Goal: Task Accomplishment & Management: Use online tool/utility

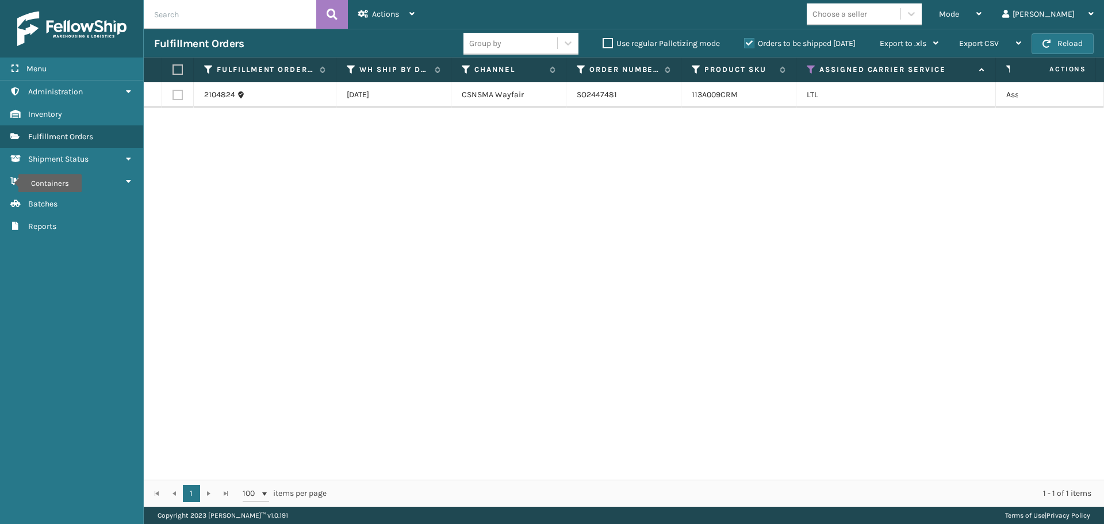
click at [175, 70] on label at bounding box center [176, 69] width 7 height 10
click at [173, 70] on input "checkbox" at bounding box center [173, 69] width 1 height 7
checkbox input "true"
click at [383, 19] on div "Actions" at bounding box center [386, 14] width 56 height 29
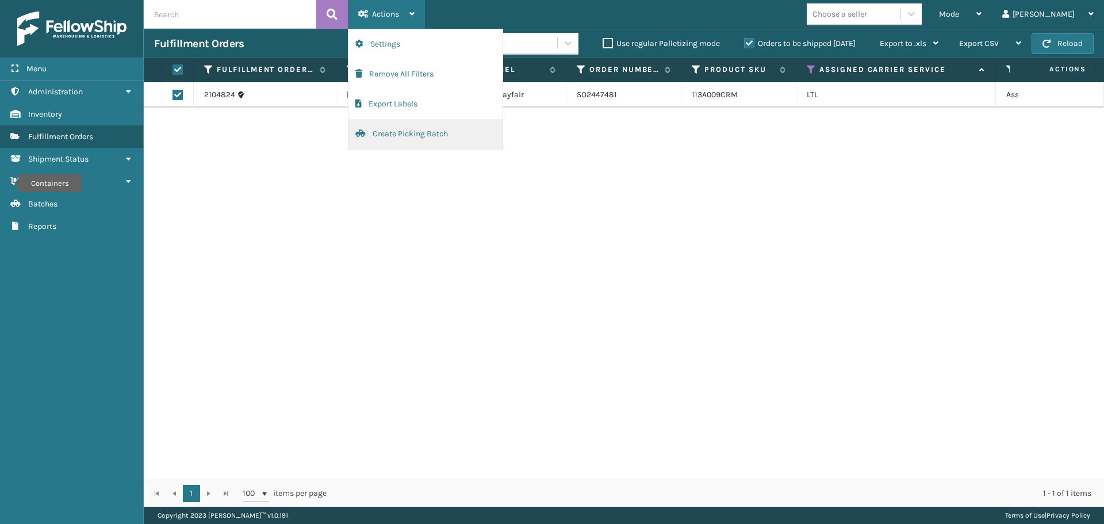
click at [415, 128] on button "Create Picking Batch" at bounding box center [426, 134] width 154 height 30
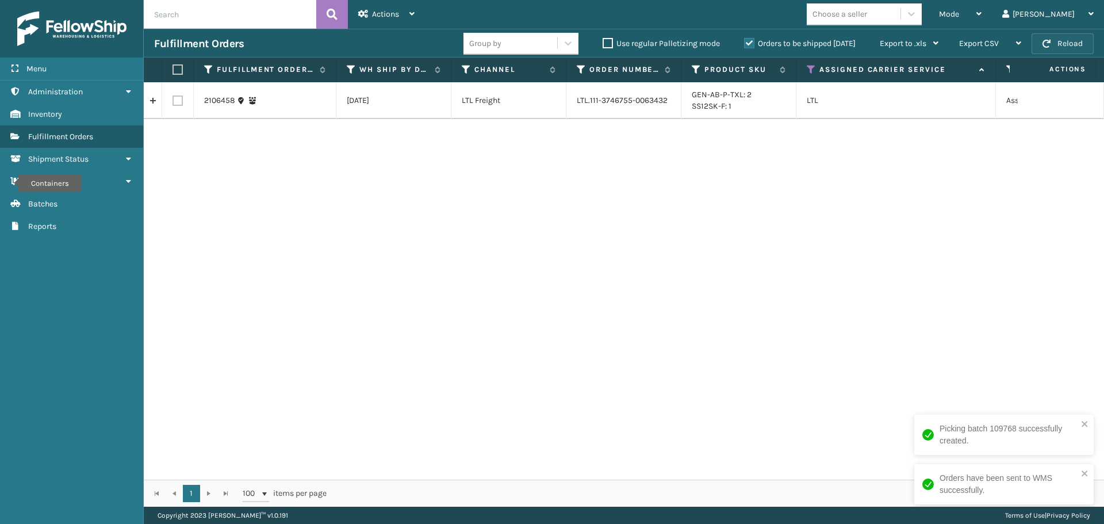
click at [1055, 40] on button "Reload" at bounding box center [1063, 43] width 62 height 21
click at [813, 69] on icon at bounding box center [811, 69] width 9 height 10
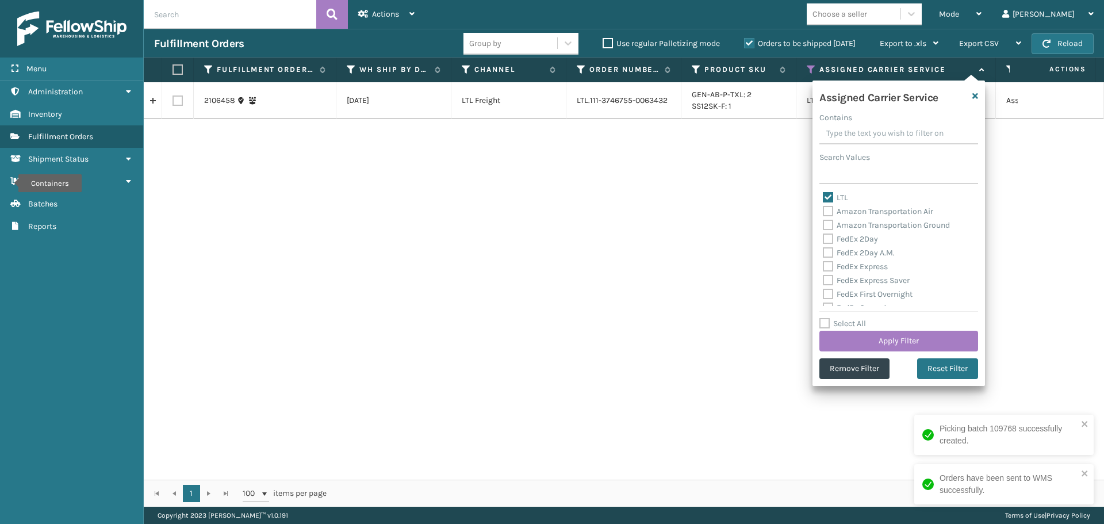
click at [828, 201] on label "LTL" at bounding box center [835, 198] width 25 height 10
click at [824, 198] on input "LTL" at bounding box center [823, 194] width 1 height 7
checkbox input "false"
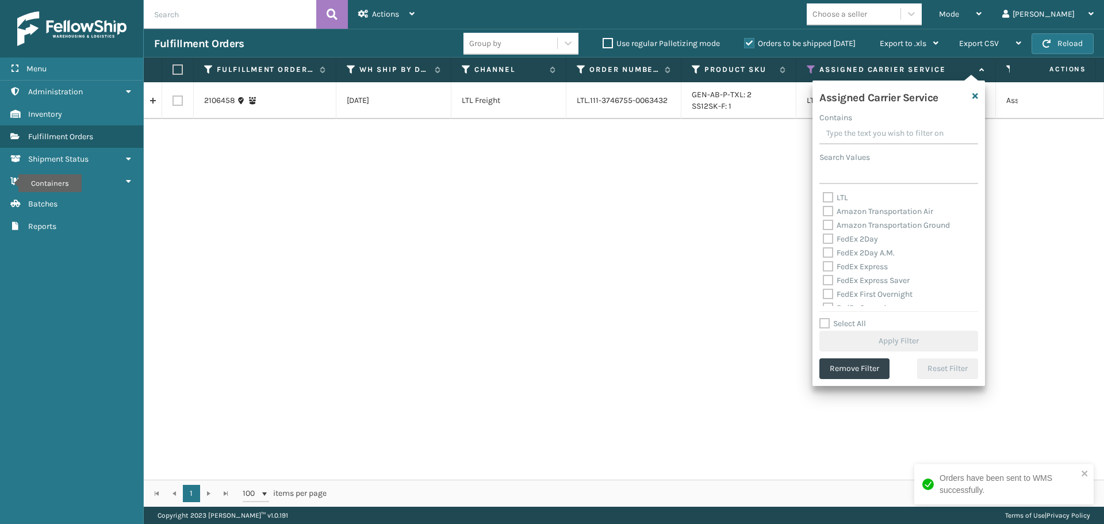
click at [829, 210] on label "Amazon Transportation Air" at bounding box center [878, 211] width 110 height 10
click at [824, 210] on input "Amazon Transportation Air" at bounding box center [823, 208] width 1 height 7
checkbox input "true"
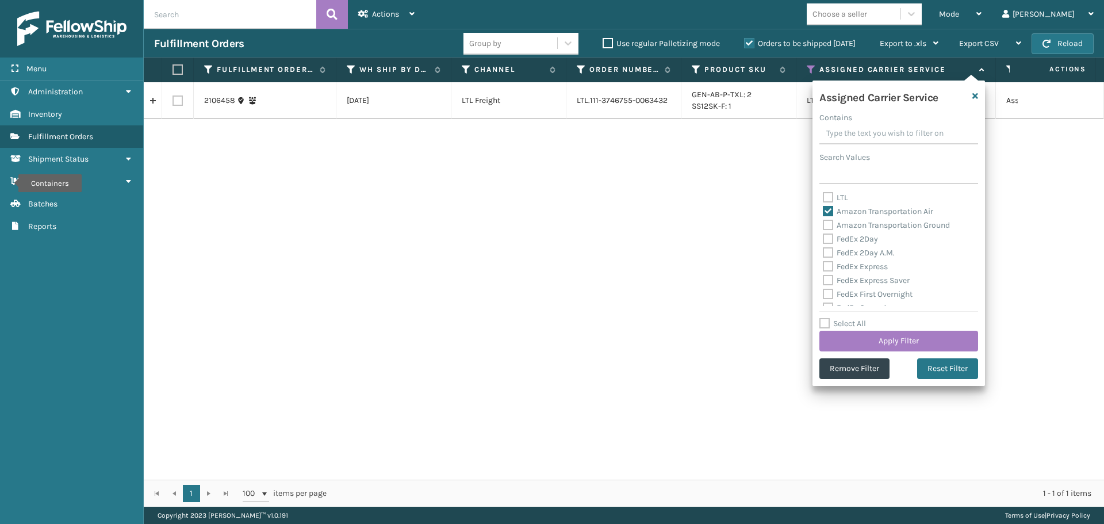
click at [829, 223] on label "Amazon Transportation Ground" at bounding box center [886, 225] width 127 height 10
click at [824, 223] on input "Amazon Transportation Ground" at bounding box center [823, 222] width 1 height 7
checkbox input "true"
click at [864, 342] on button "Apply Filter" at bounding box center [899, 341] width 159 height 21
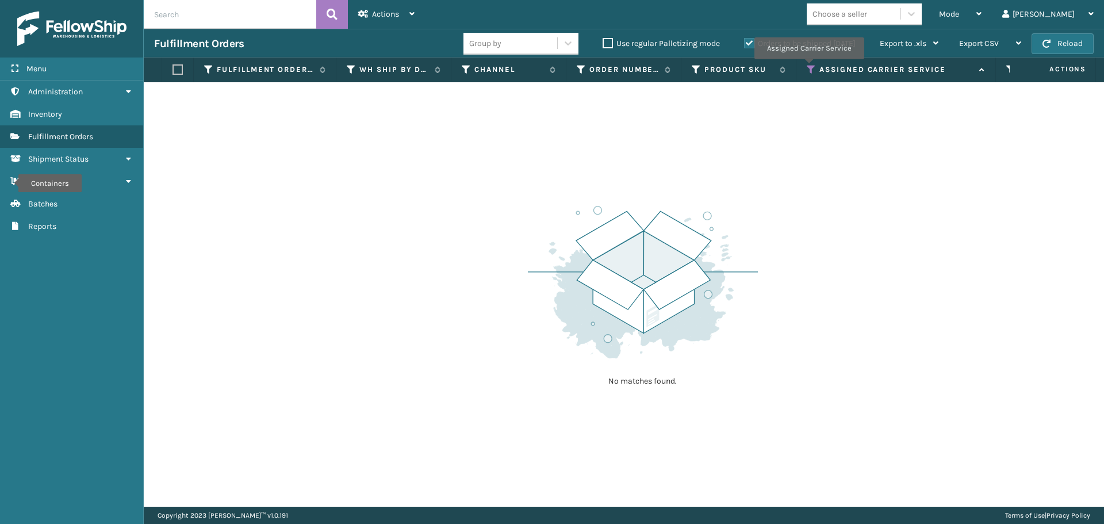
click at [809, 67] on icon at bounding box center [811, 69] width 9 height 10
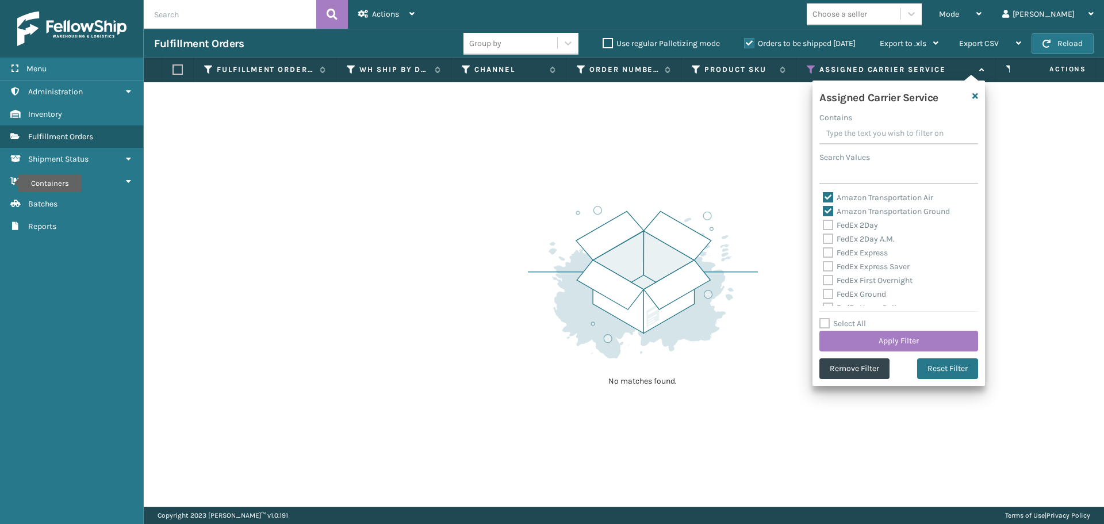
drag, startPoint x: 831, startPoint y: 195, endPoint x: 826, endPoint y: 206, distance: 12.1
click at [830, 195] on label "Amazon Transportation Air" at bounding box center [878, 198] width 110 height 10
click at [824, 195] on input "Amazon Transportation Air" at bounding box center [823, 194] width 1 height 7
checkbox input "false"
click at [826, 206] on label "Amazon Transportation Ground" at bounding box center [886, 211] width 127 height 10
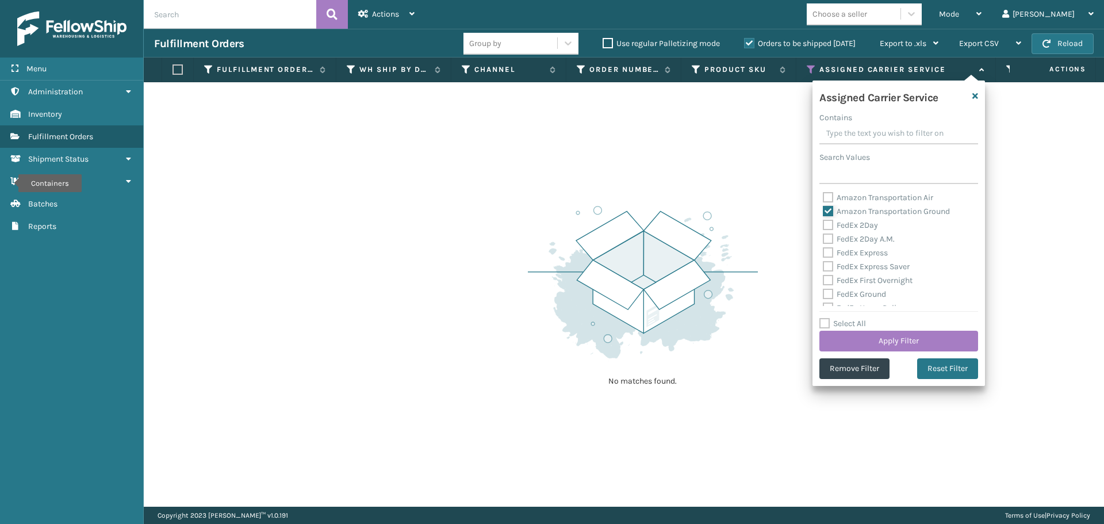
click at [824, 206] on input "Amazon Transportation Ground" at bounding box center [823, 208] width 1 height 7
checkbox input "false"
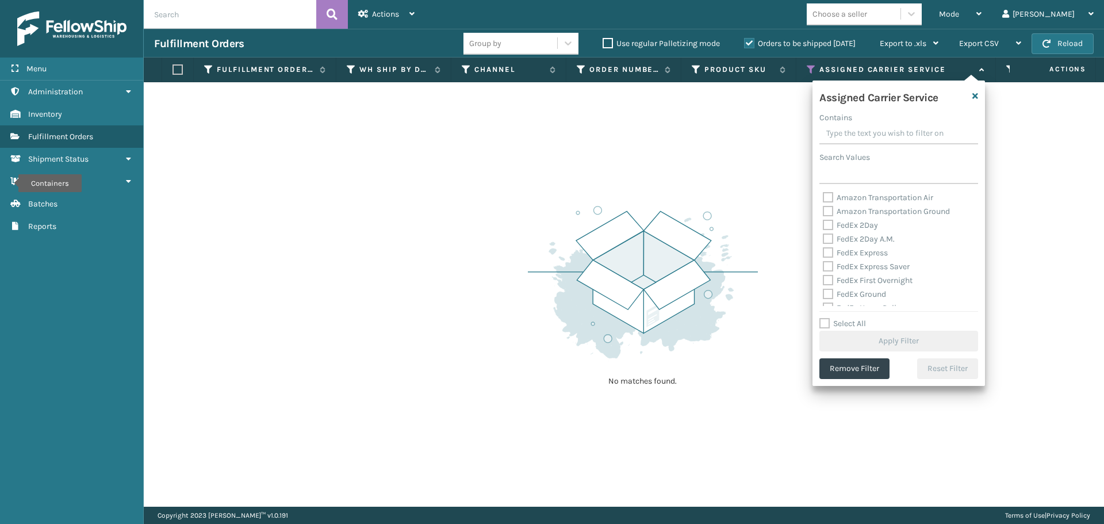
click at [828, 224] on label "FedEx 2Day" at bounding box center [850, 225] width 55 height 10
click at [824, 224] on input "FedEx 2Day" at bounding box center [823, 222] width 1 height 7
checkbox input "true"
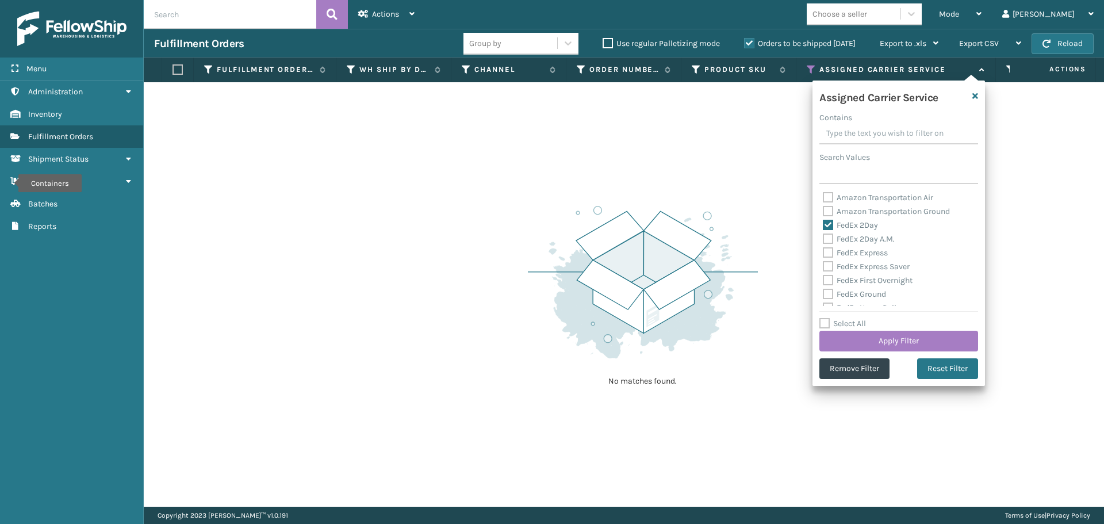
click at [828, 236] on label "FedEx 2Day A.M." at bounding box center [859, 239] width 72 height 10
click at [824, 236] on input "FedEx 2Day A.M." at bounding box center [823, 235] width 1 height 7
checkbox input "true"
click at [828, 254] on label "FedEx Express" at bounding box center [855, 253] width 65 height 10
click at [824, 254] on input "FedEx Express" at bounding box center [823, 249] width 1 height 7
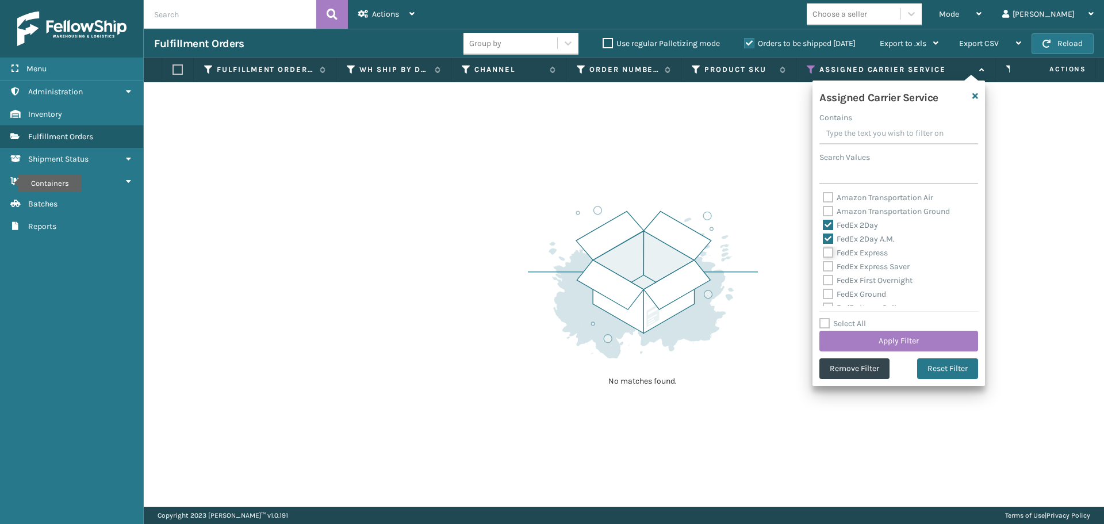
checkbox input "true"
click at [828, 263] on label "FedEx Express Saver" at bounding box center [866, 267] width 87 height 10
click at [824, 263] on input "FedEx Express Saver" at bounding box center [823, 263] width 1 height 7
checkbox input "true"
click at [828, 278] on label "FedEx First Overnight" at bounding box center [868, 280] width 90 height 10
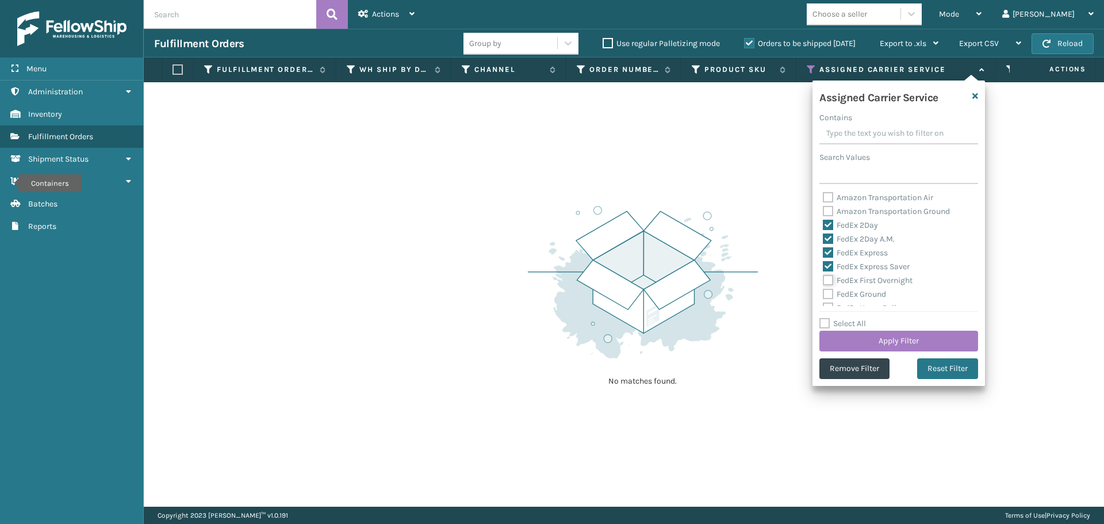
click at [824, 278] on input "FedEx First Overnight" at bounding box center [823, 277] width 1 height 7
checkbox input "true"
click at [827, 292] on label "FedEx Ground" at bounding box center [854, 294] width 63 height 10
click at [824, 292] on input "FedEx Ground" at bounding box center [823, 291] width 1 height 7
checkbox input "true"
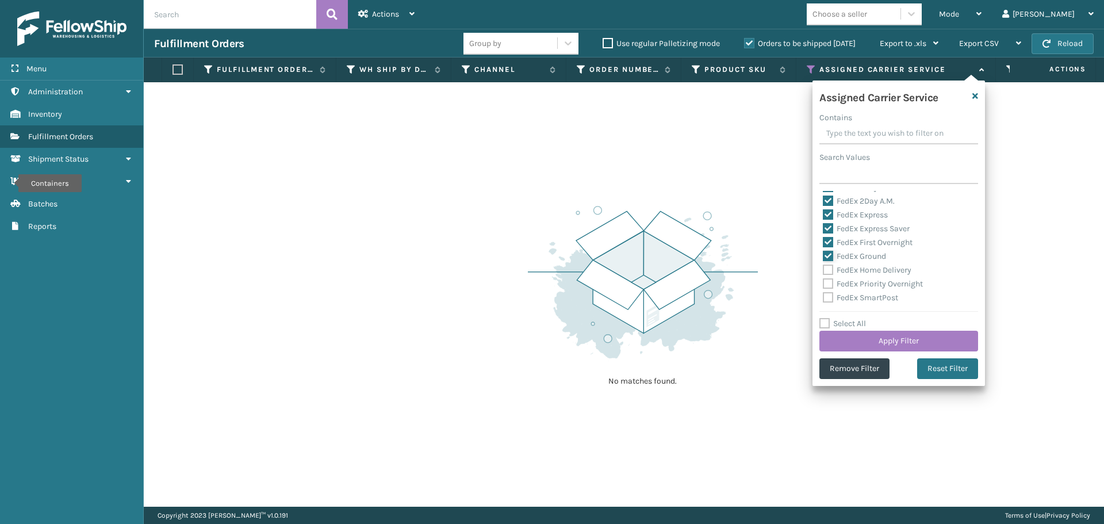
scroll to position [58, 0]
click at [830, 248] on label "FedEx Home Delivery" at bounding box center [867, 251] width 89 height 10
click at [824, 248] on input "FedEx Home Delivery" at bounding box center [823, 247] width 1 height 7
checkbox input "true"
click at [829, 266] on label "FedEx Priority Overnight" at bounding box center [873, 264] width 100 height 10
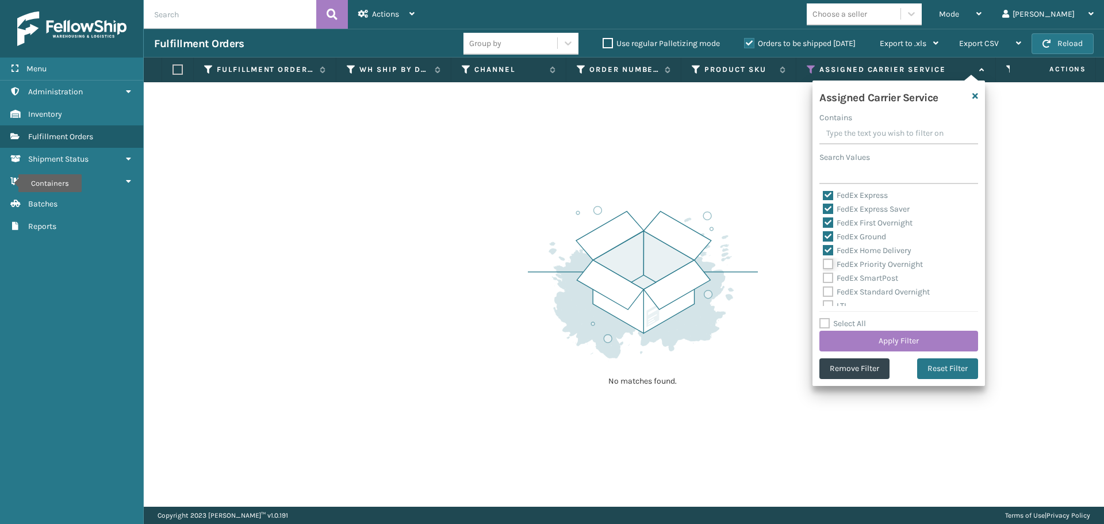
click at [824, 265] on input "FedEx Priority Overnight" at bounding box center [823, 261] width 1 height 7
checkbox input "true"
click at [829, 278] on label "FedEx SmartPost" at bounding box center [860, 278] width 75 height 10
click at [824, 278] on input "FedEx SmartPost" at bounding box center [823, 274] width 1 height 7
checkbox input "true"
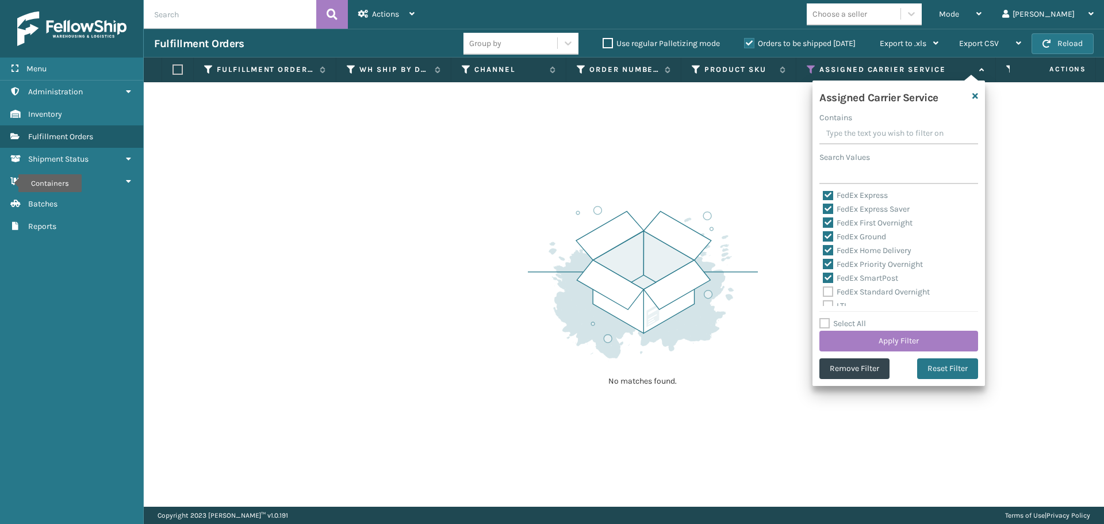
click at [828, 291] on label "FedEx Standard Overnight" at bounding box center [876, 292] width 107 height 10
click at [824, 291] on input "FedEx Standard Overnight" at bounding box center [823, 288] width 1 height 7
checkbox input "true"
click at [868, 338] on button "Apply Filter" at bounding box center [899, 341] width 159 height 21
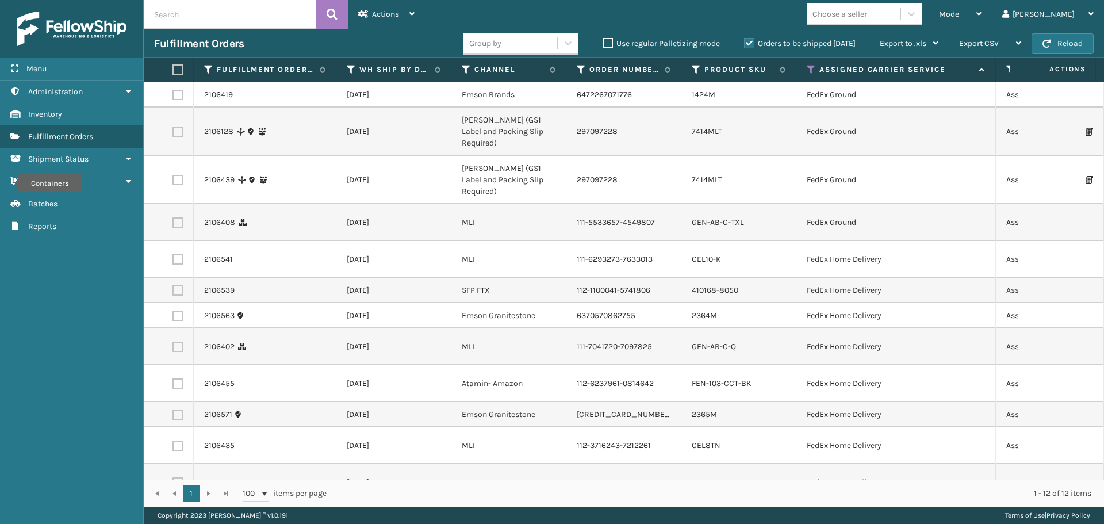
click at [179, 68] on label at bounding box center [176, 69] width 7 height 10
click at [173, 68] on input "checkbox" at bounding box center [173, 69] width 1 height 7
checkbox input "true"
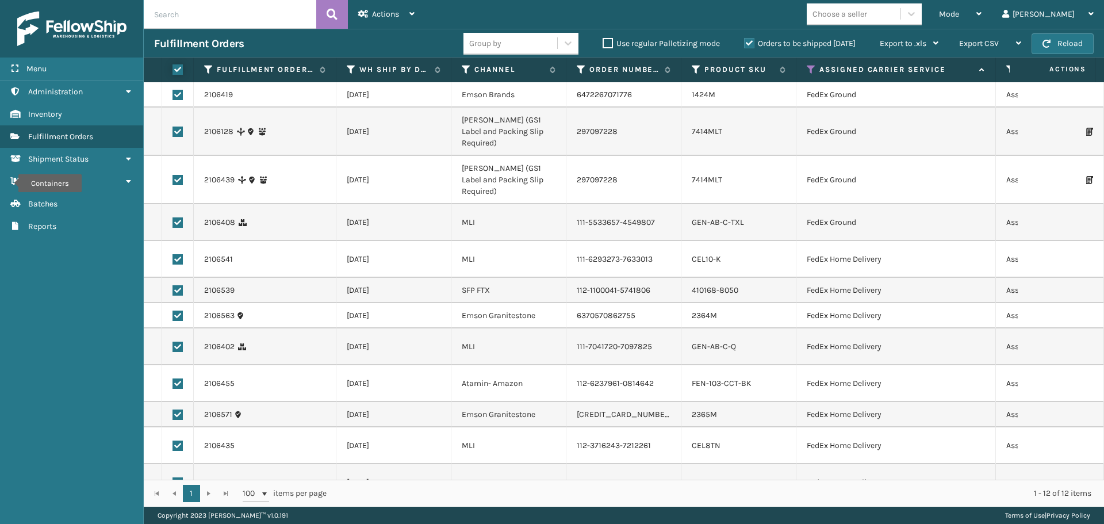
checkbox input "true"
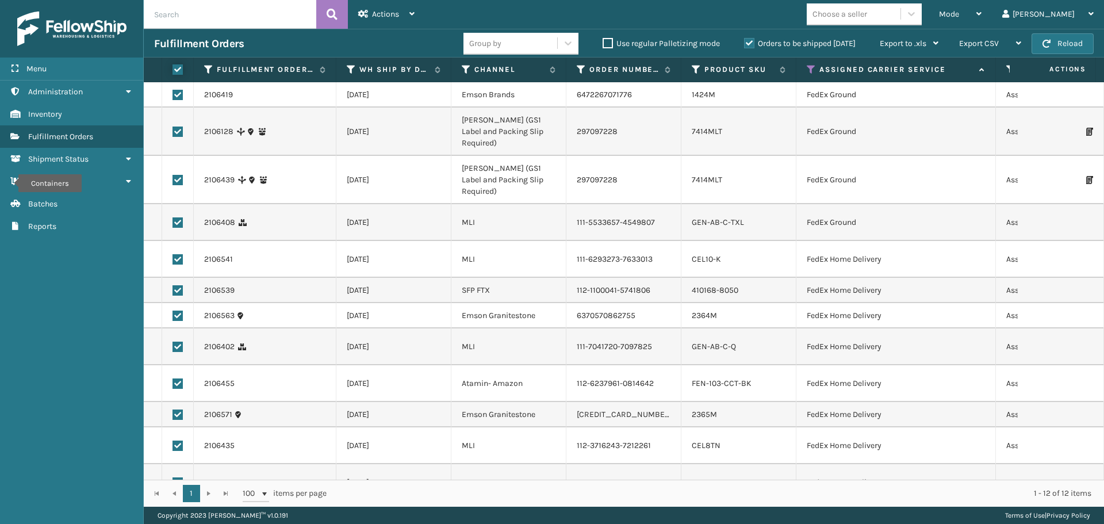
checkbox input "true"
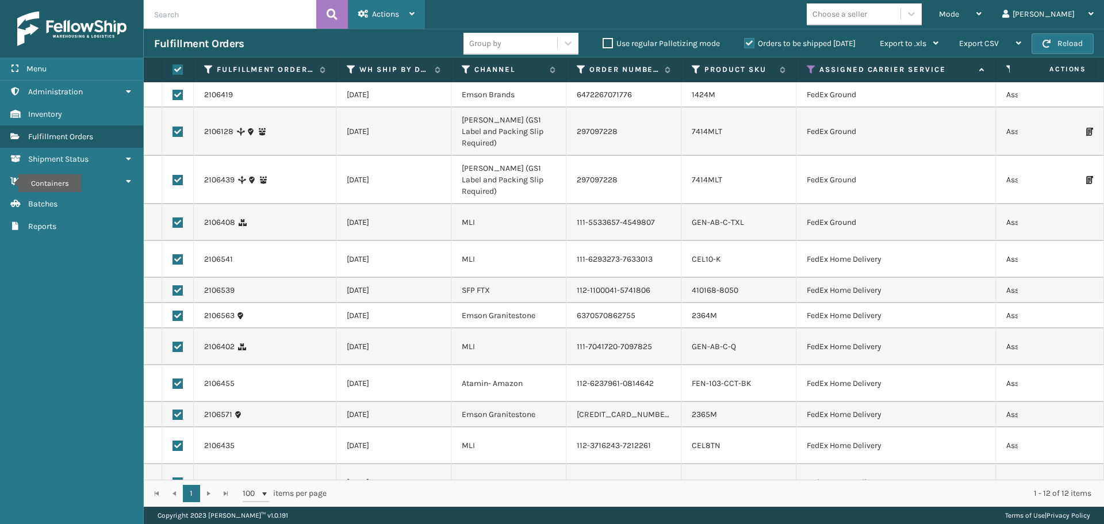
click at [372, 22] on div "Actions" at bounding box center [386, 14] width 56 height 29
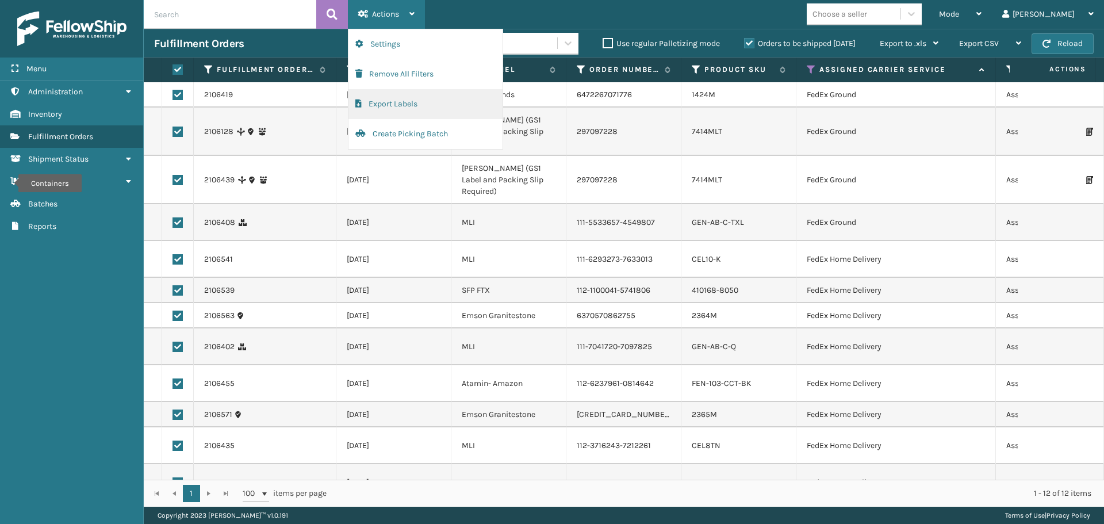
click at [414, 117] on button "Export Labels" at bounding box center [426, 104] width 154 height 30
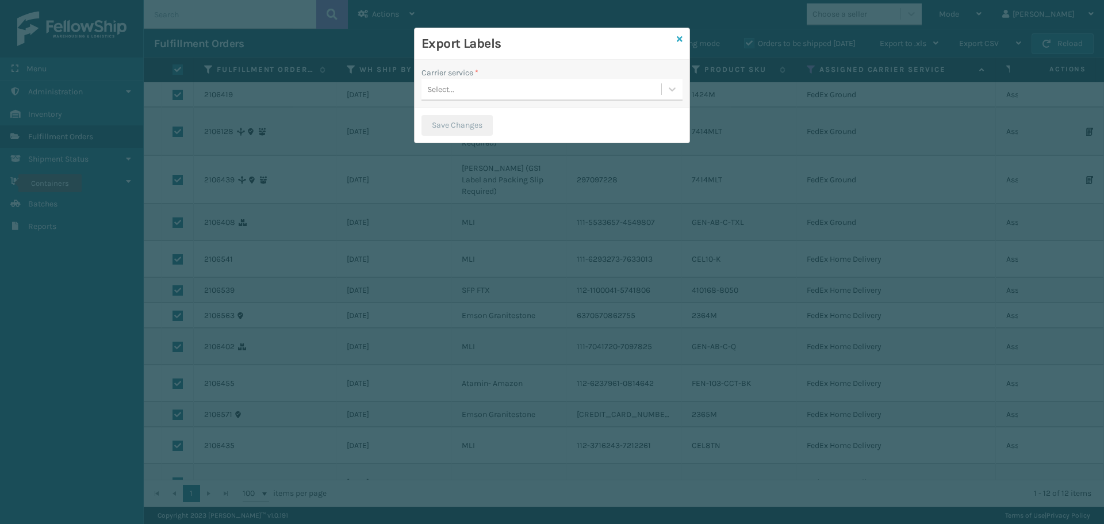
click at [679, 36] on icon at bounding box center [680, 39] width 6 height 8
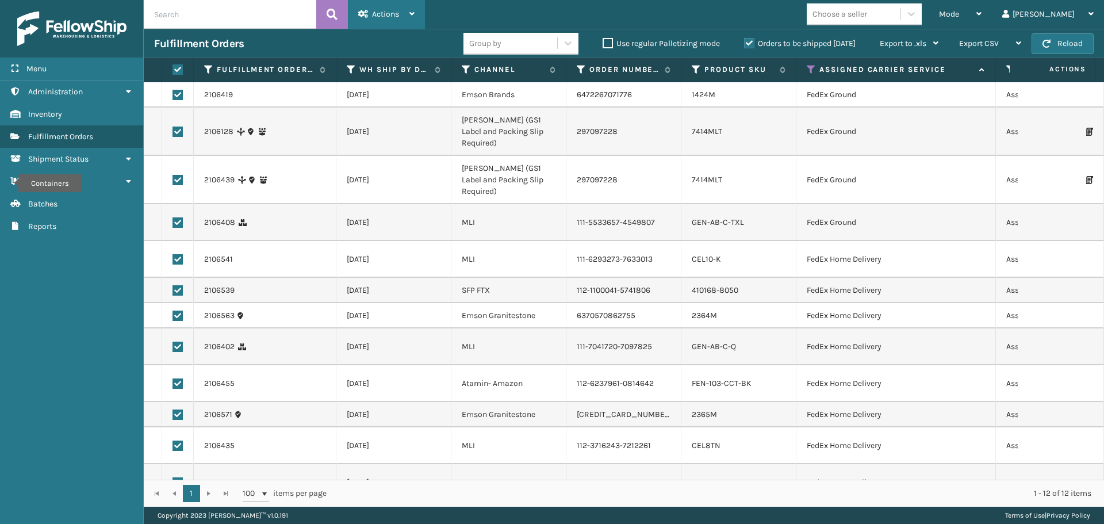
click at [395, 17] on span "Actions" at bounding box center [385, 14] width 27 height 10
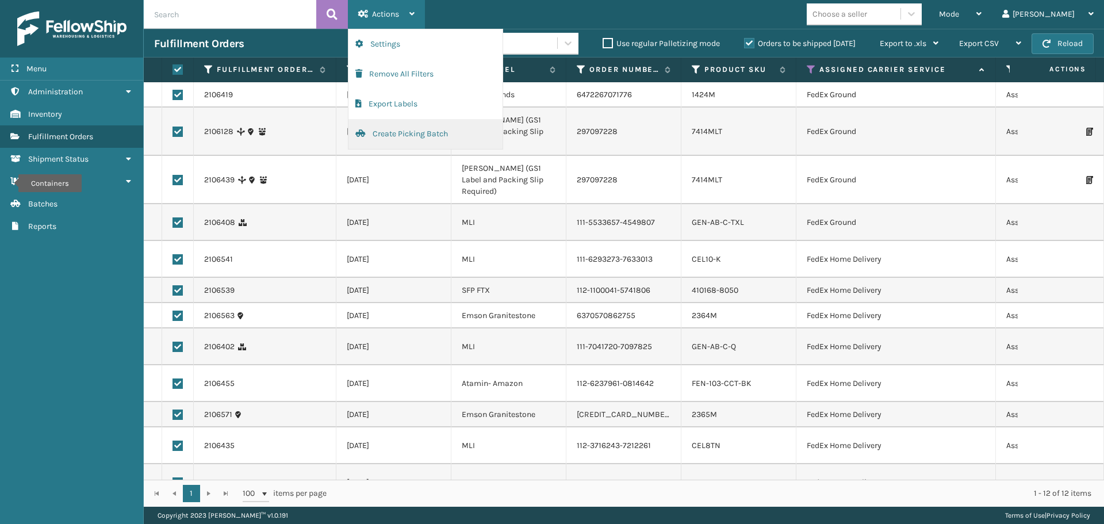
click at [401, 132] on button "Create Picking Batch" at bounding box center [426, 134] width 154 height 30
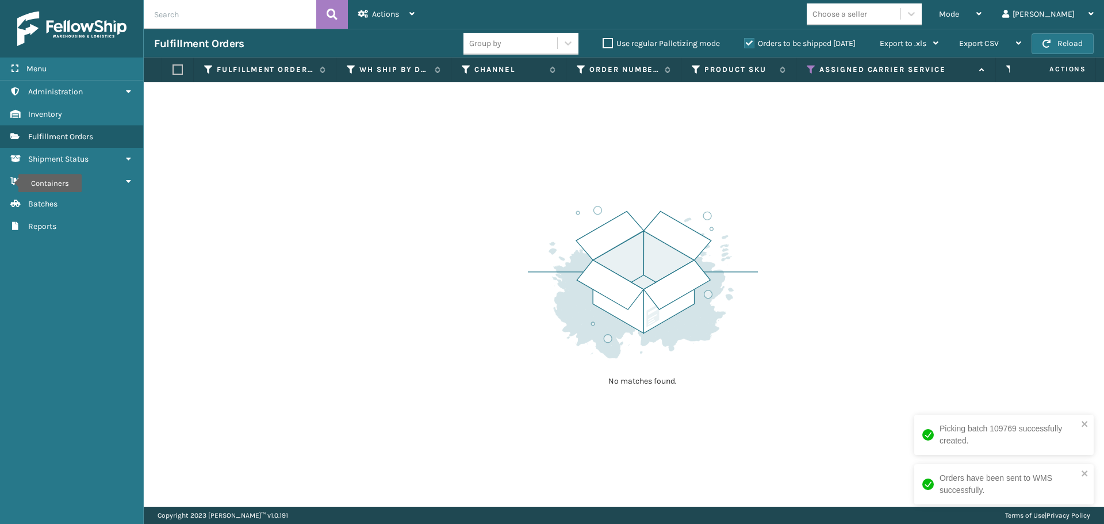
click at [806, 67] on th "Assigned Carrier Service" at bounding box center [897, 70] width 200 height 25
click at [809, 66] on icon at bounding box center [811, 69] width 9 height 10
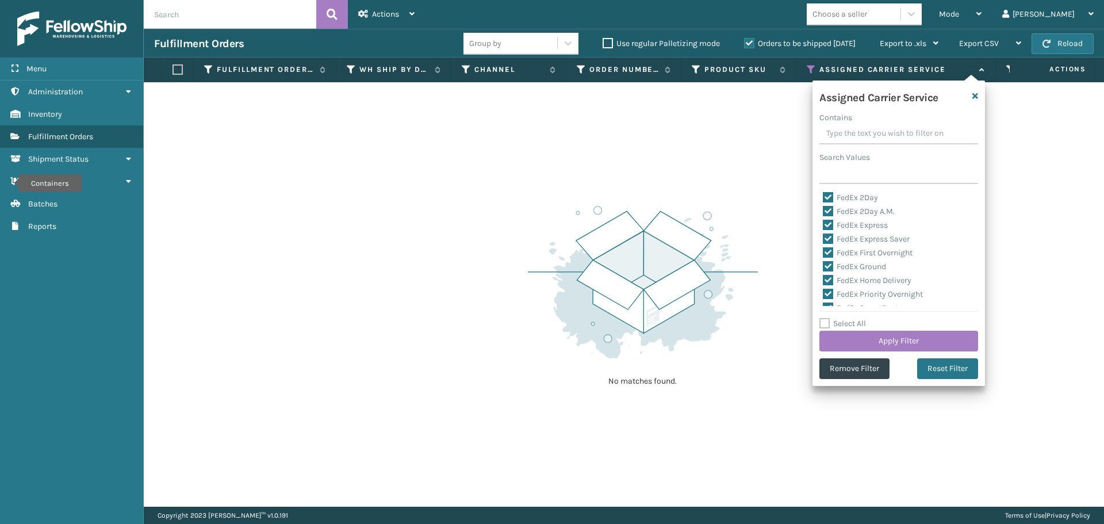
click at [826, 325] on label "Select All" at bounding box center [843, 324] width 47 height 10
click at [826, 318] on input "Select All" at bounding box center [906, 317] width 173 height 1
checkbox input "true"
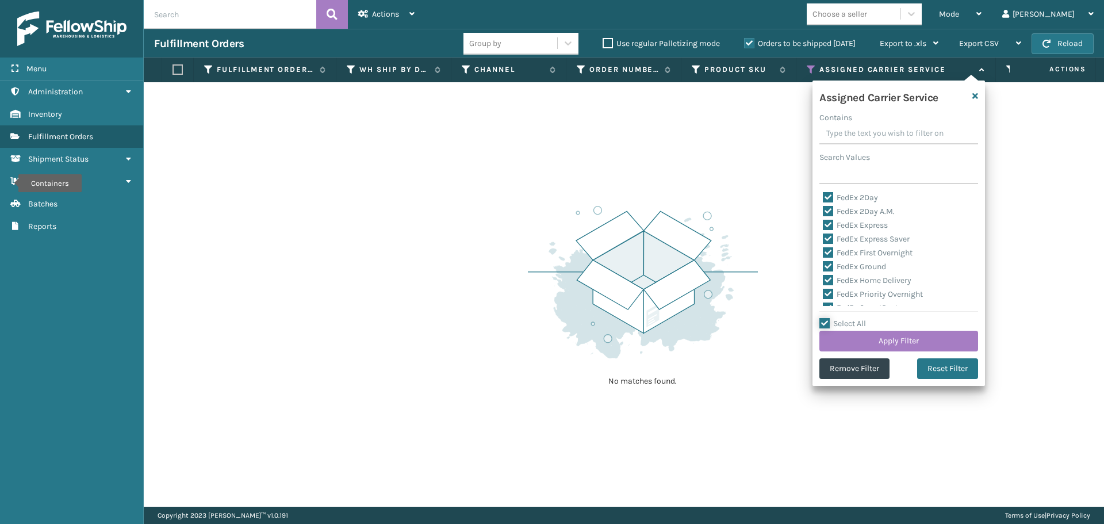
checkbox input "true"
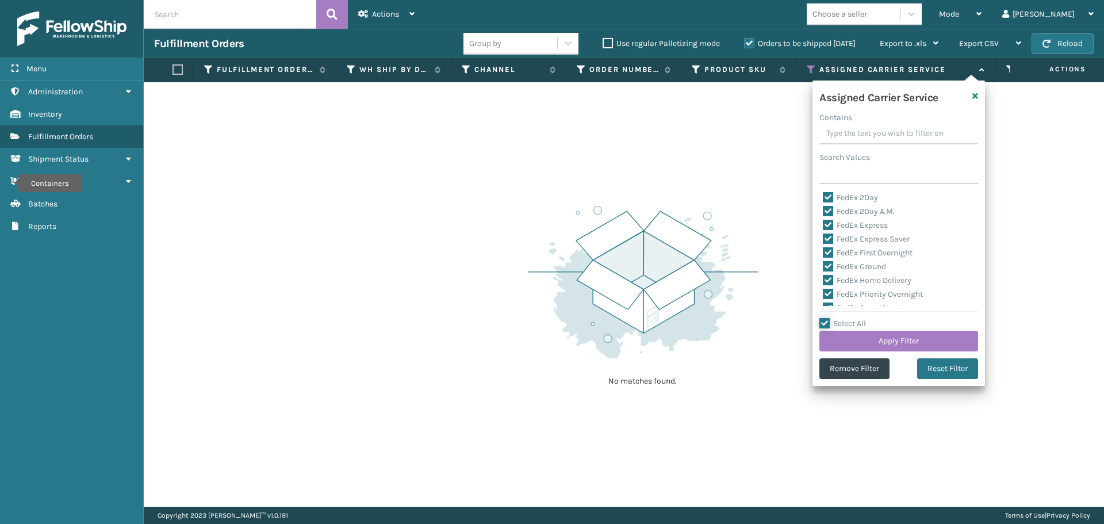
checkbox input "true"
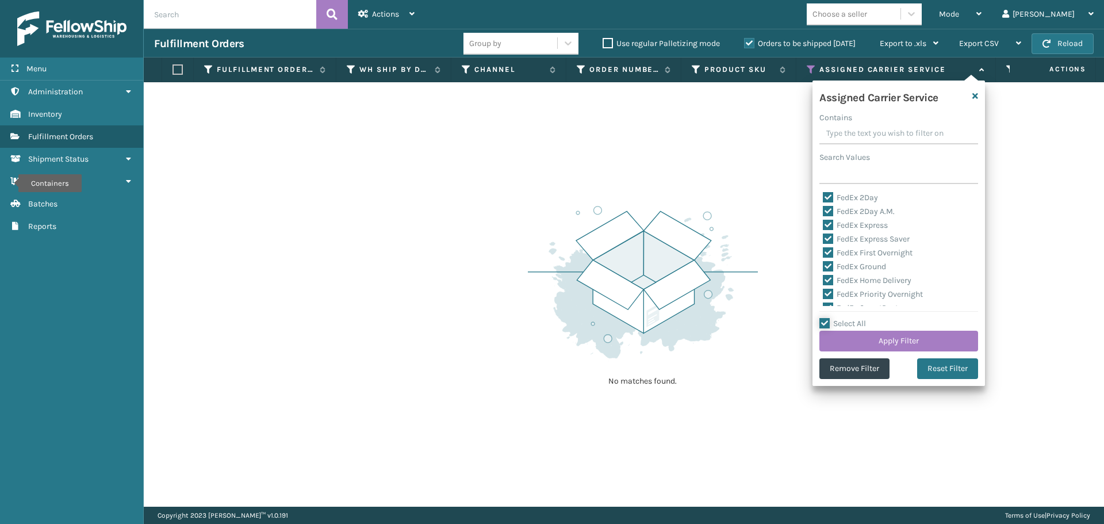
checkbox input "true"
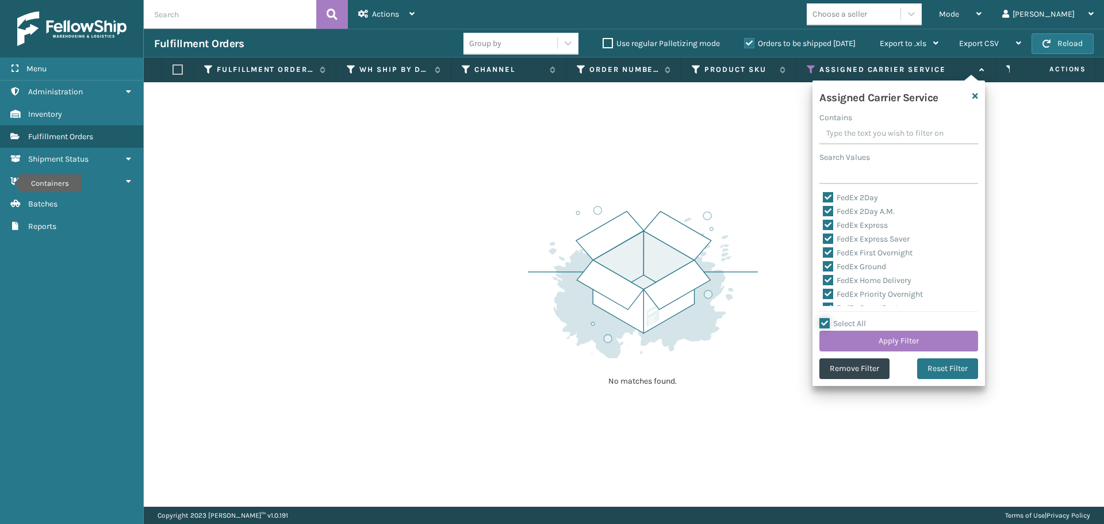
checkbox input "true"
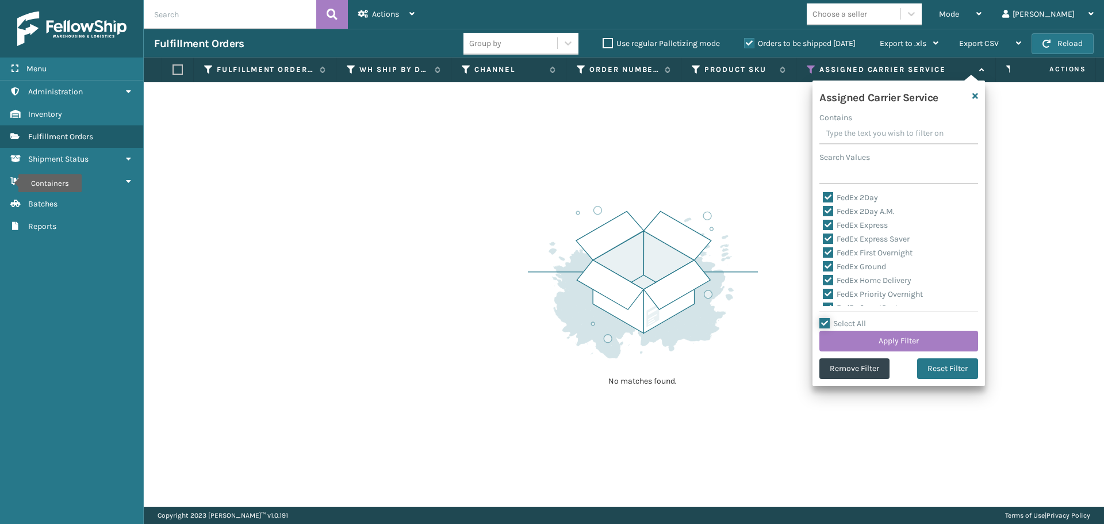
checkbox input "true"
click at [826, 325] on label "Select All" at bounding box center [843, 324] width 47 height 10
click at [826, 318] on input "Select All" at bounding box center [906, 317] width 173 height 1
checkbox input "false"
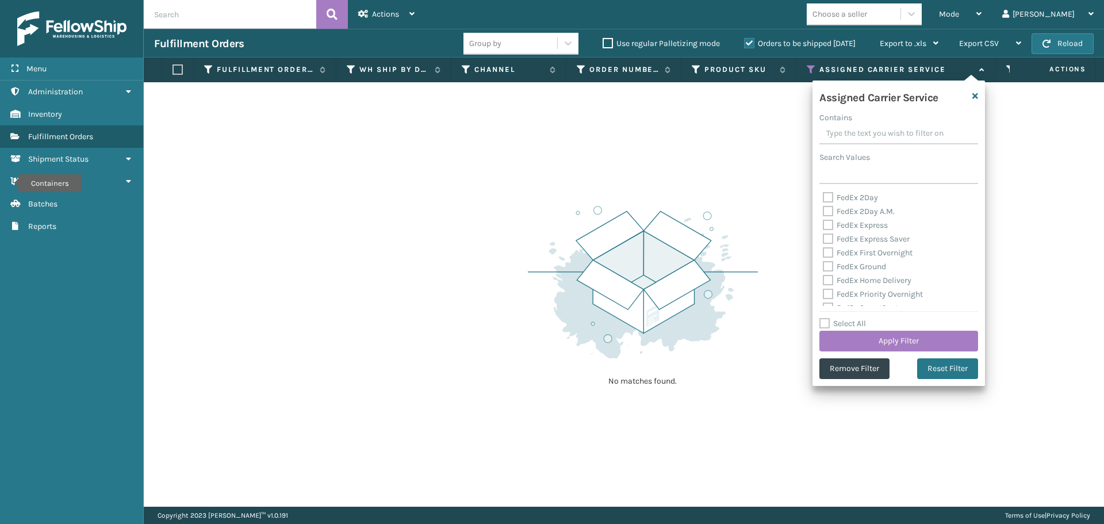
checkbox input "false"
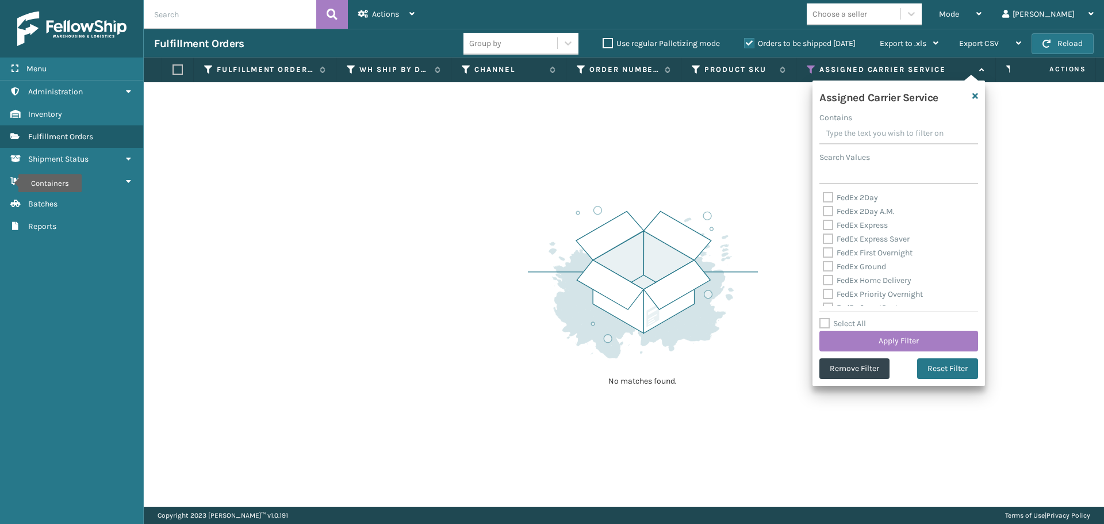
checkbox input "false"
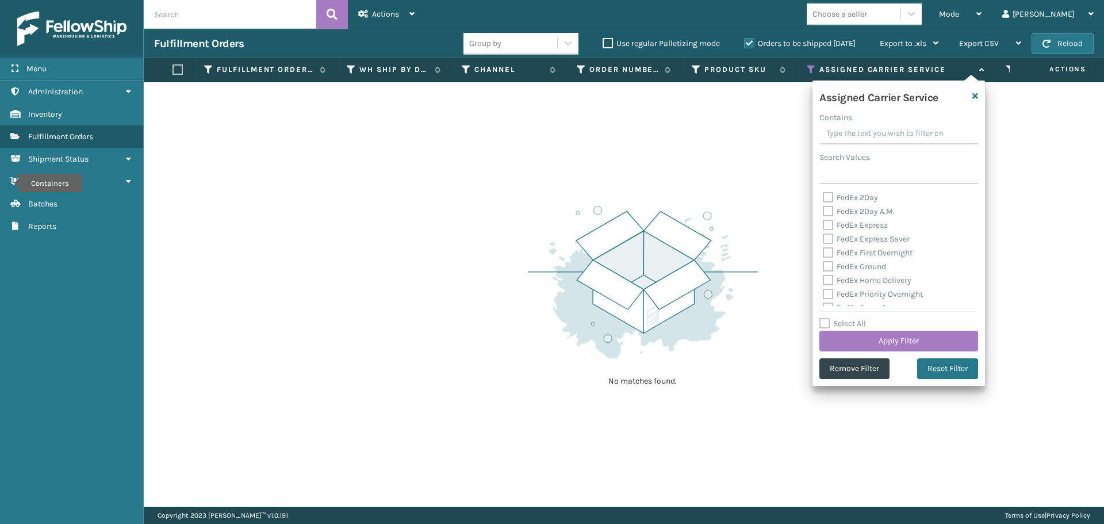
checkbox input "false"
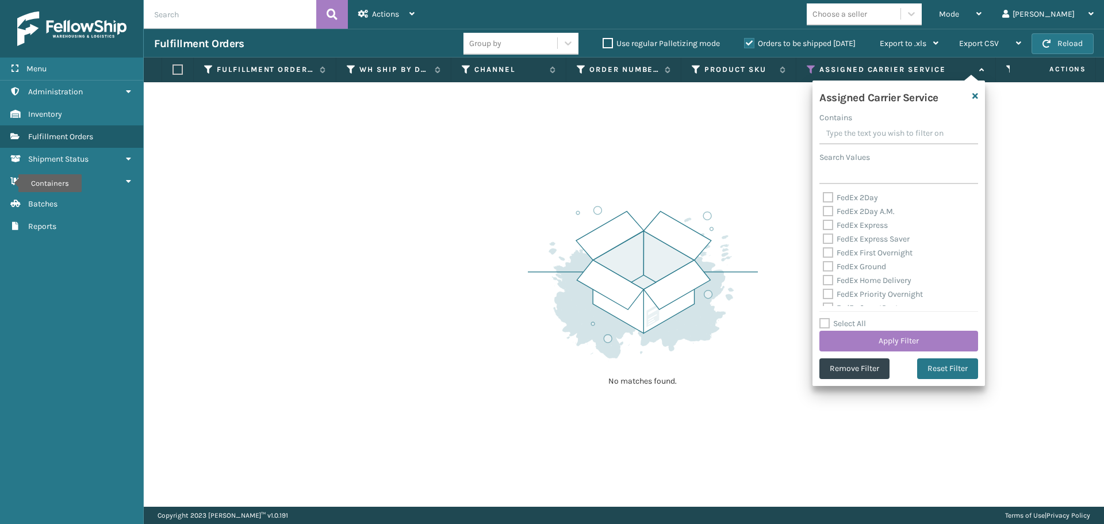
checkbox input "false"
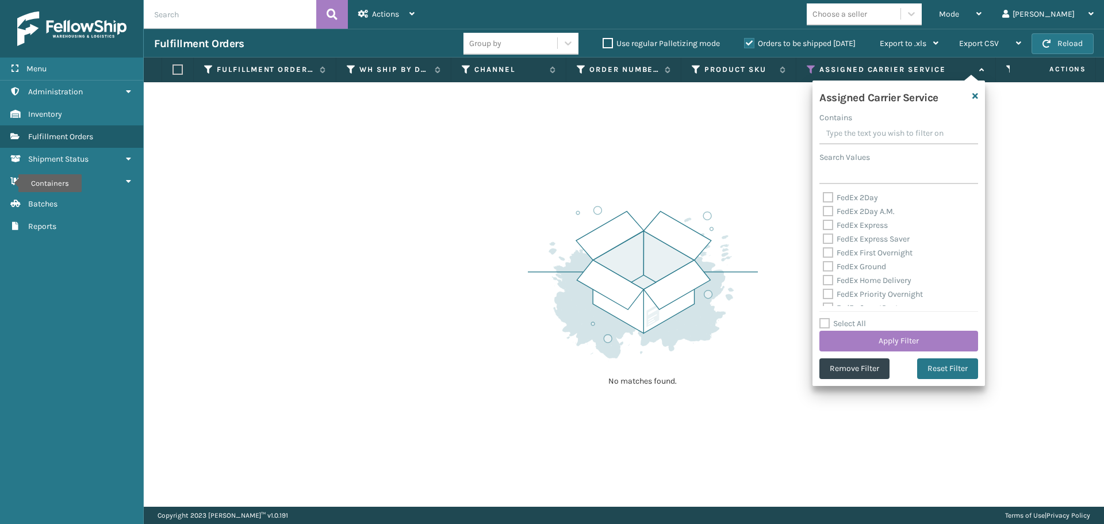
checkbox input "false"
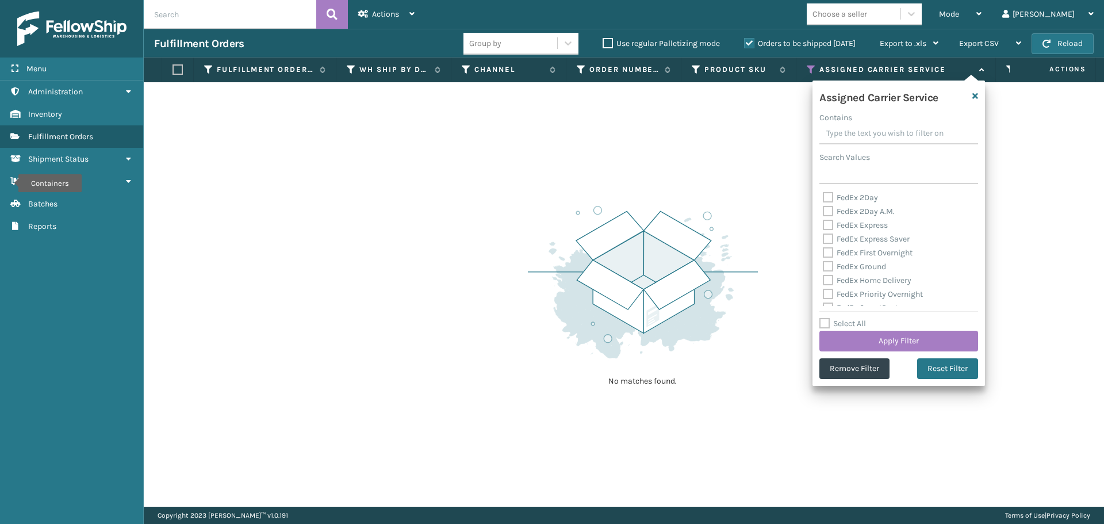
checkbox input "false"
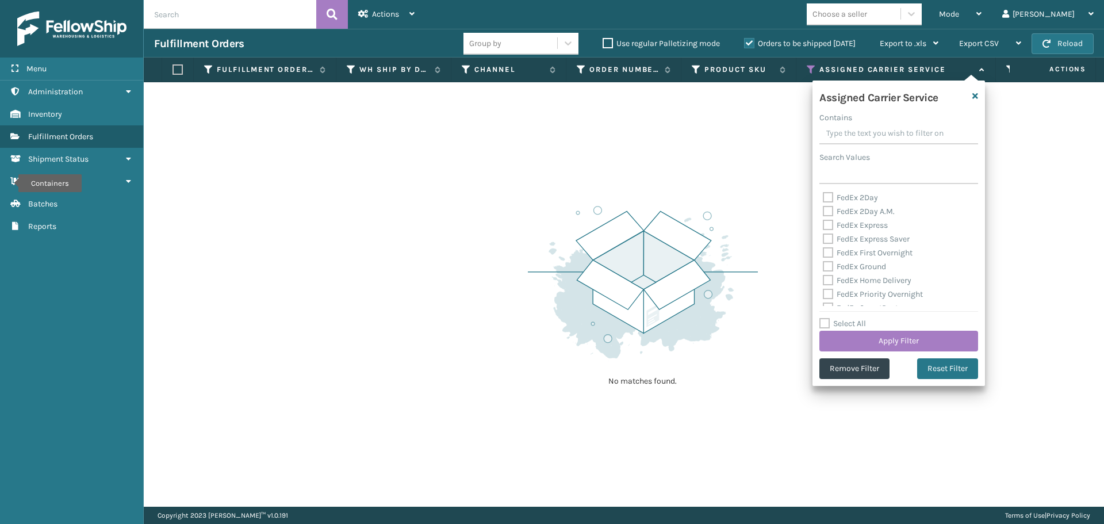
checkbox input "false"
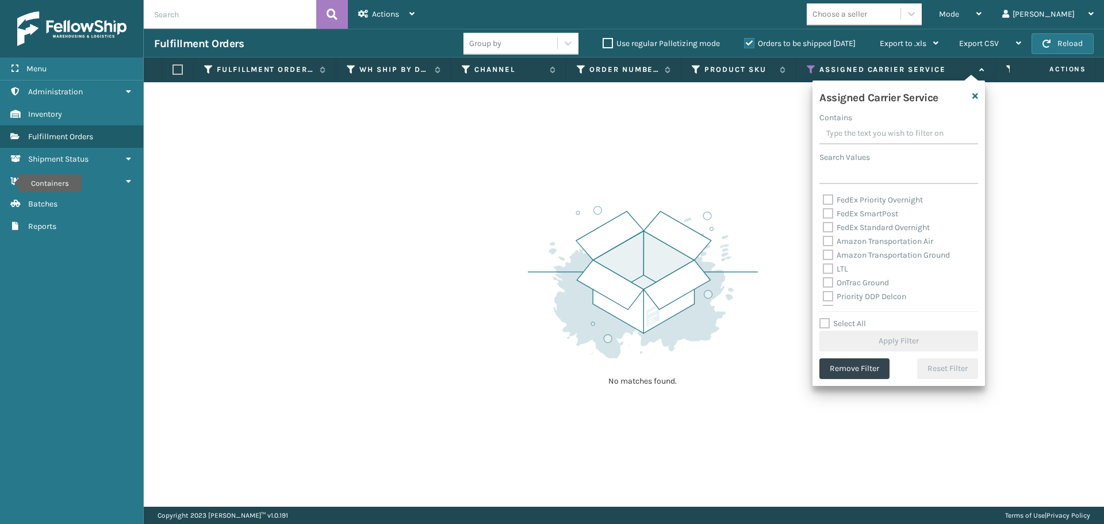
scroll to position [115, 0]
click at [829, 260] on label "OnTrac Ground" at bounding box center [856, 262] width 66 height 10
click at [824, 260] on input "OnTrac Ground" at bounding box center [823, 258] width 1 height 7
checkbox input "true"
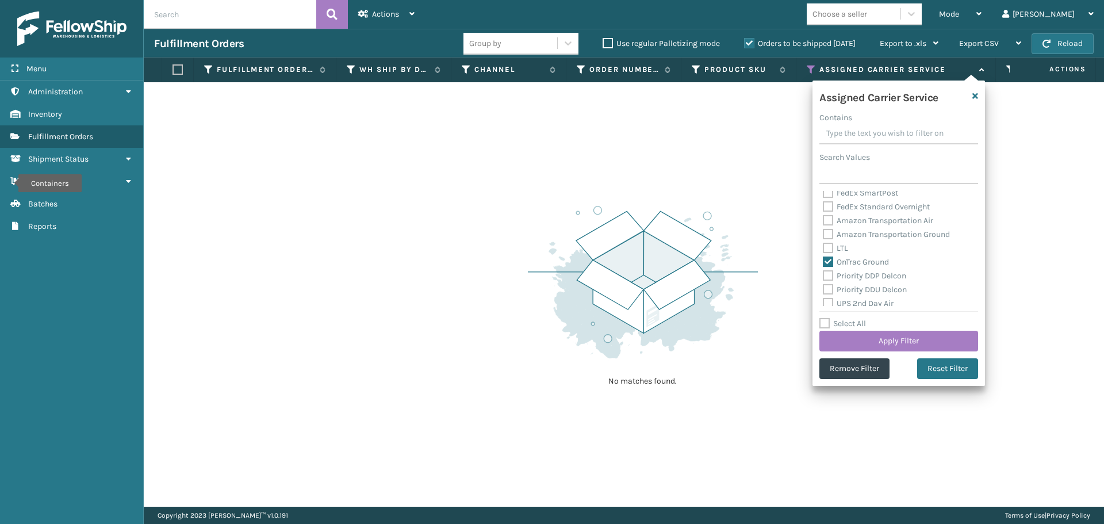
click at [825, 277] on label "Priority DDP Delcon" at bounding box center [864, 276] width 83 height 10
click at [824, 277] on input "Priority DDP Delcon" at bounding box center [823, 272] width 1 height 7
checkbox input "true"
click at [825, 286] on label "Priority DDU Delcon" at bounding box center [865, 290] width 84 height 10
click at [824, 286] on input "Priority DDU Delcon" at bounding box center [823, 286] width 1 height 7
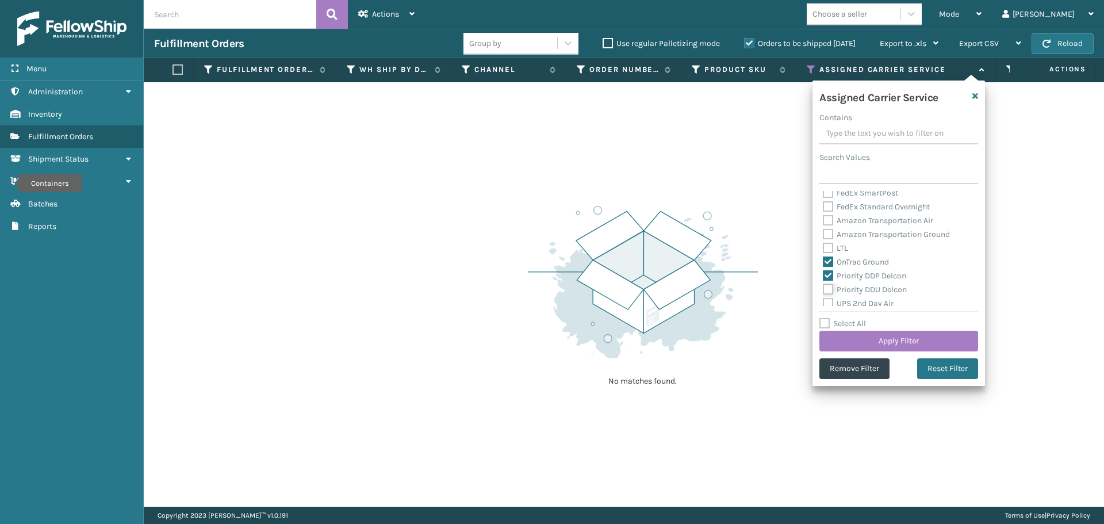
checkbox input "true"
click at [826, 302] on label "UPS 2nd Day Air" at bounding box center [858, 303] width 71 height 10
click at [824, 302] on input "UPS 2nd Day Air" at bounding box center [823, 300] width 1 height 7
checkbox input "true"
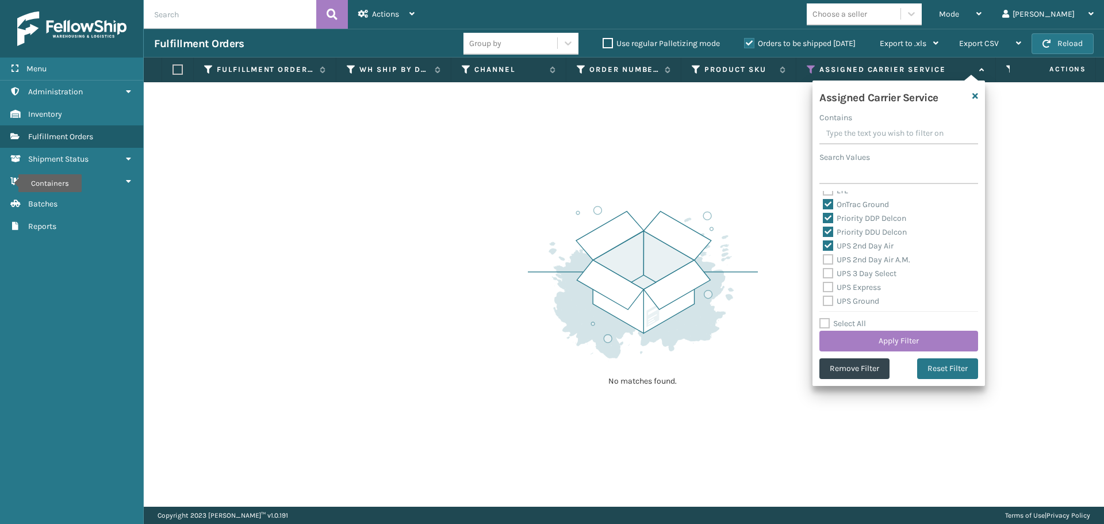
click at [829, 258] on label "UPS 2nd Day Air A.M." at bounding box center [866, 260] width 87 height 10
click at [824, 258] on input "UPS 2nd Day Air A.M." at bounding box center [823, 256] width 1 height 7
checkbox input "true"
click at [829, 273] on label "UPS 3 Day Select" at bounding box center [860, 274] width 74 height 10
click at [824, 273] on input "UPS 3 Day Select" at bounding box center [823, 270] width 1 height 7
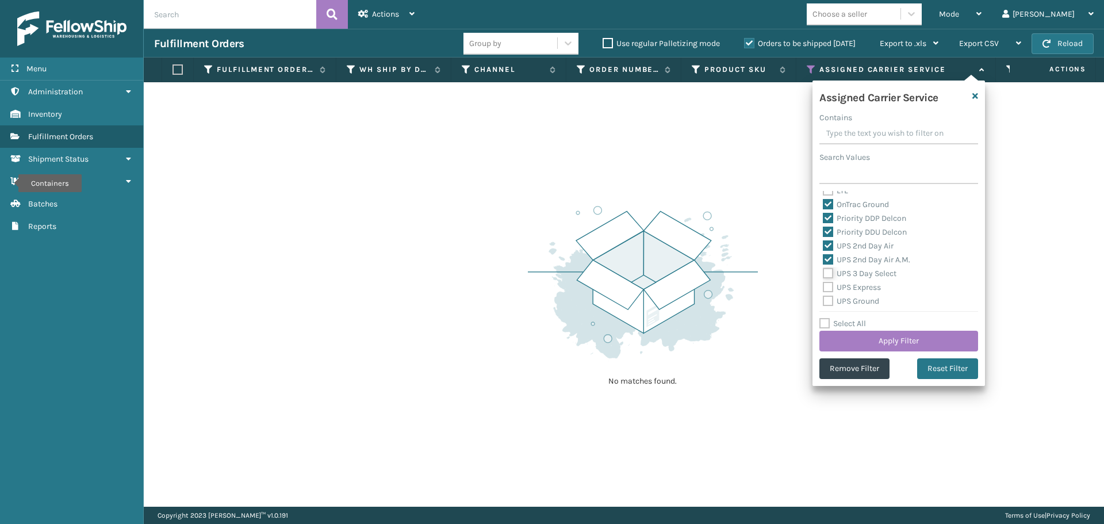
checkbox input "true"
click at [828, 287] on label "UPS Express" at bounding box center [852, 287] width 58 height 10
click at [824, 287] on input "UPS Express" at bounding box center [823, 284] width 1 height 7
checkbox input "true"
click at [827, 301] on label "UPS Ground" at bounding box center [851, 301] width 56 height 10
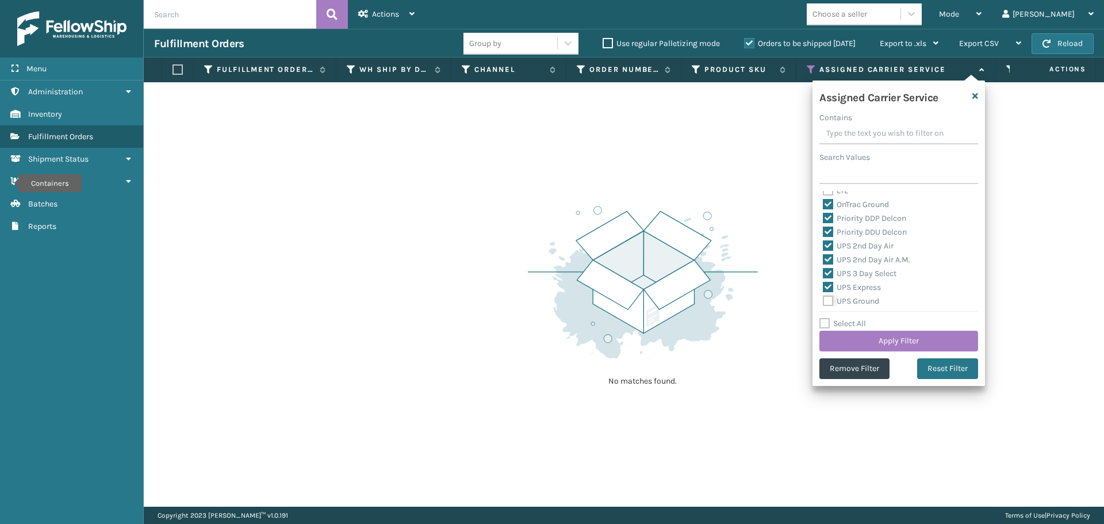
click at [824, 301] on input "UPS Ground" at bounding box center [823, 297] width 1 height 7
checkbox input "true"
click at [825, 255] on label "UPS Next Day Air" at bounding box center [860, 257] width 74 height 10
click at [824, 255] on input "UPS Next Day Air" at bounding box center [823, 254] width 1 height 7
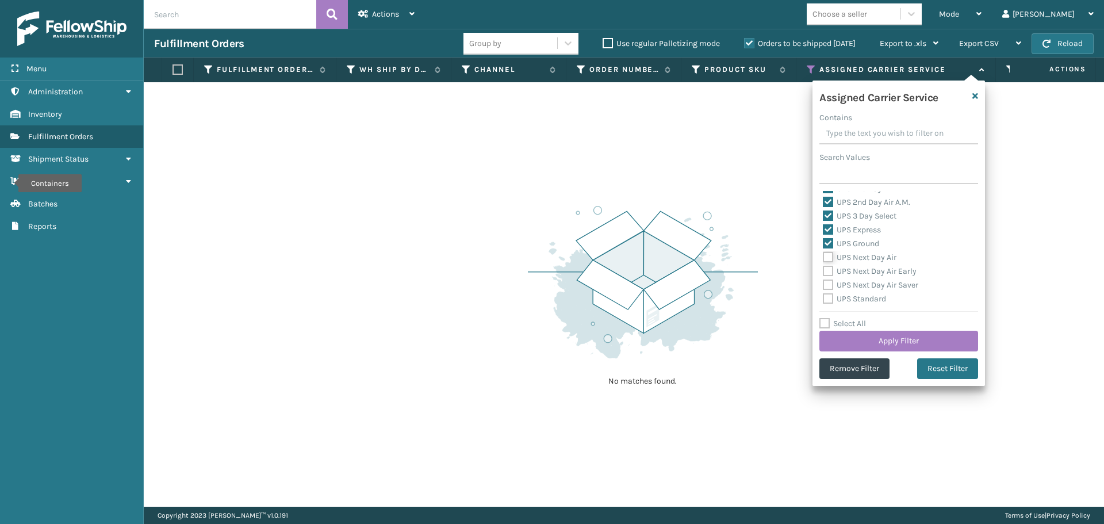
checkbox input "true"
click at [825, 266] on label "UPS Next Day Air Early" at bounding box center [870, 271] width 94 height 10
click at [824, 266] on input "UPS Next Day Air Early" at bounding box center [823, 268] width 1 height 7
checkbox input "true"
click at [826, 286] on label "UPS Next Day Air Saver" at bounding box center [870, 285] width 95 height 10
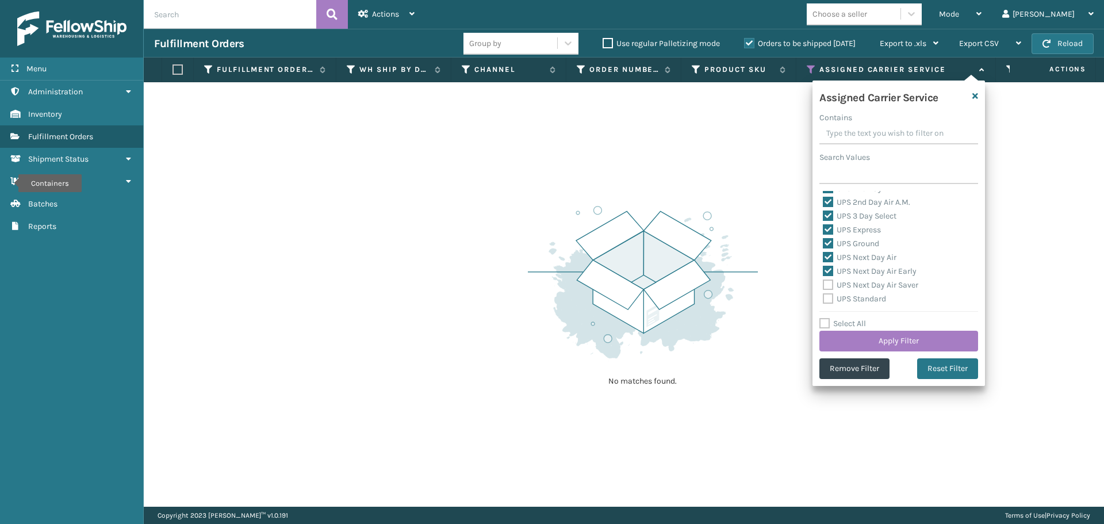
click at [824, 286] on input "UPS Next Day Air Saver" at bounding box center [823, 281] width 1 height 7
checkbox input "true"
click at [826, 297] on label "UPS Standard" at bounding box center [854, 299] width 63 height 10
click at [824, 297] on input "UPS Standard" at bounding box center [823, 295] width 1 height 7
checkbox input "true"
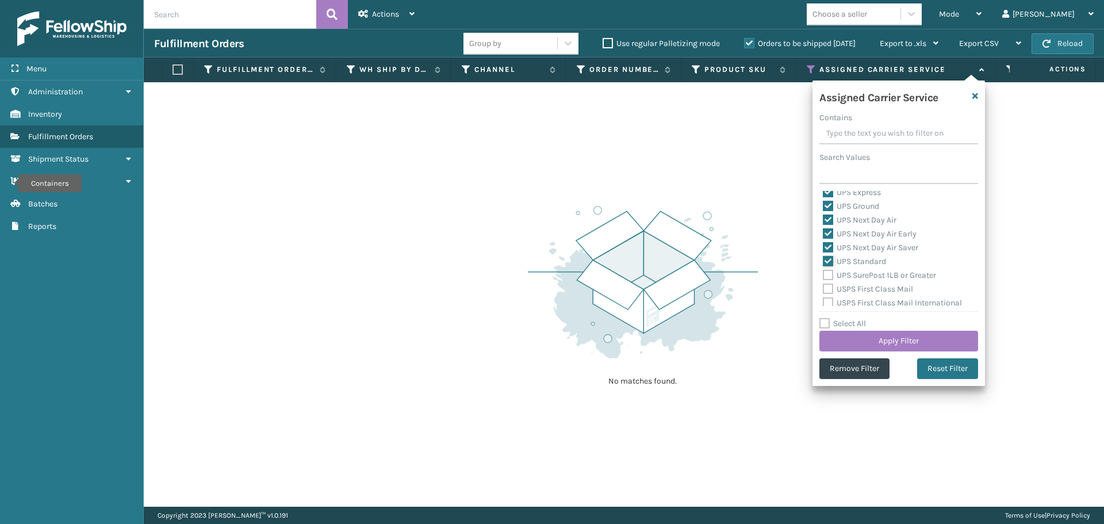
scroll to position [288, 0]
click at [833, 253] on label "UPS SurePost 1LB or Greater" at bounding box center [879, 255] width 113 height 10
click at [824, 253] on input "UPS SurePost 1LB or Greater" at bounding box center [823, 251] width 1 height 7
checkbox input "true"
click at [829, 270] on label "USPS First Class Mail" at bounding box center [868, 269] width 90 height 10
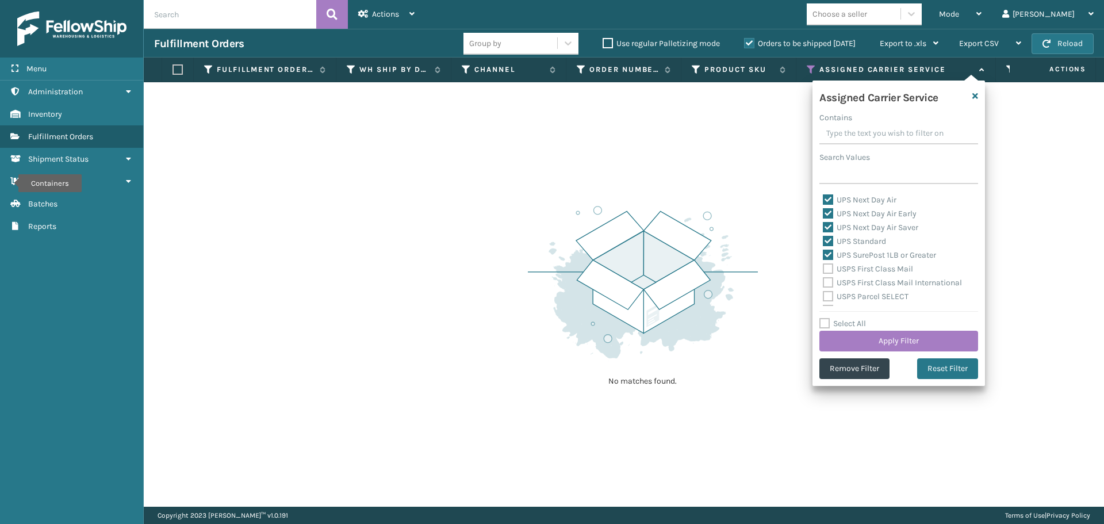
click at [824, 270] on input "USPS First Class Mail" at bounding box center [823, 265] width 1 height 7
checkbox input "true"
click at [829, 287] on label "USPS First Class Mail International" at bounding box center [892, 283] width 139 height 10
click at [824, 284] on input "USPS First Class Mail International" at bounding box center [823, 279] width 1 height 7
checkbox input "true"
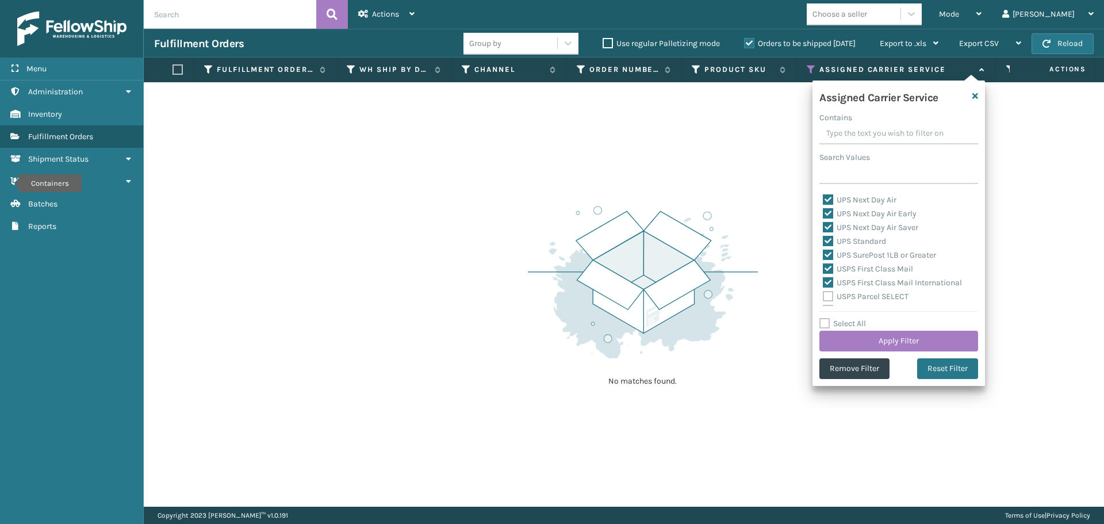
click at [829, 298] on label "USPS Parcel SELECT" at bounding box center [866, 297] width 86 height 10
click at [824, 297] on input "USPS Parcel SELECT" at bounding box center [823, 293] width 1 height 7
checkbox input "true"
click at [828, 254] on label "USPS Priority Mail" at bounding box center [862, 253] width 79 height 10
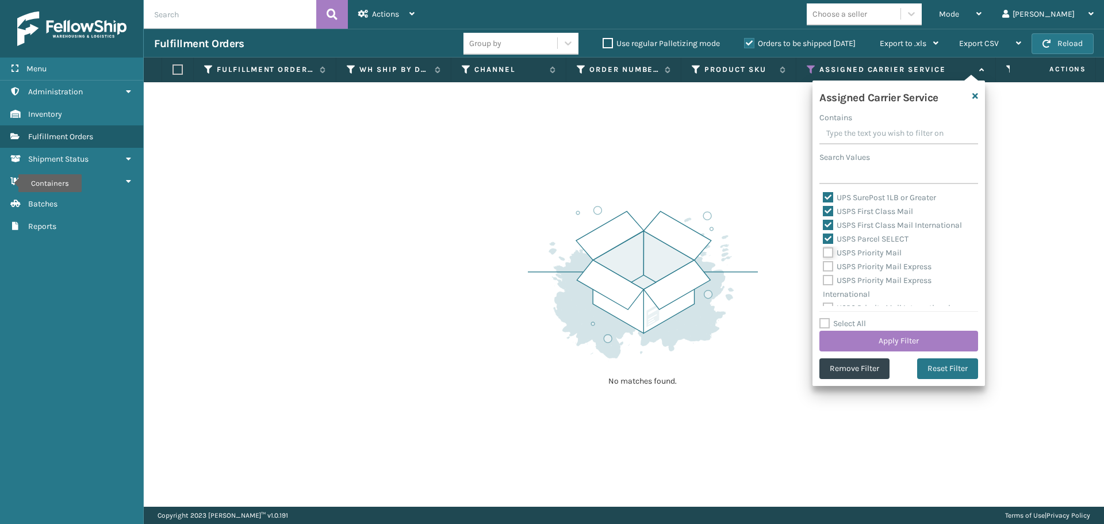
click at [824, 254] on input "USPS Priority Mail" at bounding box center [823, 249] width 1 height 7
checkbox input "true"
click at [828, 263] on label "USPS Priority Mail Express" at bounding box center [877, 267] width 109 height 10
click at [824, 263] on input "USPS Priority Mail Express" at bounding box center [823, 263] width 1 height 7
checkbox input "true"
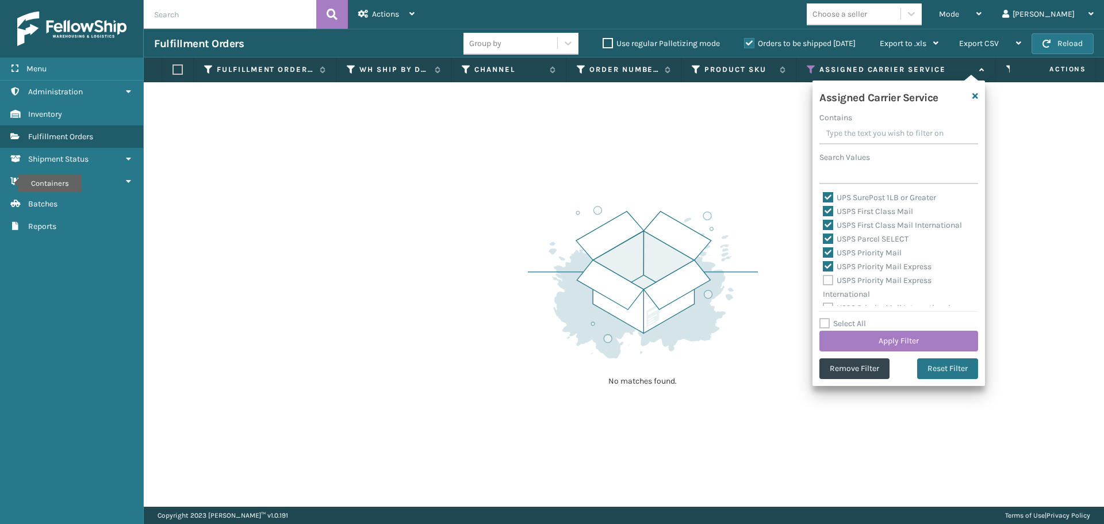
click at [828, 277] on label "USPS Priority Mail Express International" at bounding box center [877, 287] width 109 height 24
click at [824, 277] on input "USPS Priority Mail Express International" at bounding box center [823, 277] width 1 height 7
checkbox input "true"
click at [831, 302] on label "USPS Priority Mail International" at bounding box center [887, 299] width 128 height 10
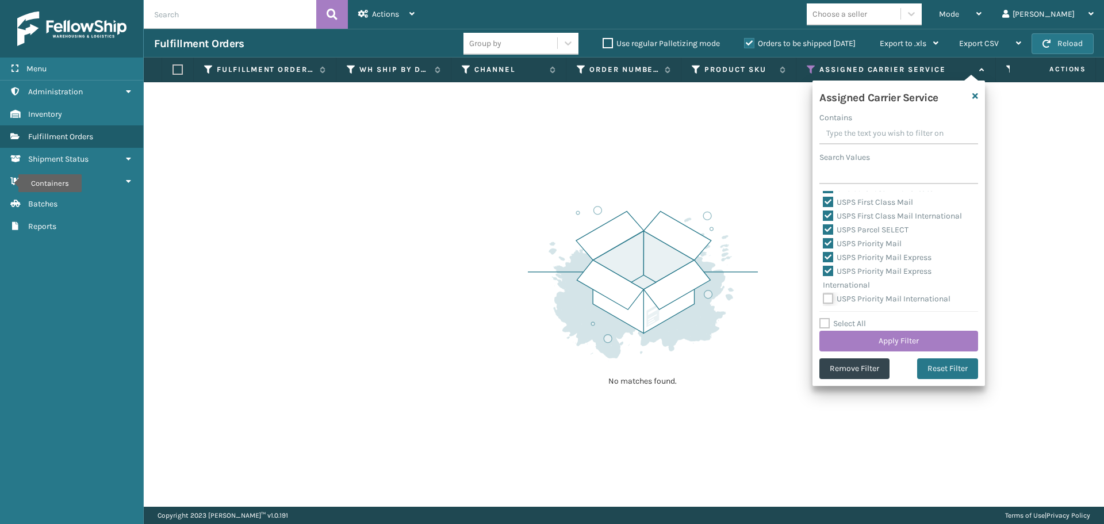
click at [824, 300] on input "USPS Priority Mail International" at bounding box center [823, 295] width 1 height 7
checkbox input "true"
click at [851, 346] on button "Apply Filter" at bounding box center [899, 341] width 159 height 21
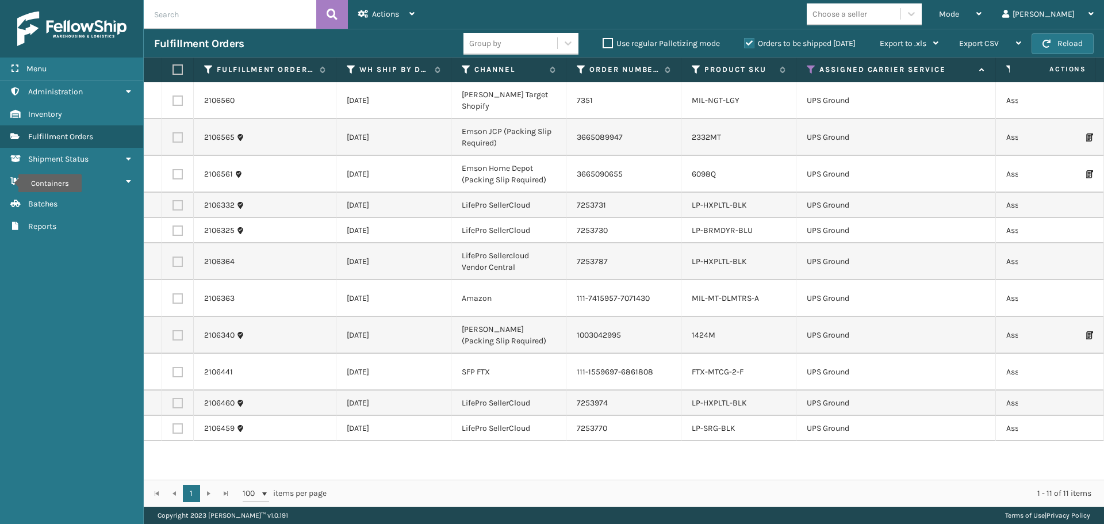
click at [174, 70] on label at bounding box center [176, 69] width 7 height 10
click at [173, 70] on input "checkbox" at bounding box center [173, 69] width 1 height 7
checkbox input "true"
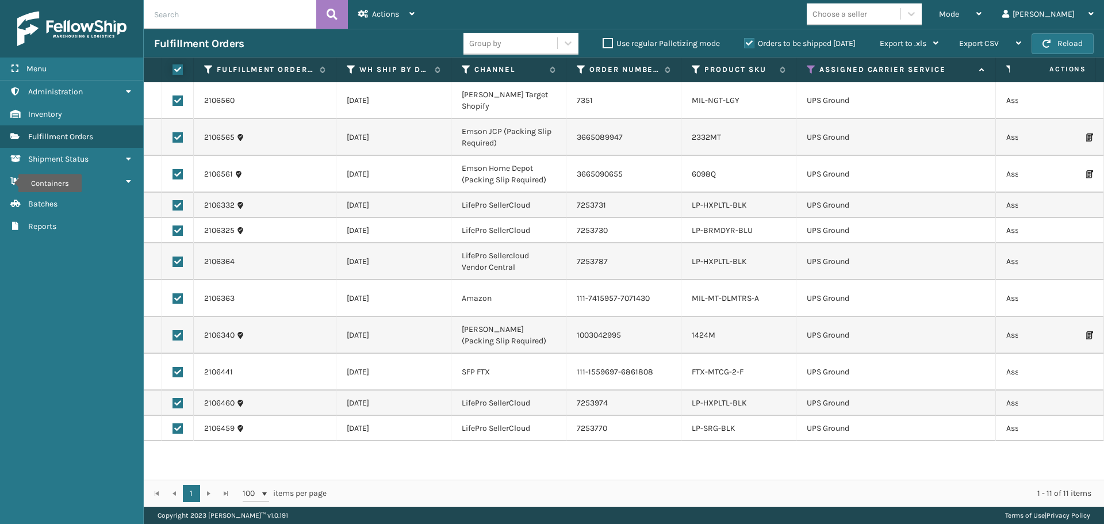
checkbox input "true"
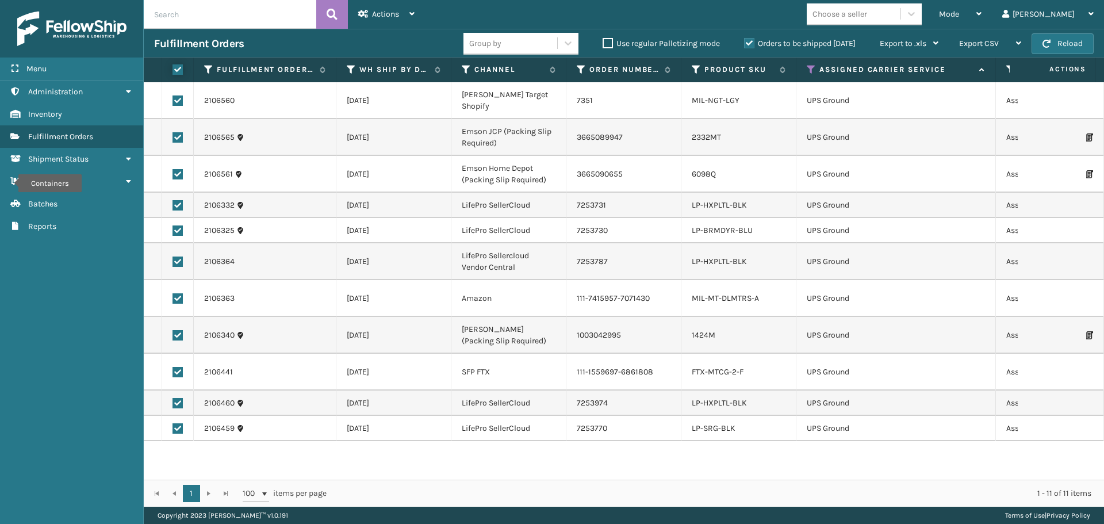
checkbox input "true"
click at [398, 13] on span "Actions" at bounding box center [385, 14] width 27 height 10
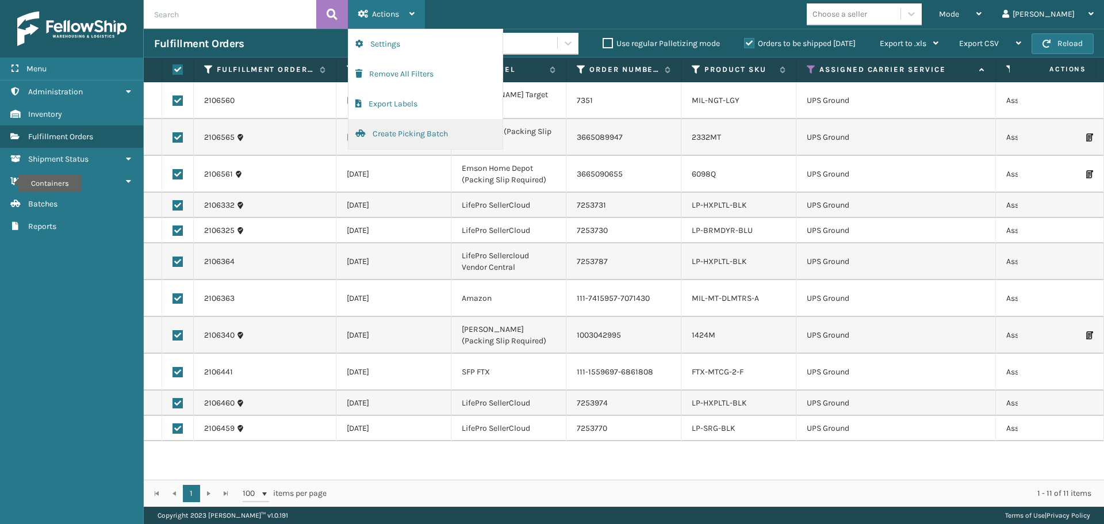
click at [401, 136] on button "Create Picking Batch" at bounding box center [426, 134] width 154 height 30
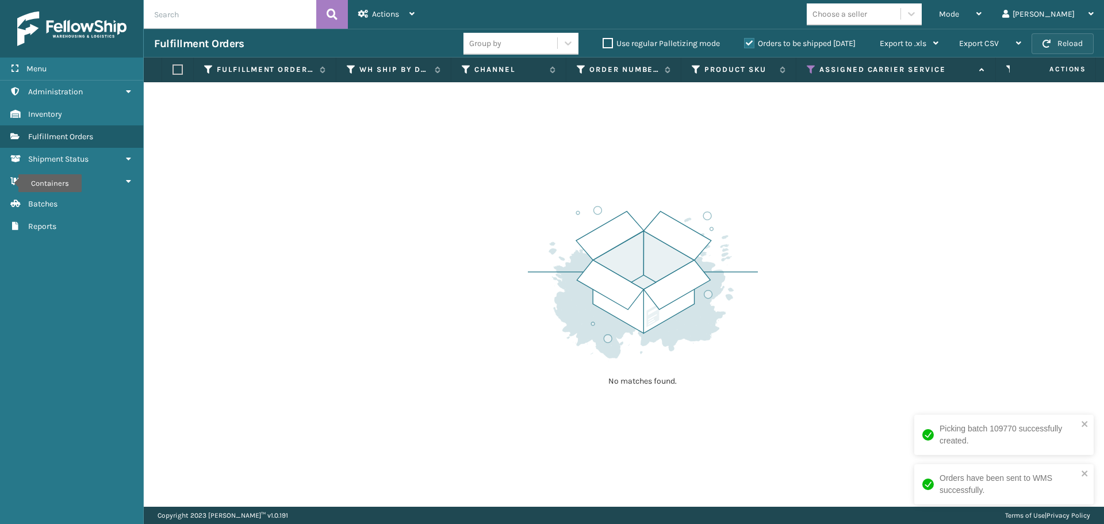
click at [1088, 36] on button "Reload" at bounding box center [1063, 43] width 62 height 21
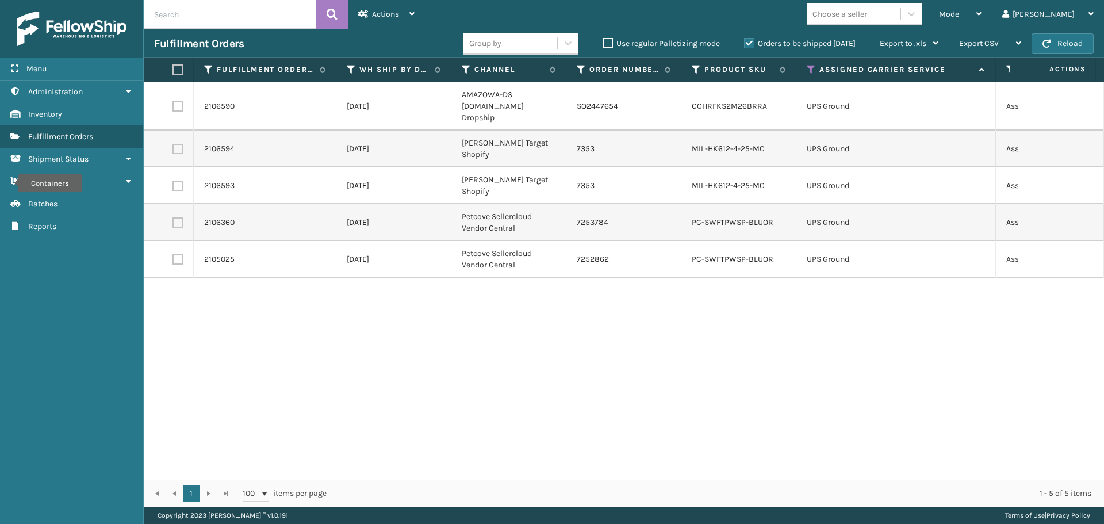
click at [179, 68] on label at bounding box center [176, 69] width 7 height 10
click at [173, 68] on input "checkbox" at bounding box center [173, 69] width 1 height 7
checkbox input "true"
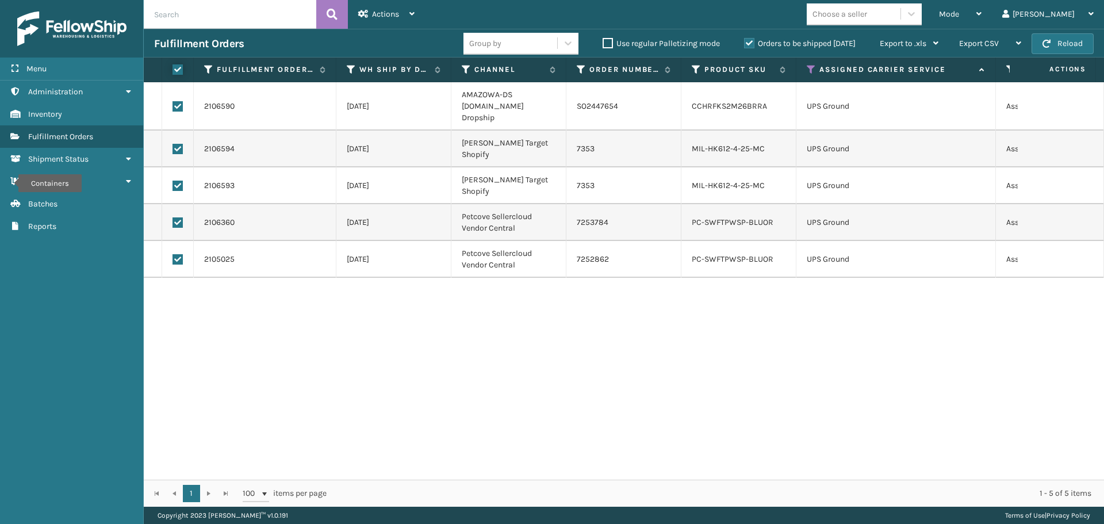
checkbox input "true"
click at [389, 18] on span "Actions" at bounding box center [385, 14] width 27 height 10
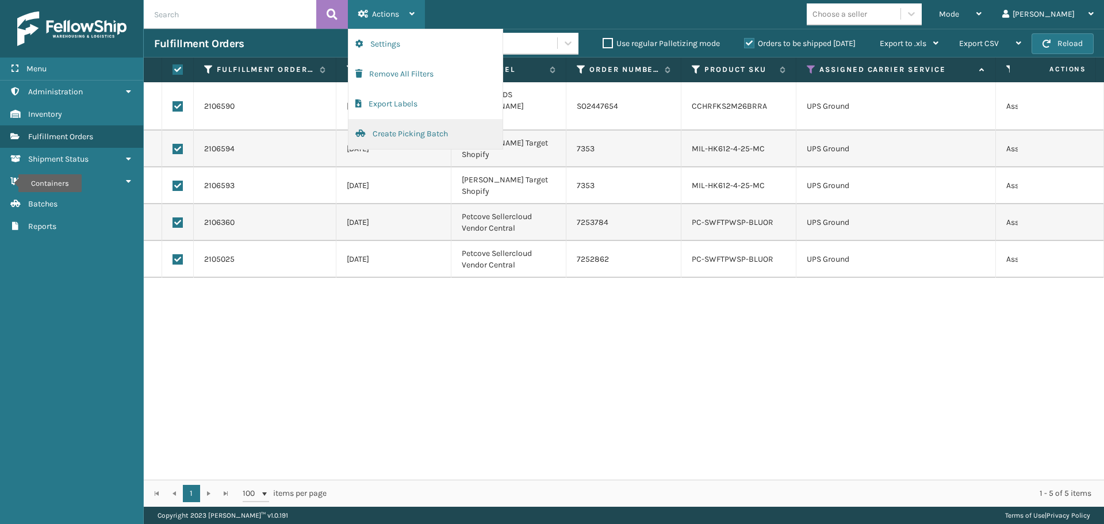
click at [404, 134] on button "Create Picking Batch" at bounding box center [426, 134] width 154 height 30
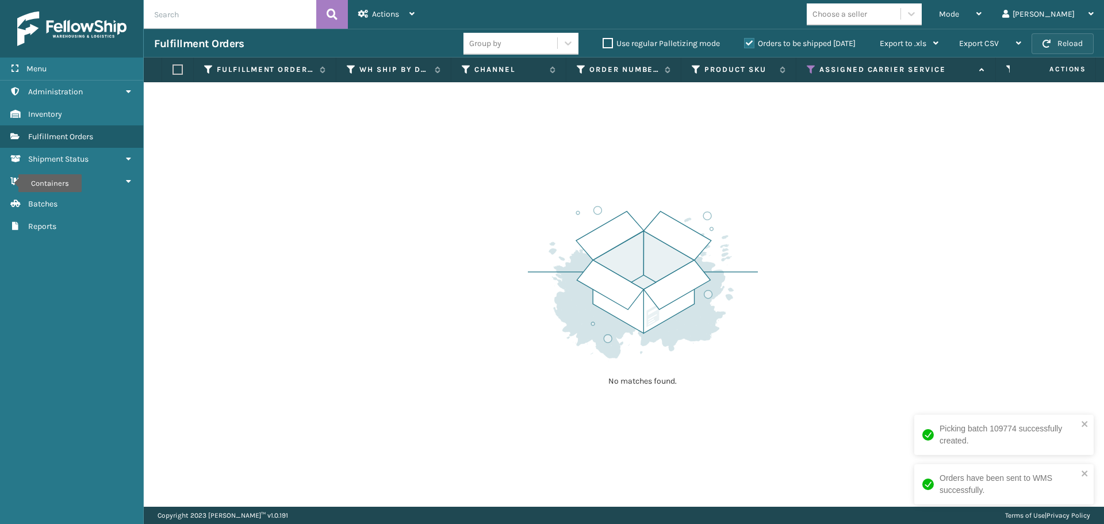
click at [1048, 34] on button "Reload" at bounding box center [1063, 43] width 62 height 21
click at [808, 70] on icon at bounding box center [811, 69] width 9 height 10
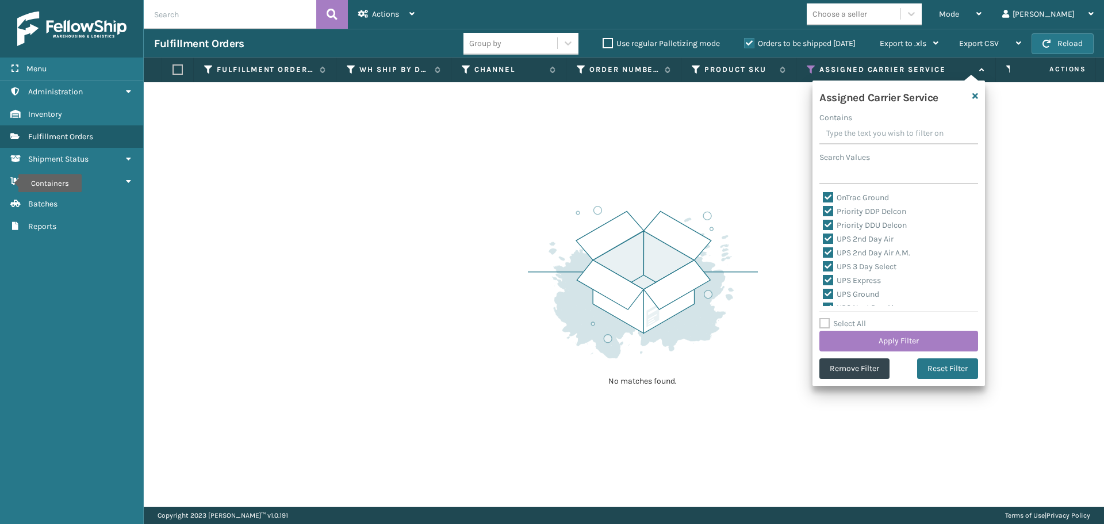
click at [822, 325] on label "Select All" at bounding box center [843, 324] width 47 height 10
click at [822, 318] on input "Select All" at bounding box center [906, 317] width 173 height 1
checkbox input "true"
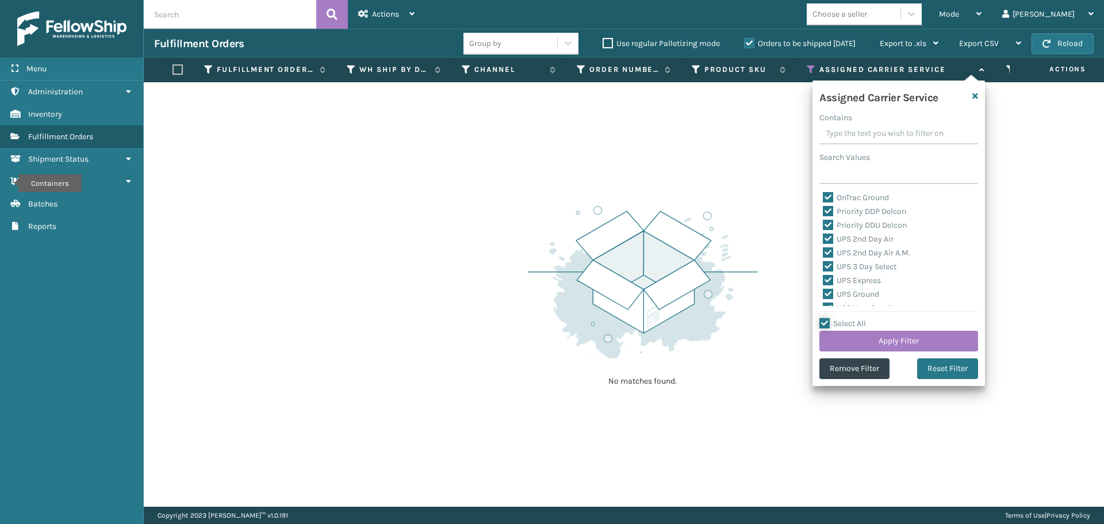
checkbox input "true"
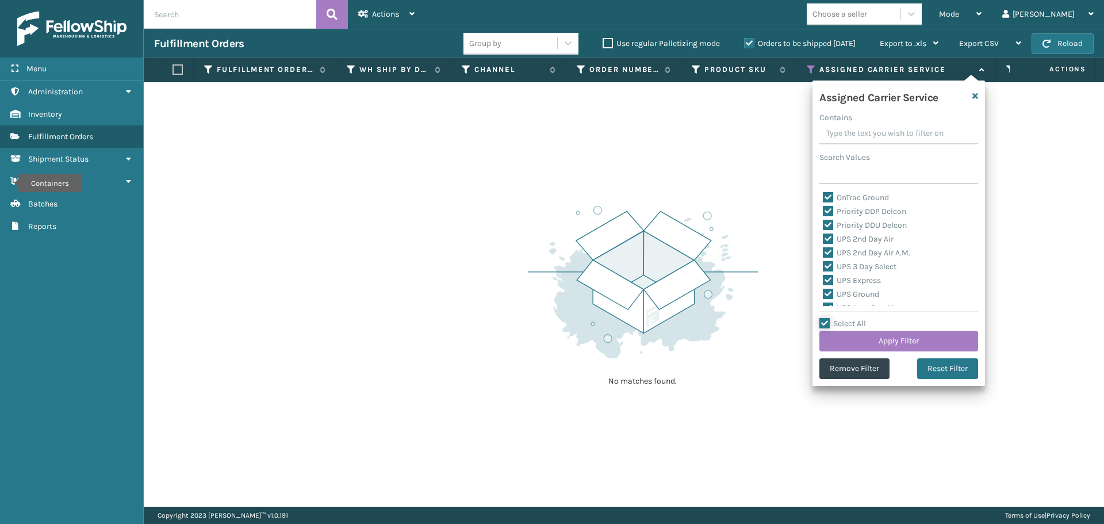
checkbox input "true"
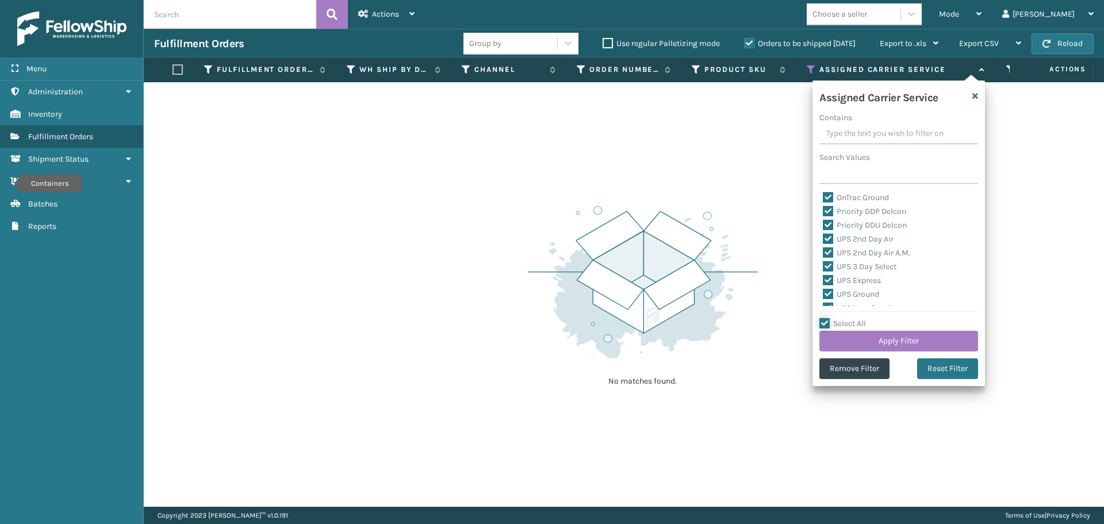
checkbox input "true"
click at [822, 325] on label "Select All" at bounding box center [843, 324] width 47 height 10
click at [822, 318] on input "Select All" at bounding box center [906, 317] width 173 height 1
checkbox input "false"
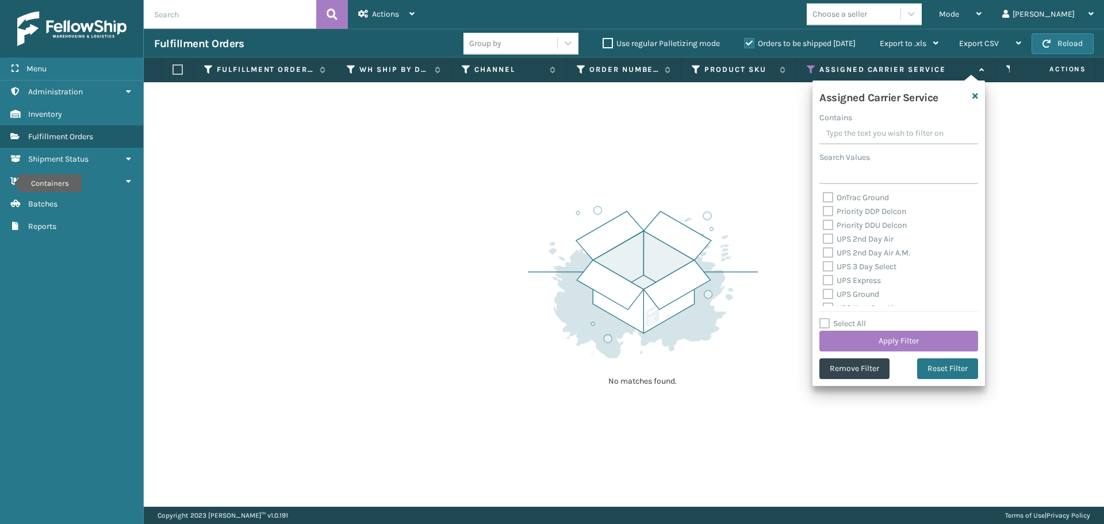
checkbox input "false"
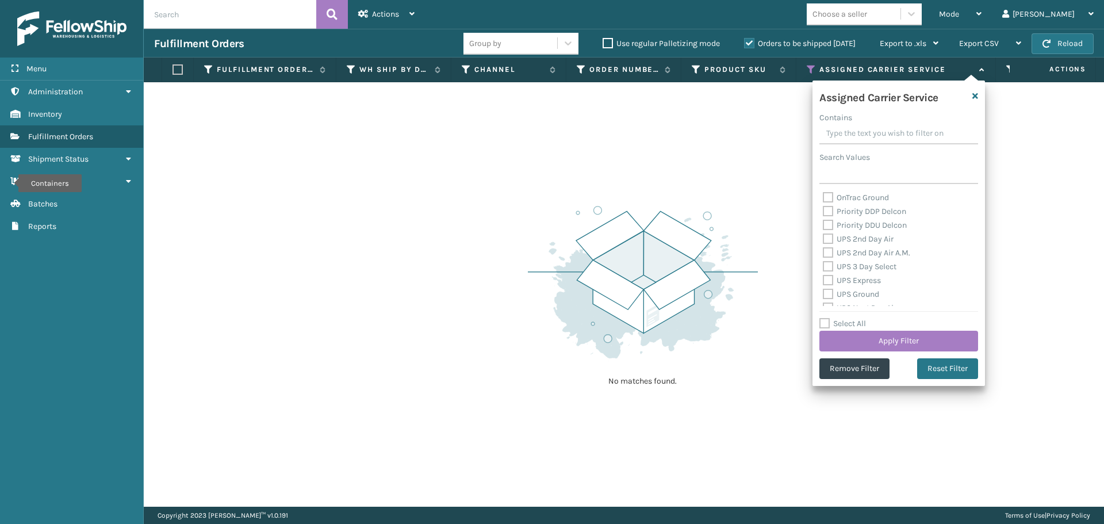
checkbox input "false"
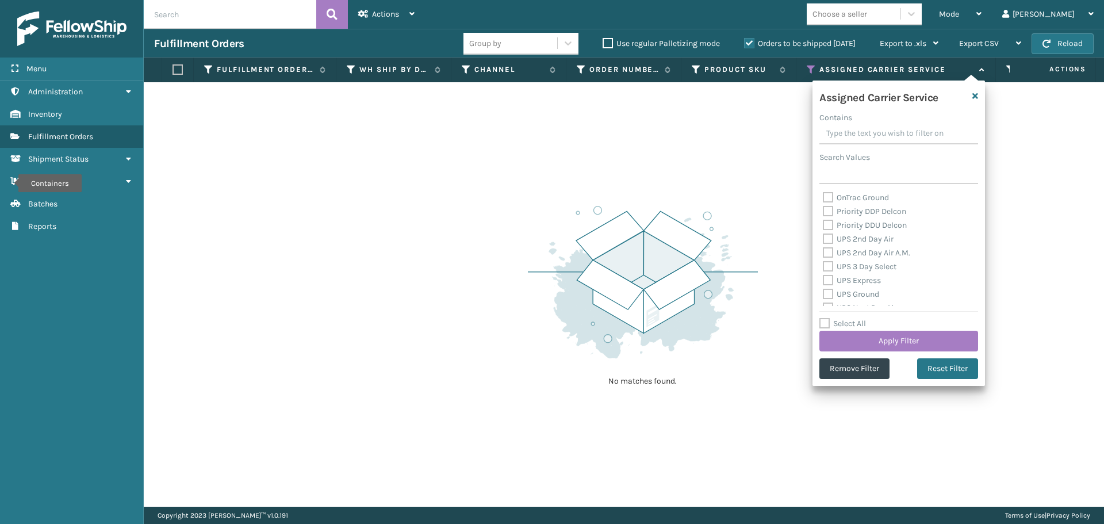
checkbox input "false"
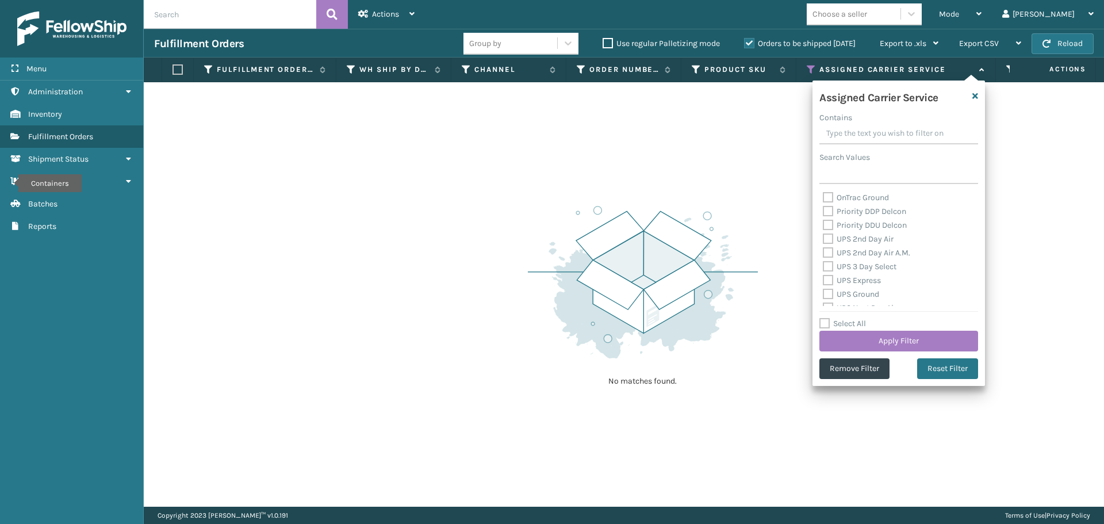
checkbox input "false"
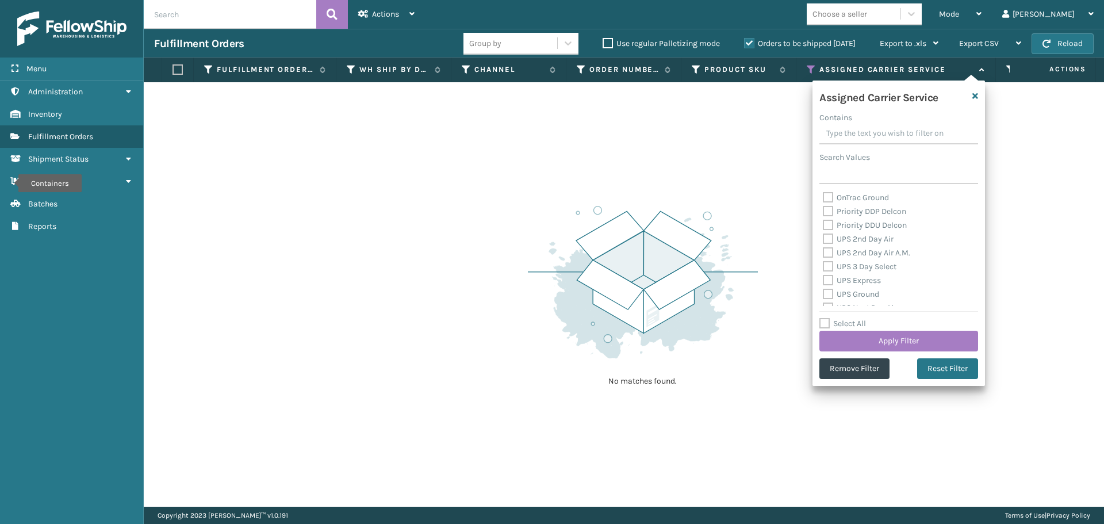
checkbox input "false"
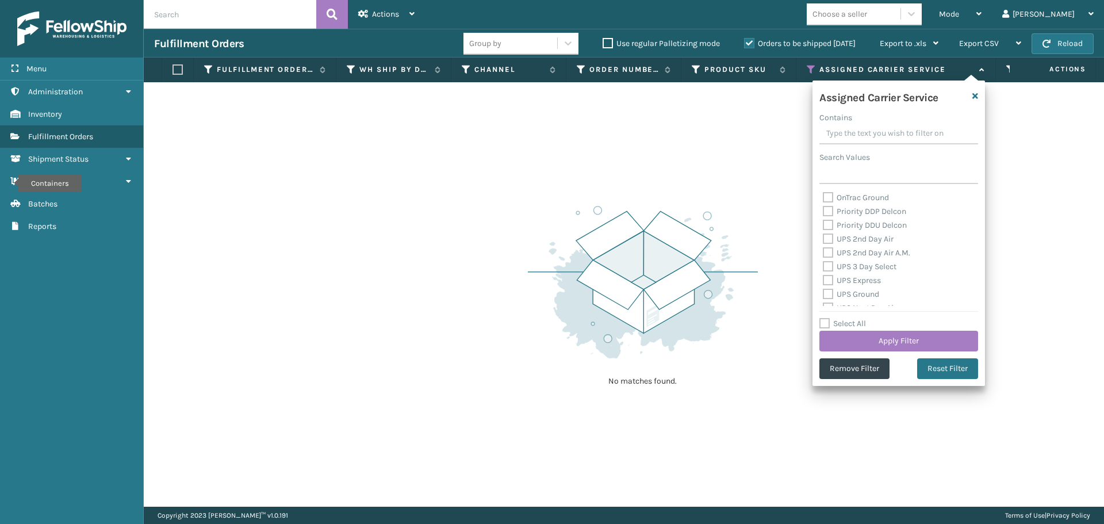
checkbox input "false"
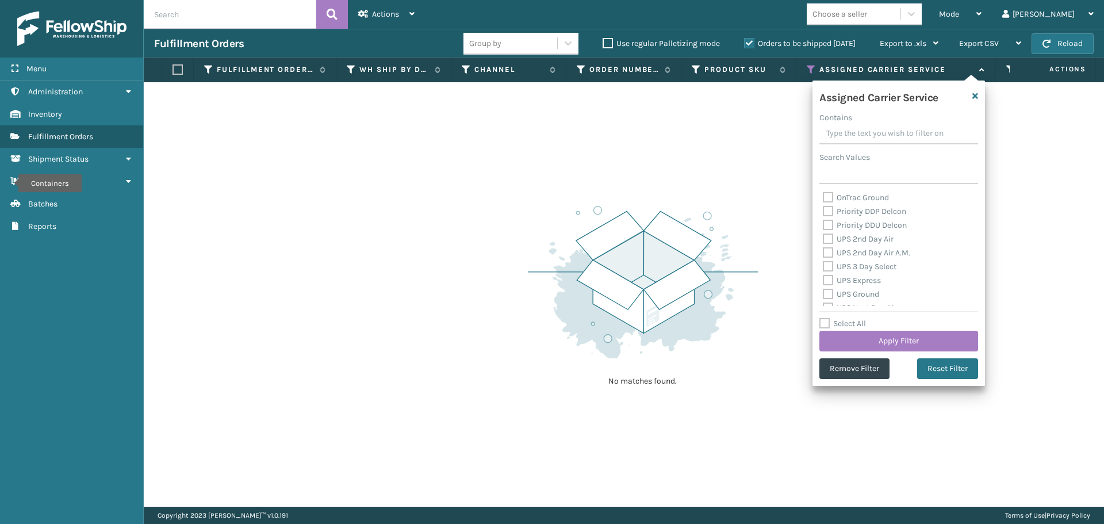
checkbox input "false"
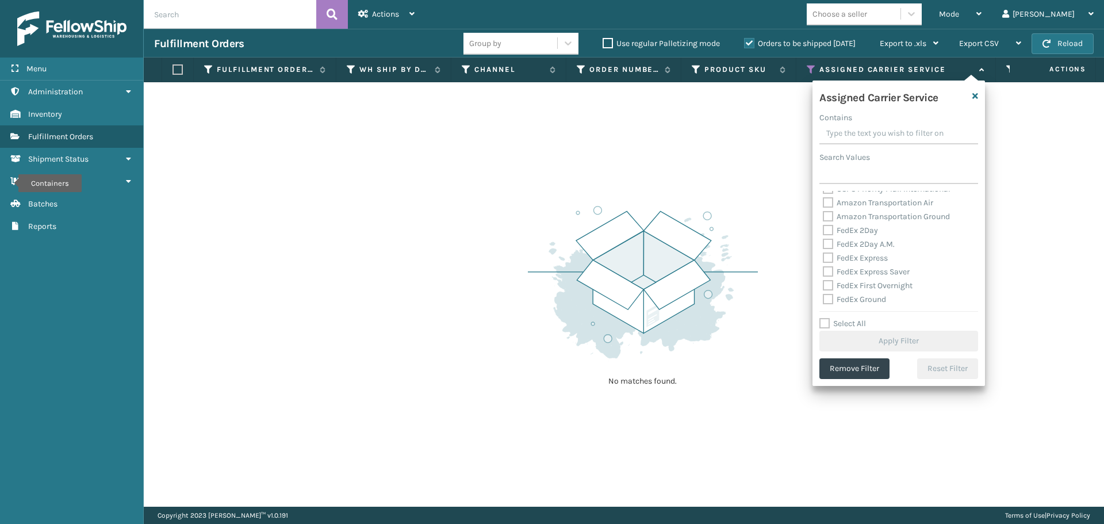
scroll to position [288, 0]
click at [828, 201] on label "Amazon Transportation Air" at bounding box center [878, 200] width 110 height 10
click at [824, 201] on input "Amazon Transportation Air" at bounding box center [823, 196] width 1 height 7
checkbox input "true"
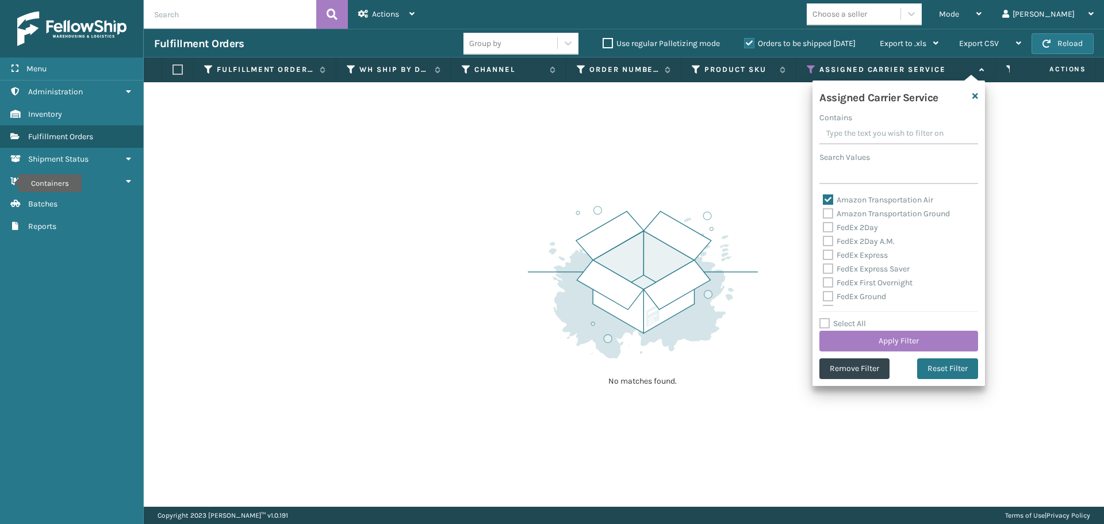
click at [830, 213] on label "Amazon Transportation Ground" at bounding box center [886, 214] width 127 height 10
click at [824, 213] on input "Amazon Transportation Ground" at bounding box center [823, 210] width 1 height 7
checkbox input "true"
click at [871, 339] on button "Apply Filter" at bounding box center [899, 341] width 159 height 21
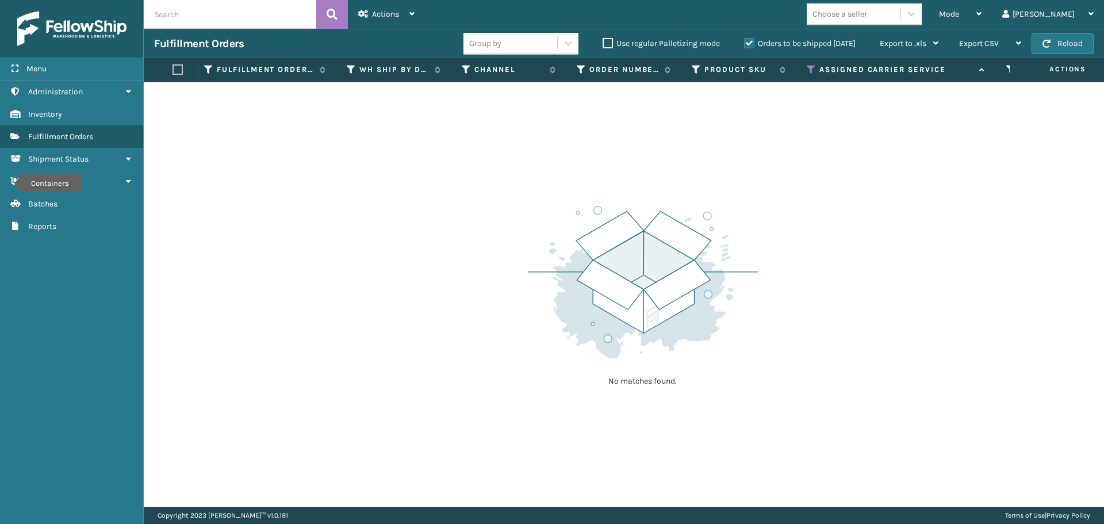
click at [810, 70] on icon at bounding box center [811, 69] width 9 height 10
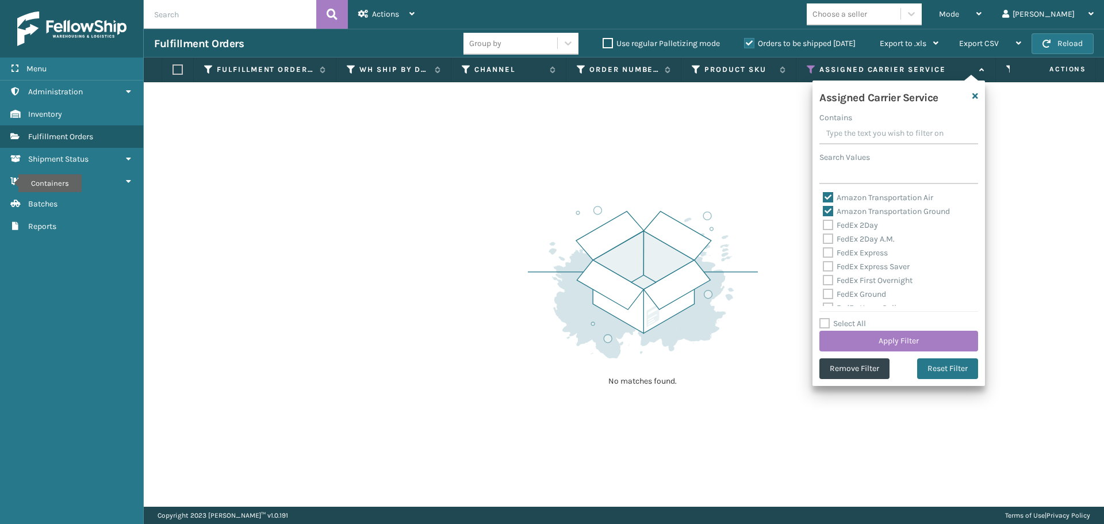
click at [828, 199] on label "Amazon Transportation Air" at bounding box center [878, 198] width 110 height 10
click at [824, 198] on input "Amazon Transportation Air" at bounding box center [823, 194] width 1 height 7
checkbox input "false"
click at [828, 210] on label "Amazon Transportation Ground" at bounding box center [886, 211] width 127 height 10
click at [824, 210] on input "Amazon Transportation Ground" at bounding box center [823, 208] width 1 height 7
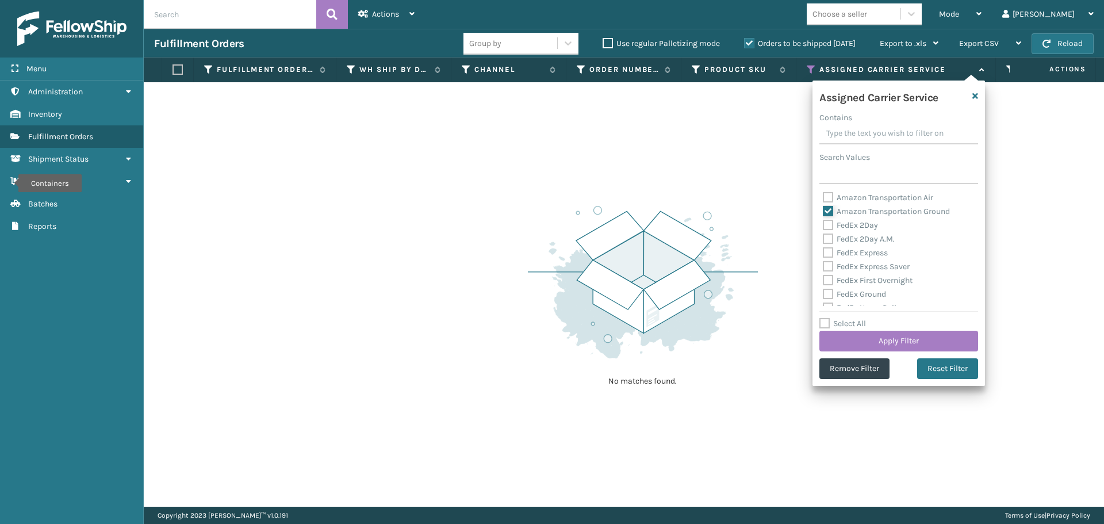
checkbox input "false"
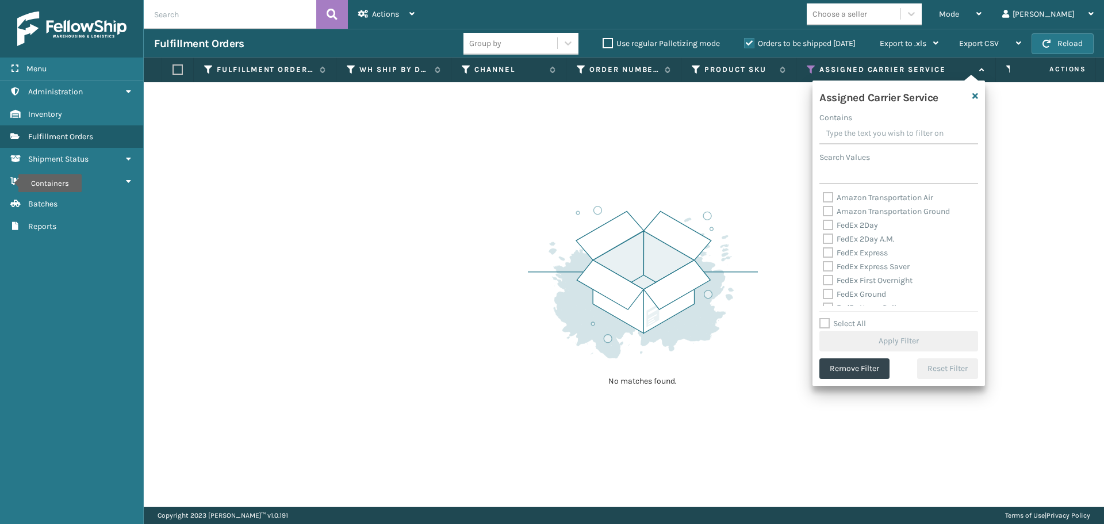
click at [828, 225] on label "FedEx 2Day" at bounding box center [850, 225] width 55 height 10
click at [824, 225] on input "FedEx 2Day" at bounding box center [823, 222] width 1 height 7
checkbox input "true"
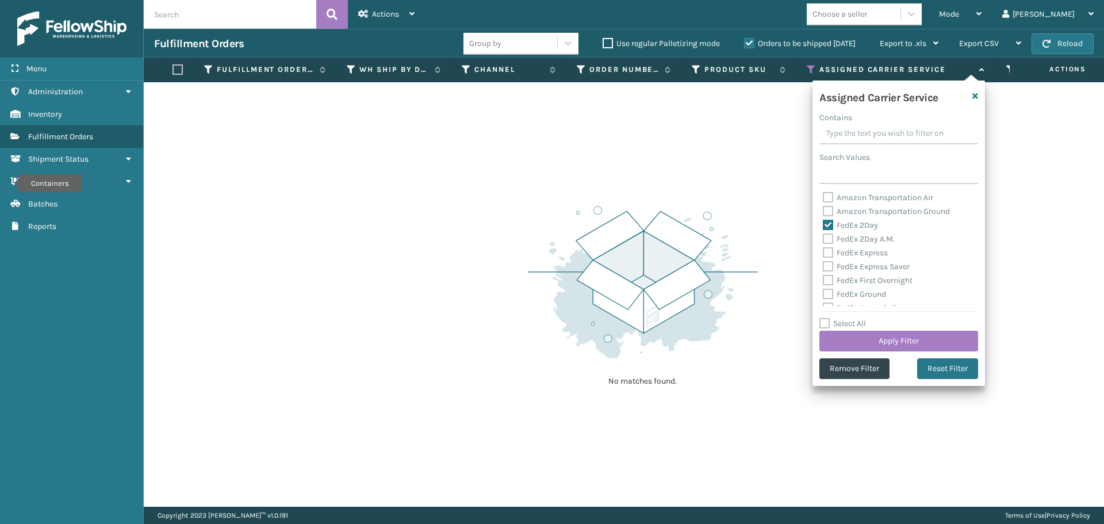
click at [828, 242] on label "FedEx 2Day A.M." at bounding box center [859, 239] width 72 height 10
click at [824, 240] on input "FedEx 2Day A.M." at bounding box center [823, 235] width 1 height 7
checkbox input "true"
click at [829, 250] on label "FedEx Express" at bounding box center [855, 253] width 65 height 10
click at [824, 250] on input "FedEx Express" at bounding box center [823, 249] width 1 height 7
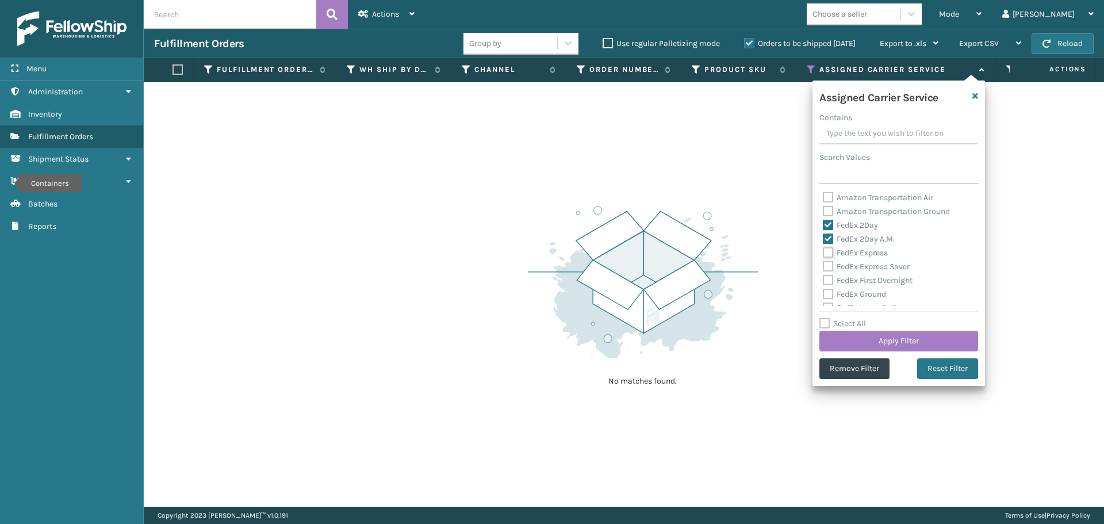
checkbox input "true"
click at [829, 267] on label "FedEx Express Saver" at bounding box center [866, 267] width 87 height 10
click at [824, 267] on input "FedEx Express Saver" at bounding box center [823, 263] width 1 height 7
checkbox input "true"
click at [829, 277] on label "FedEx First Overnight" at bounding box center [868, 280] width 90 height 10
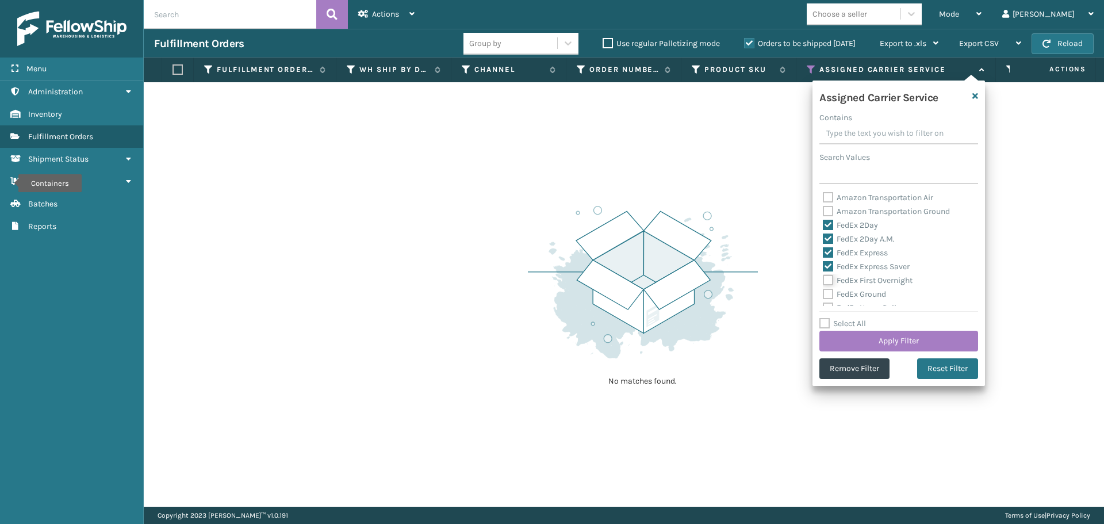
click at [824, 277] on input "FedEx First Overnight" at bounding box center [823, 277] width 1 height 7
checkbox input "true"
click at [829, 294] on label "FedEx Ground" at bounding box center [854, 294] width 63 height 10
click at [824, 294] on input "FedEx Ground" at bounding box center [823, 291] width 1 height 7
checkbox input "true"
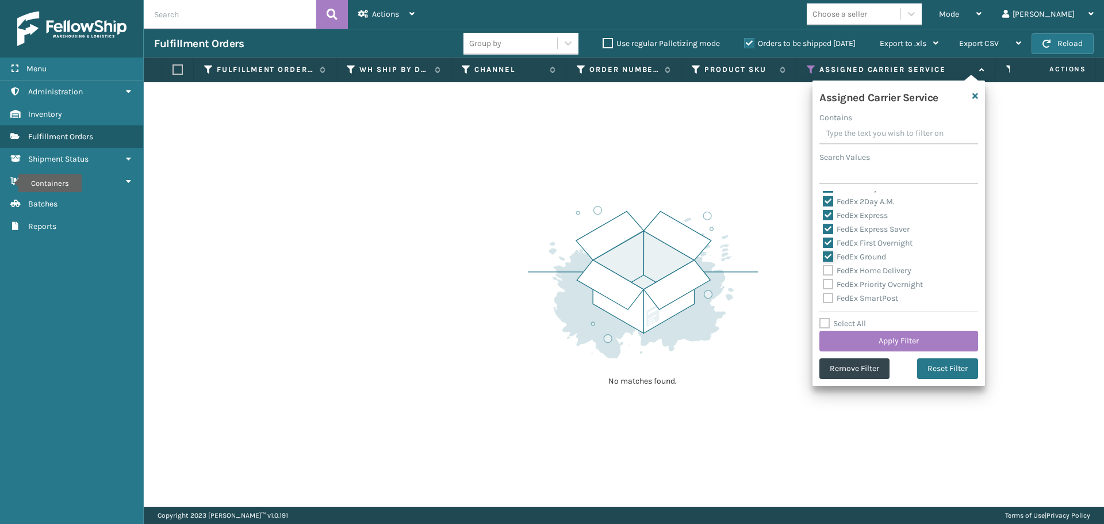
scroll to position [58, 0]
click at [828, 248] on label "FedEx Home Delivery" at bounding box center [867, 251] width 89 height 10
click at [824, 248] on input "FedEx Home Delivery" at bounding box center [823, 247] width 1 height 7
checkbox input "true"
click at [828, 262] on label "FedEx Priority Overnight" at bounding box center [873, 264] width 100 height 10
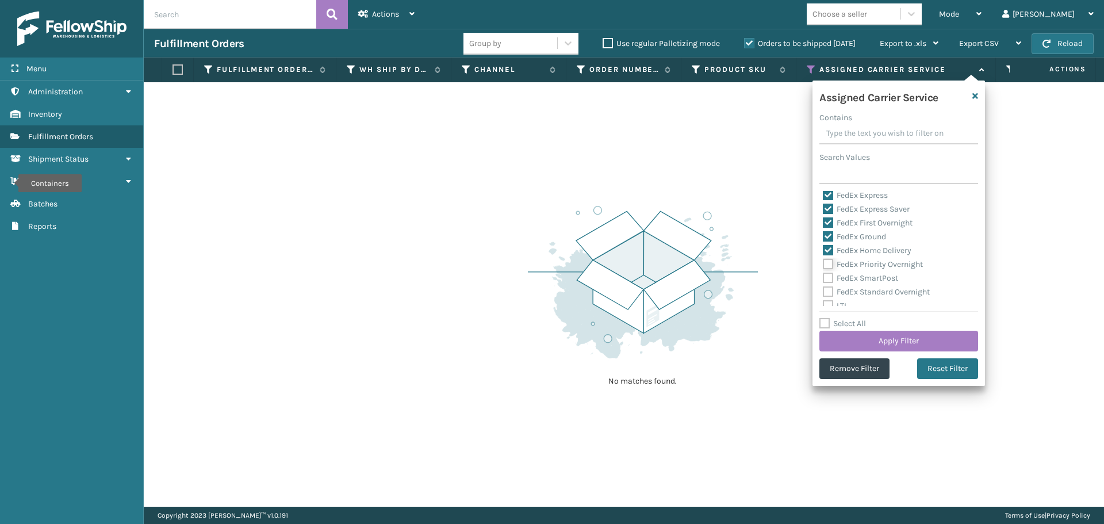
click at [824, 262] on input "FedEx Priority Overnight" at bounding box center [823, 261] width 1 height 7
checkbox input "true"
click at [828, 279] on label "FedEx SmartPost" at bounding box center [860, 278] width 75 height 10
click at [824, 279] on input "FedEx SmartPost" at bounding box center [823, 274] width 1 height 7
checkbox input "true"
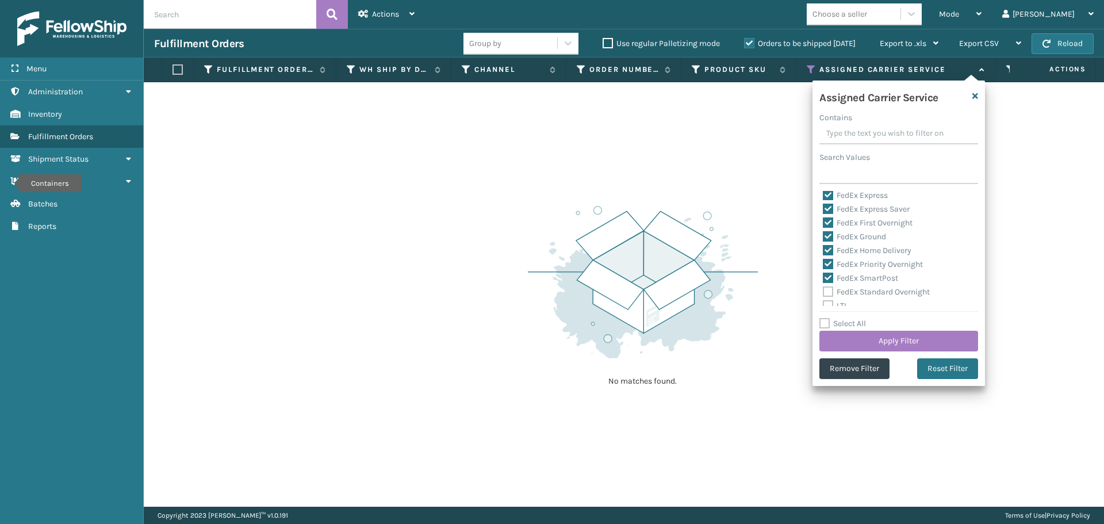
click at [829, 293] on label "FedEx Standard Overnight" at bounding box center [876, 292] width 107 height 10
click at [824, 293] on input "FedEx Standard Overnight" at bounding box center [823, 288] width 1 height 7
checkbox input "true"
click at [863, 335] on button "Apply Filter" at bounding box center [899, 341] width 159 height 21
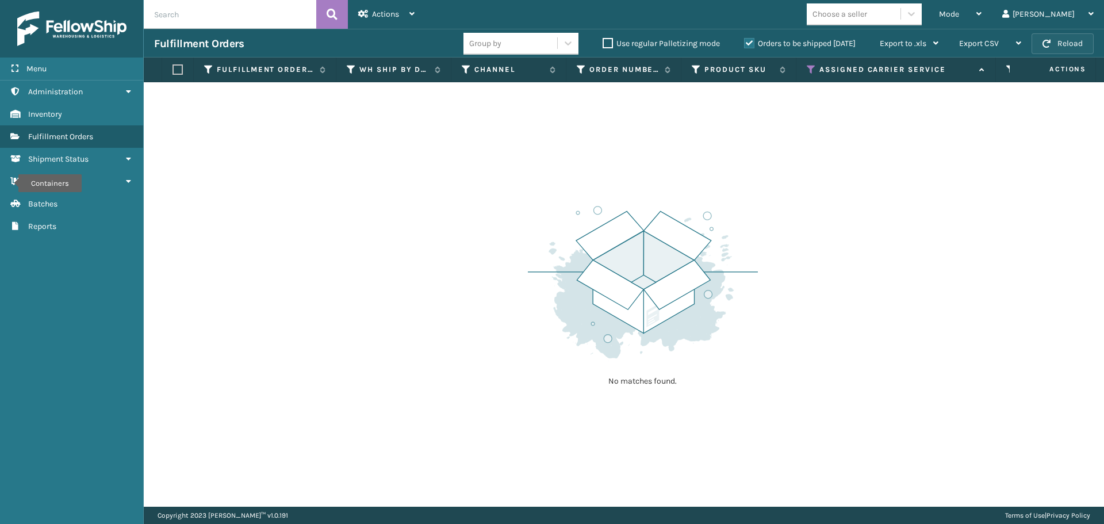
click at [1063, 40] on button "Reload" at bounding box center [1063, 43] width 62 height 21
click at [1063, 47] on button "Reload" at bounding box center [1063, 43] width 62 height 21
click at [809, 73] on icon at bounding box center [811, 69] width 9 height 10
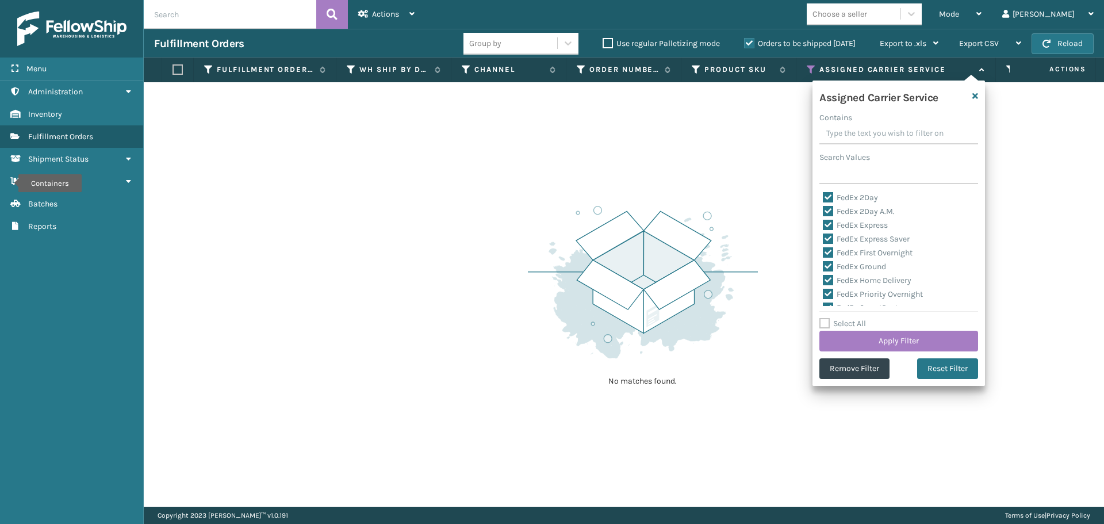
click at [821, 321] on label "Select All" at bounding box center [843, 324] width 47 height 10
click at [821, 318] on input "Select All" at bounding box center [906, 317] width 173 height 1
checkbox input "true"
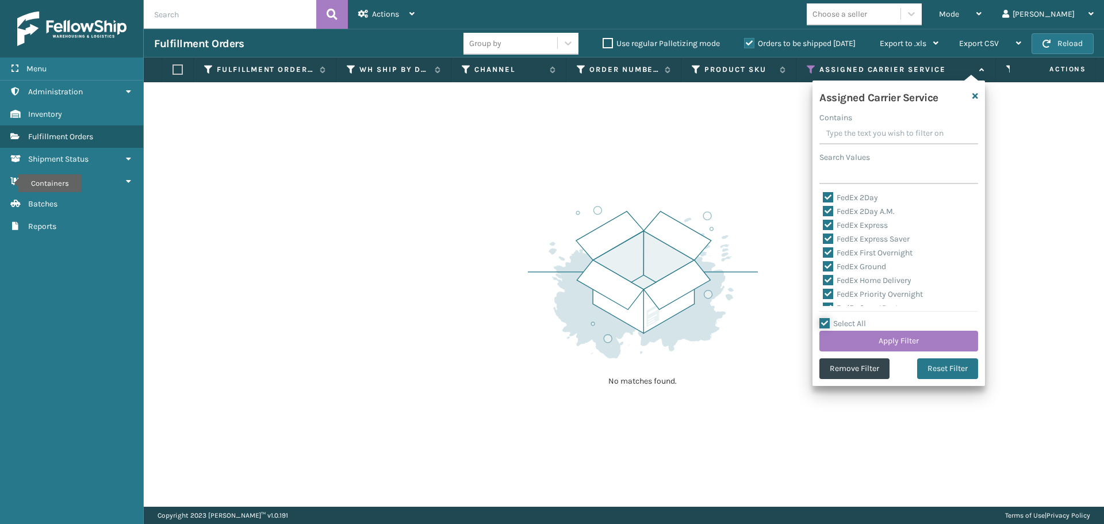
checkbox input "true"
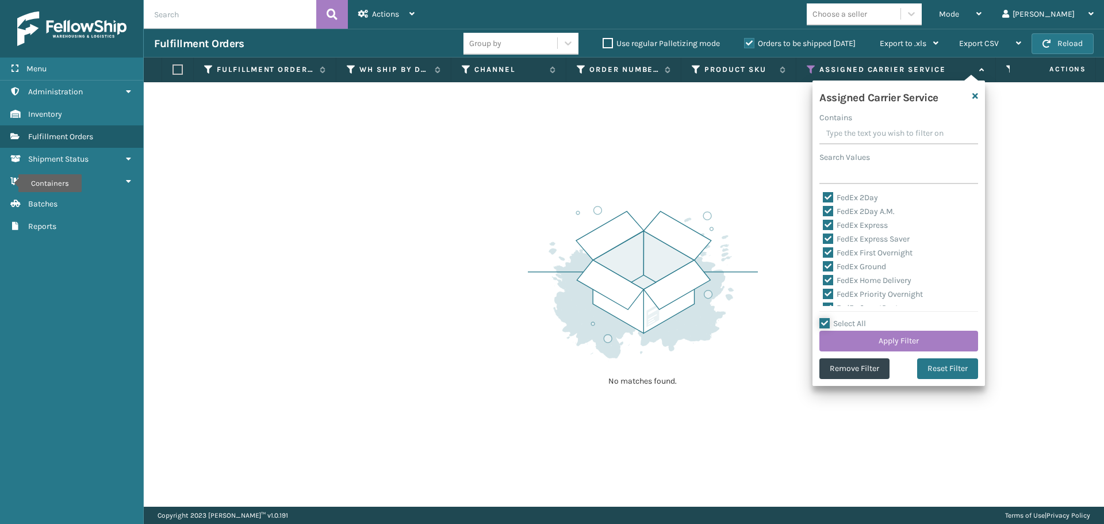
checkbox input "true"
click at [824, 321] on label "Select All" at bounding box center [843, 324] width 47 height 10
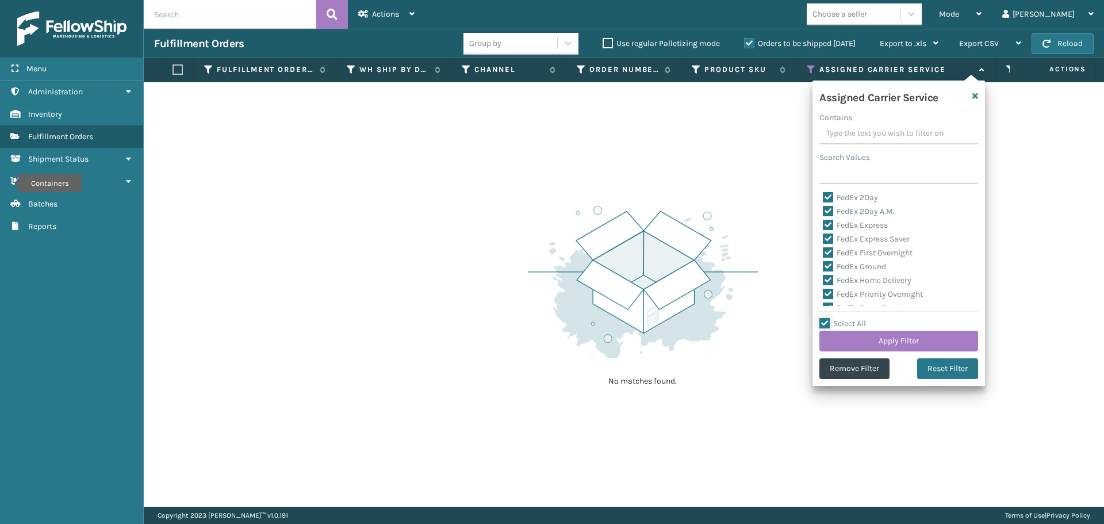
click at [824, 318] on input "Select All" at bounding box center [906, 317] width 173 height 1
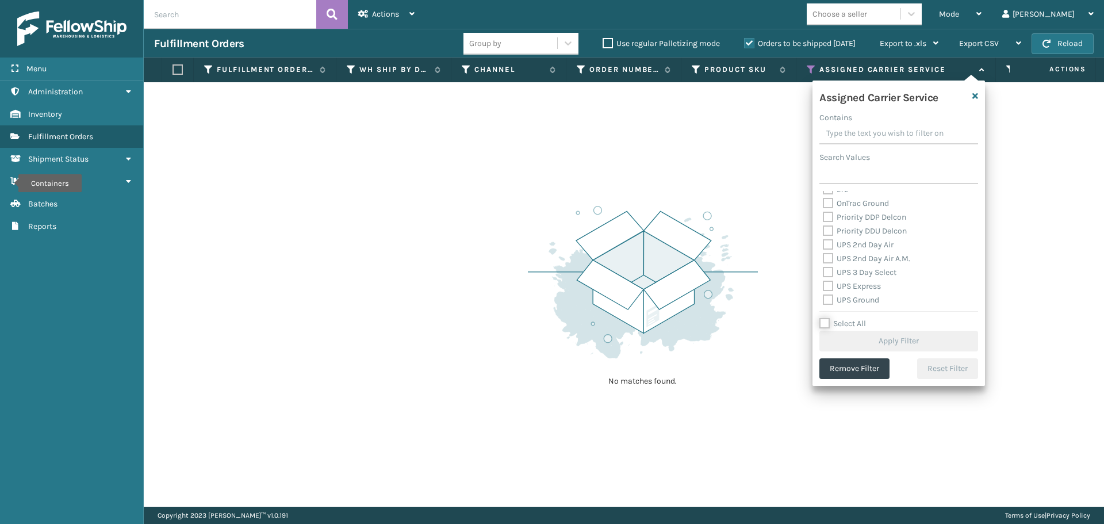
scroll to position [173, 0]
click at [829, 201] on label "OnTrac Ground" at bounding box center [856, 205] width 66 height 10
click at [824, 201] on input "OnTrac Ground" at bounding box center [823, 201] width 1 height 7
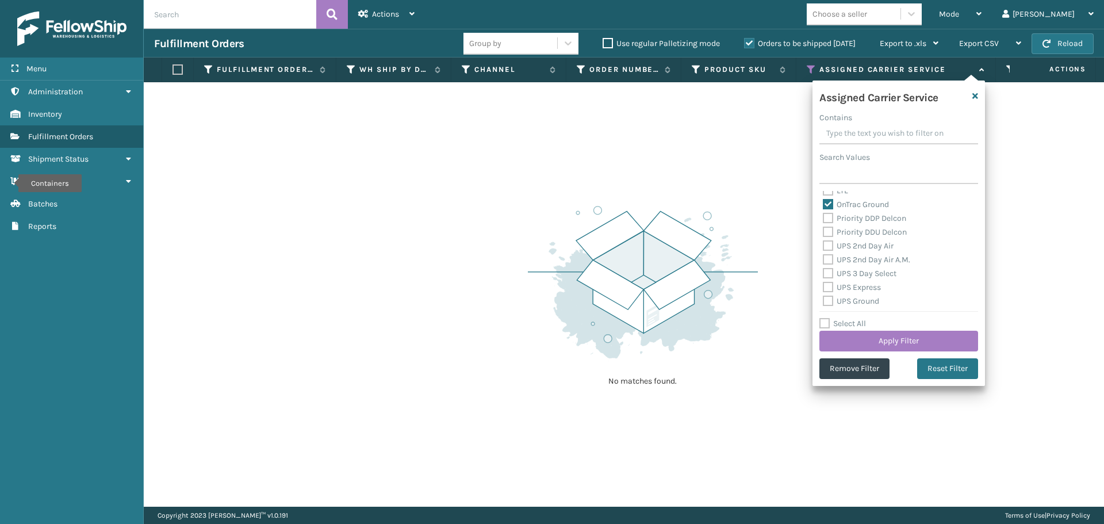
click at [829, 221] on label "Priority DDP Delcon" at bounding box center [864, 218] width 83 height 10
click at [824, 219] on input "Priority DDP Delcon" at bounding box center [823, 215] width 1 height 7
click at [829, 231] on label "Priority DDU Delcon" at bounding box center [865, 232] width 84 height 10
click at [824, 231] on input "Priority DDU Delcon" at bounding box center [823, 228] width 1 height 7
click at [829, 244] on label "UPS 2nd Day Air" at bounding box center [858, 246] width 71 height 10
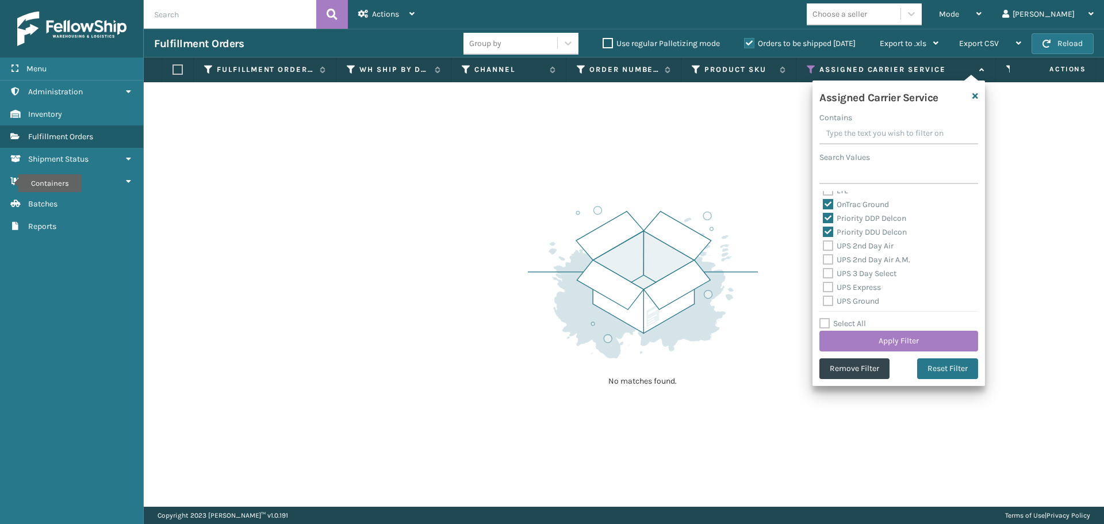
click at [824, 244] on input "UPS 2nd Day Air" at bounding box center [823, 242] width 1 height 7
click at [826, 255] on label "UPS 2nd Day Air A.M." at bounding box center [866, 260] width 87 height 10
click at [824, 255] on input "UPS 2nd Day Air A.M." at bounding box center [823, 256] width 1 height 7
click at [828, 269] on label "UPS 3 Day Select" at bounding box center [860, 274] width 74 height 10
click at [824, 269] on input "UPS 3 Day Select" at bounding box center [823, 270] width 1 height 7
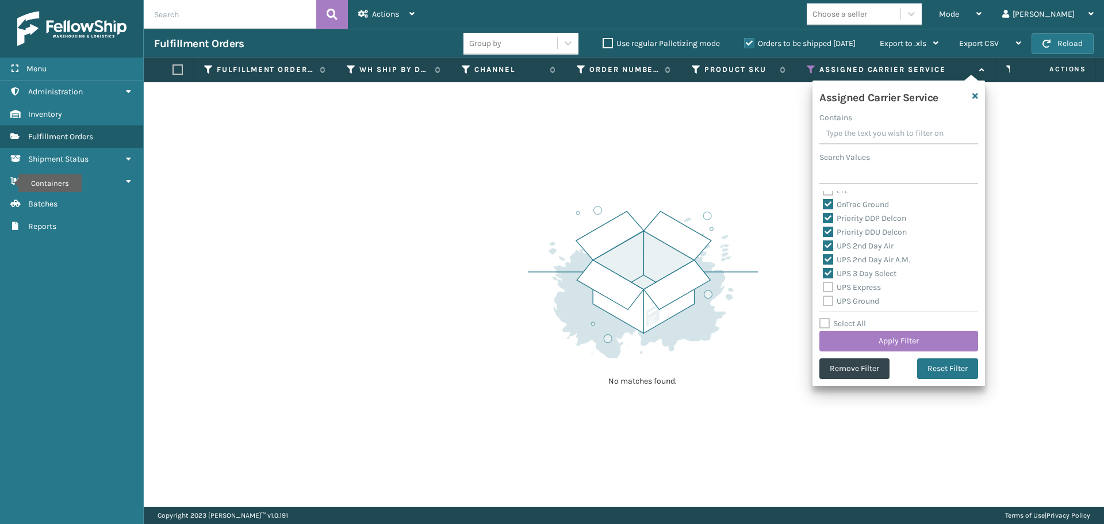
click at [828, 282] on label "UPS Express" at bounding box center [852, 287] width 58 height 10
click at [824, 282] on input "UPS Express" at bounding box center [823, 284] width 1 height 7
click at [828, 299] on label "UPS Ground" at bounding box center [851, 301] width 56 height 10
click at [824, 299] on input "UPS Ground" at bounding box center [823, 297] width 1 height 7
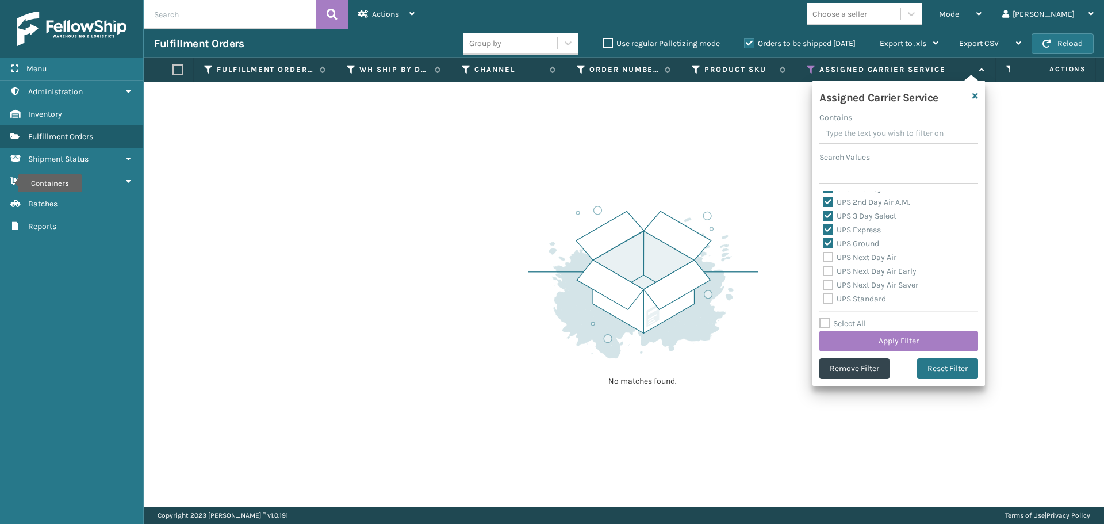
click at [825, 259] on label "UPS Next Day Air" at bounding box center [860, 257] width 74 height 10
click at [824, 258] on input "UPS Next Day Air" at bounding box center [823, 254] width 1 height 7
click at [826, 270] on label "UPS Next Day Air Early" at bounding box center [870, 271] width 94 height 10
click at [824, 270] on input "UPS Next Day Air Early" at bounding box center [823, 268] width 1 height 7
click at [826, 285] on label "UPS Next Day Air Saver" at bounding box center [870, 285] width 95 height 10
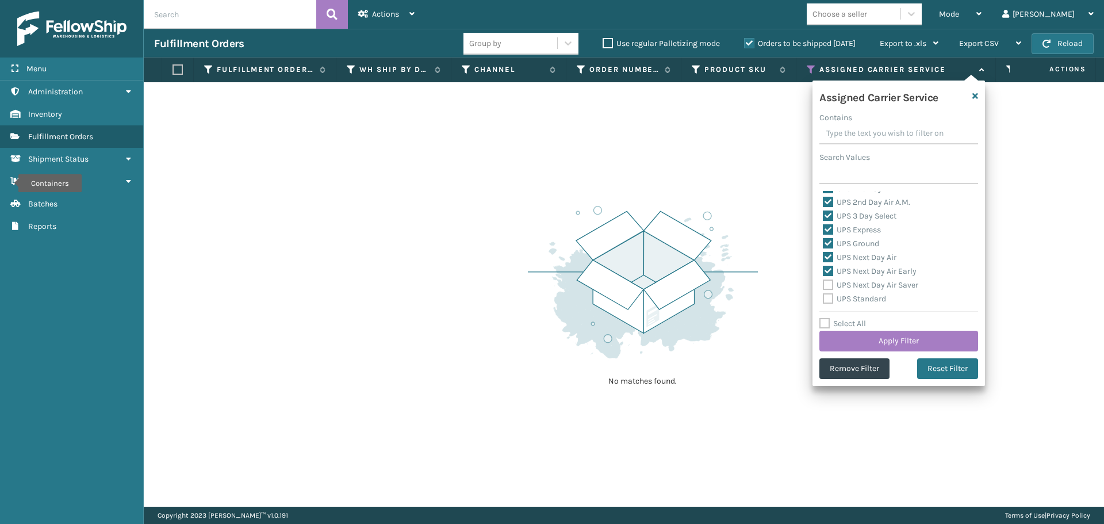
click at [824, 285] on input "UPS Next Day Air Saver" at bounding box center [823, 281] width 1 height 7
click at [828, 298] on label "UPS Standard" at bounding box center [854, 299] width 63 height 10
click at [824, 298] on input "UPS Standard" at bounding box center [823, 295] width 1 height 7
click at [830, 255] on label "UPS SurePost 1LB or Greater" at bounding box center [879, 255] width 113 height 10
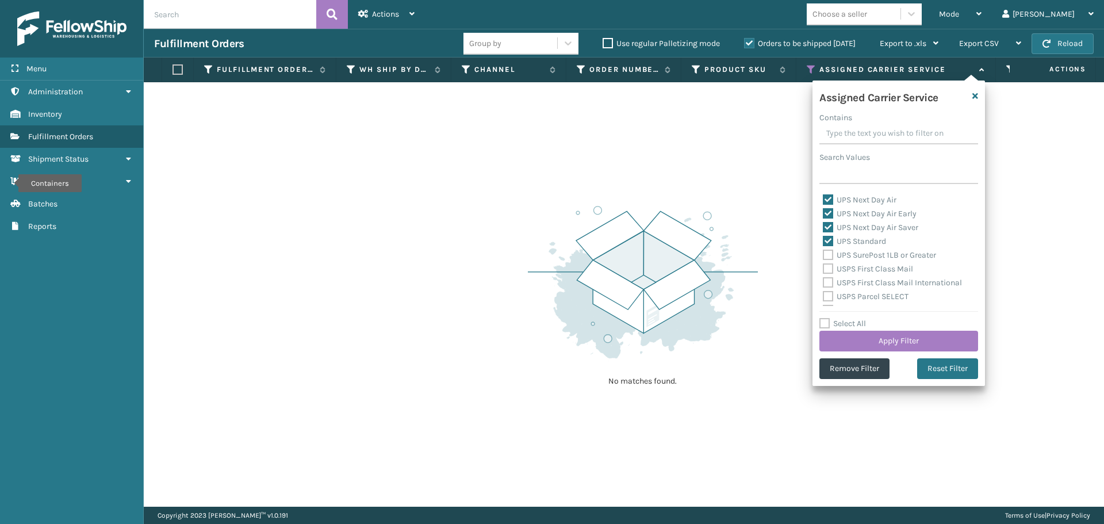
click at [824, 255] on input "UPS SurePost 1LB or Greater" at bounding box center [823, 251] width 1 height 7
click at [830, 271] on label "USPS First Class Mail" at bounding box center [868, 269] width 90 height 10
click at [824, 270] on input "USPS First Class Mail" at bounding box center [823, 265] width 1 height 7
click at [830, 280] on label "USPS First Class Mail International" at bounding box center [892, 283] width 139 height 10
click at [824, 280] on input "USPS First Class Mail International" at bounding box center [823, 279] width 1 height 7
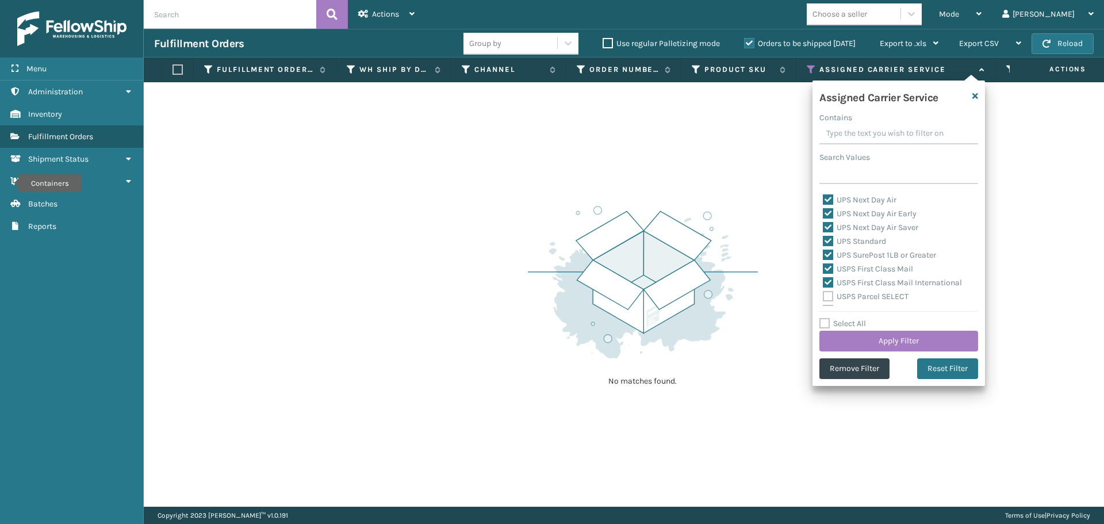
click at [829, 290] on div "USPS Parcel SELECT" at bounding box center [899, 297] width 152 height 14
click at [829, 295] on label "USPS Parcel SELECT" at bounding box center [866, 297] width 86 height 10
click at [824, 295] on input "USPS Parcel SELECT" at bounding box center [823, 293] width 1 height 7
click at [832, 246] on label "USPS Priority Mail" at bounding box center [862, 244] width 79 height 10
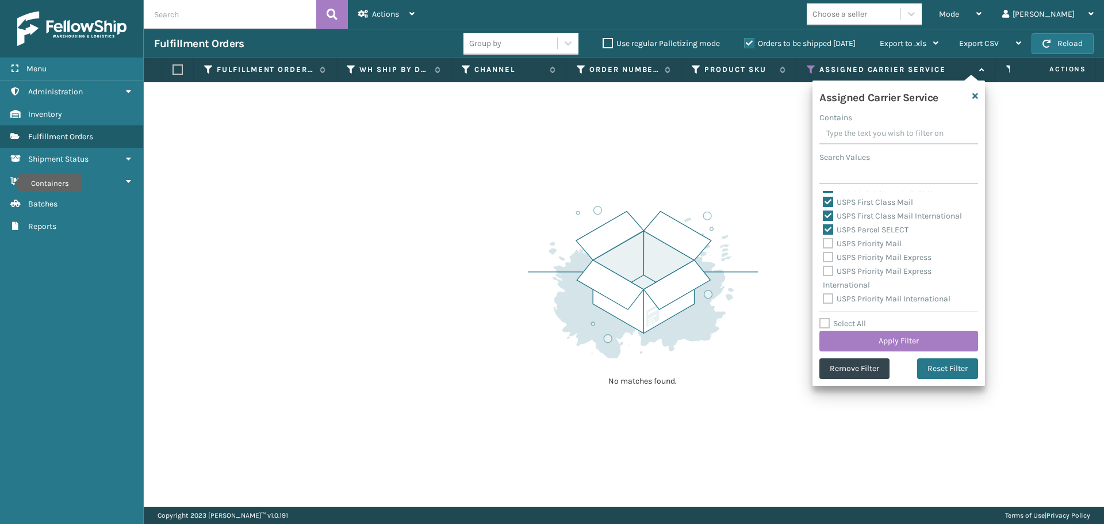
click at [824, 244] on input "USPS Priority Mail" at bounding box center [823, 240] width 1 height 7
drag, startPoint x: 830, startPoint y: 256, endPoint x: 830, endPoint y: 266, distance: 10.4
click at [830, 257] on label "USPS Priority Mail Express" at bounding box center [877, 257] width 109 height 10
click at [824, 257] on input "USPS Priority Mail Express" at bounding box center [823, 254] width 1 height 7
click at [829, 270] on label "USPS Priority Mail Express International" at bounding box center [877, 278] width 109 height 24
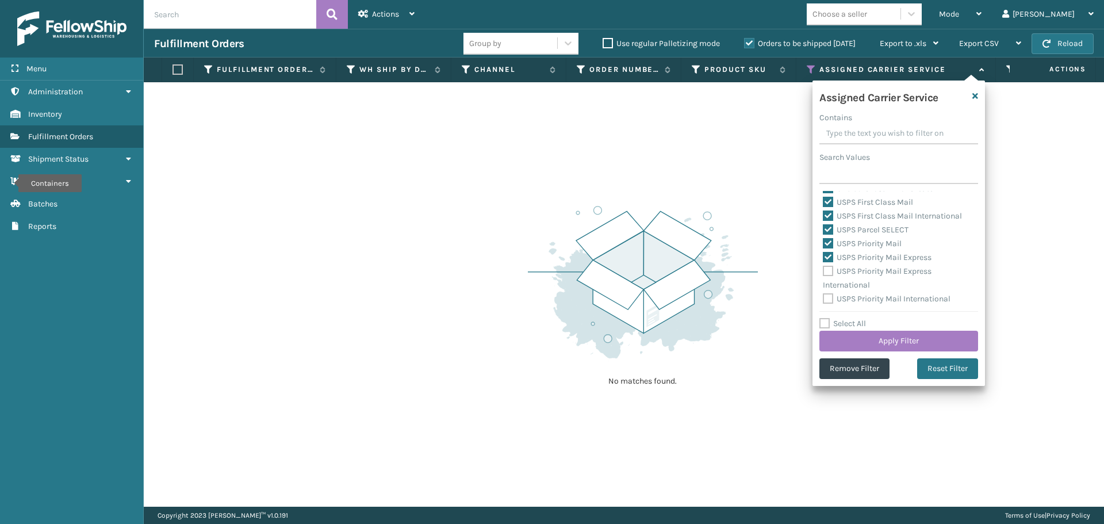
click at [824, 270] on input "USPS Priority Mail Express International" at bounding box center [823, 268] width 1 height 7
click at [828, 299] on label "USPS Priority Mail International" at bounding box center [887, 299] width 128 height 10
click at [824, 299] on input "USPS Priority Mail International" at bounding box center [823, 295] width 1 height 7
click at [889, 340] on button "Apply Filter" at bounding box center [899, 341] width 159 height 21
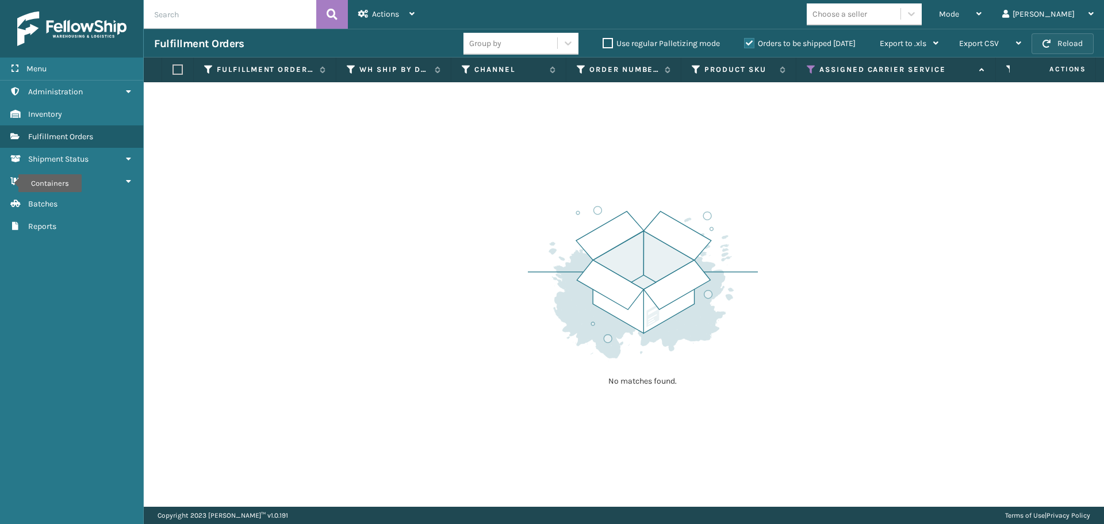
click at [1052, 40] on button "Reload" at bounding box center [1063, 43] width 62 height 21
click at [813, 66] on icon at bounding box center [811, 69] width 9 height 10
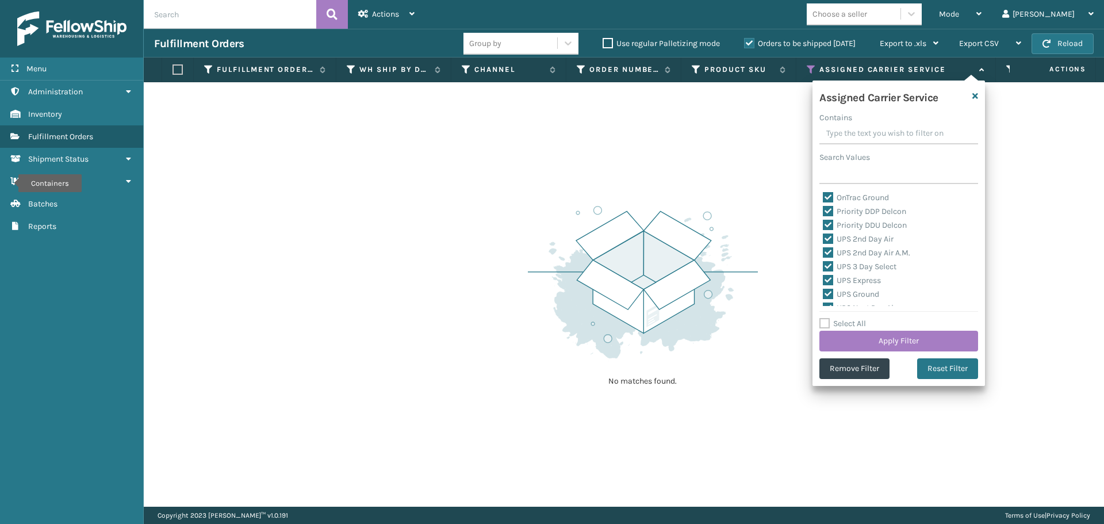
click at [827, 322] on label "Select All" at bounding box center [843, 324] width 47 height 10
click at [827, 318] on input "Select All" at bounding box center [906, 317] width 173 height 1
click at [827, 322] on label "Select All" at bounding box center [843, 324] width 47 height 10
click at [827, 318] on input "Select All" at bounding box center [906, 317] width 173 height 1
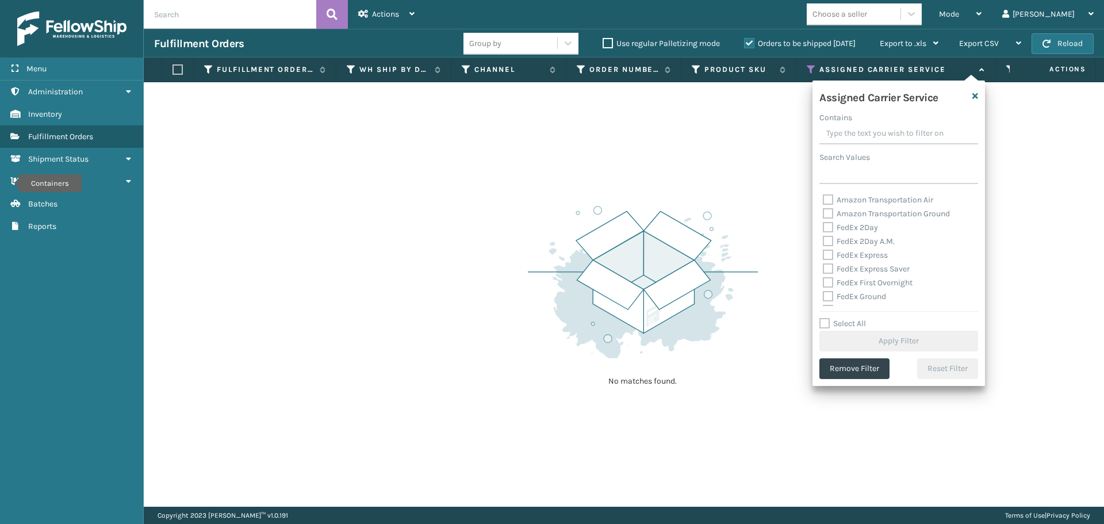
scroll to position [230, 0]
click at [825, 256] on label "Amazon Transportation Air" at bounding box center [878, 257] width 110 height 10
click at [824, 256] on input "Amazon Transportation Air" at bounding box center [823, 254] width 1 height 7
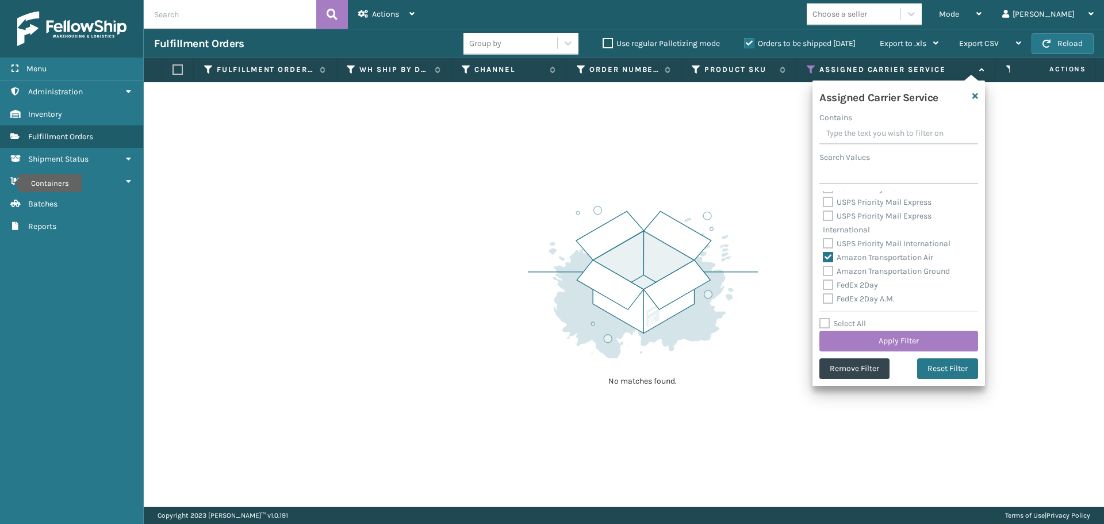
click at [825, 267] on label "Amazon Transportation Ground" at bounding box center [886, 271] width 127 height 10
click at [824, 267] on input "Amazon Transportation Ground" at bounding box center [823, 268] width 1 height 7
click at [865, 346] on button "Apply Filter" at bounding box center [899, 341] width 159 height 21
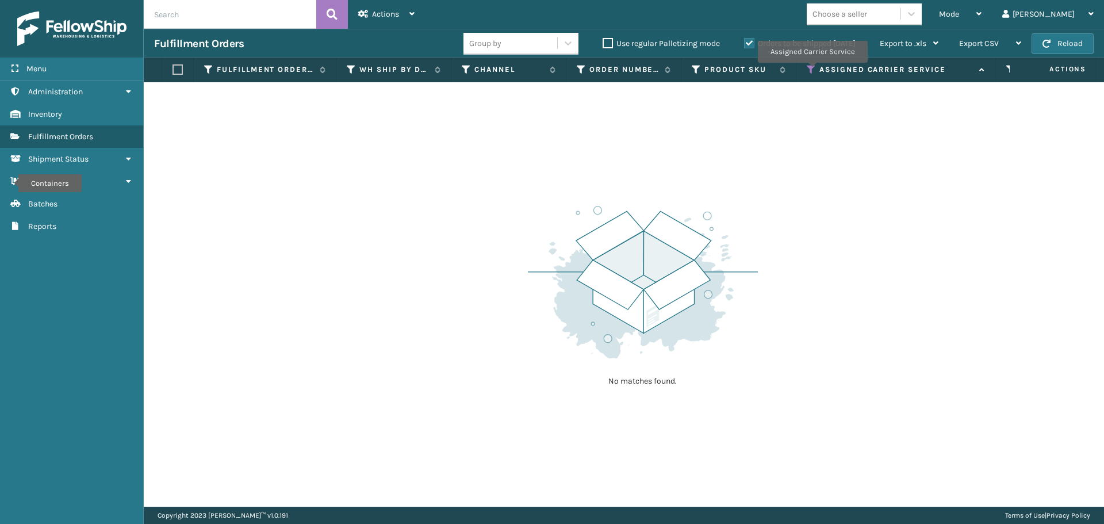
click at [812, 71] on icon at bounding box center [811, 69] width 9 height 10
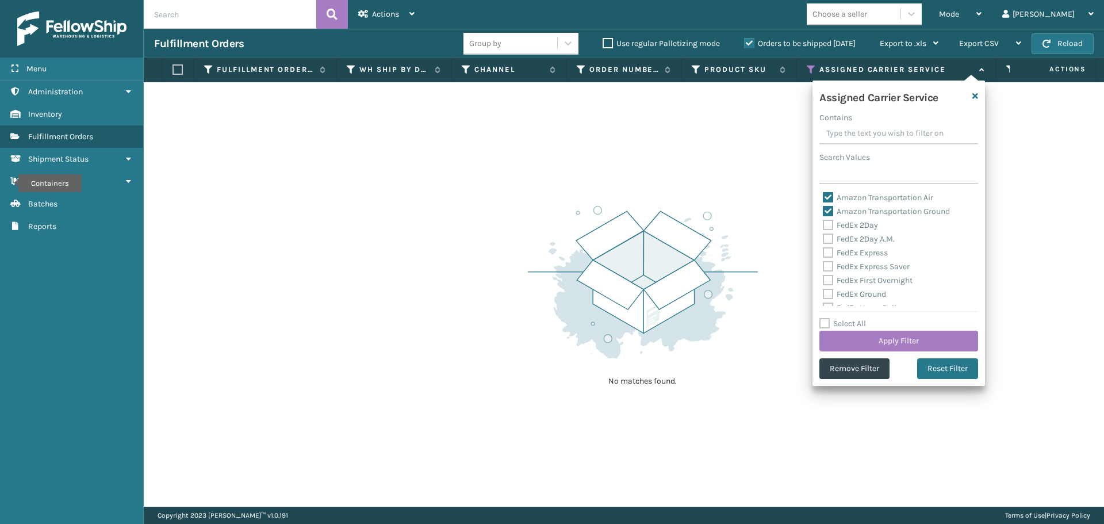
drag, startPoint x: 827, startPoint y: 196, endPoint x: 827, endPoint y: 205, distance: 9.2
click at [827, 197] on label "Amazon Transportation Air" at bounding box center [878, 198] width 110 height 10
click at [824, 197] on input "Amazon Transportation Air" at bounding box center [823, 194] width 1 height 7
click at [828, 206] on label "Amazon Transportation Ground" at bounding box center [886, 211] width 127 height 10
click at [824, 206] on input "Amazon Transportation Ground" at bounding box center [823, 208] width 1 height 7
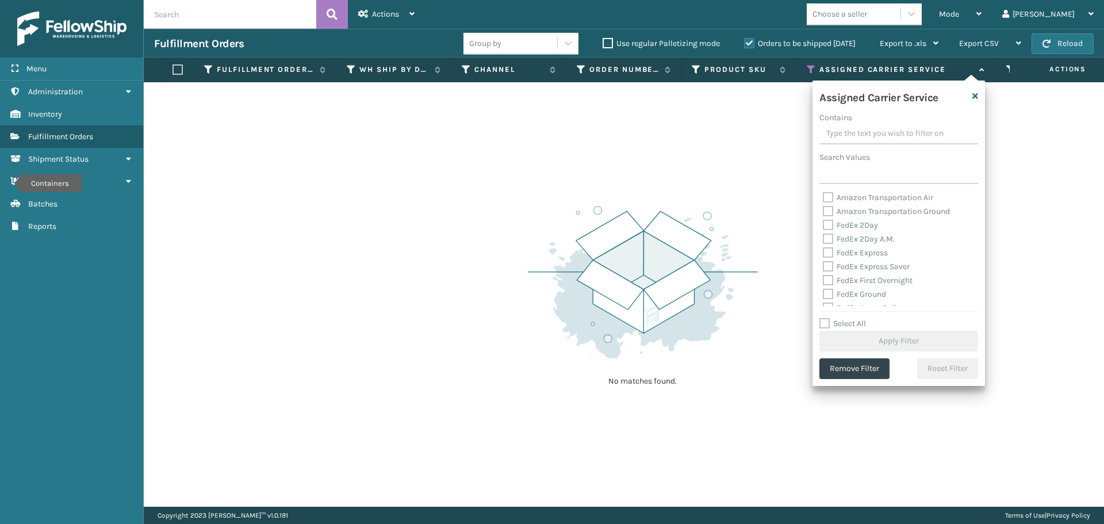
click at [830, 226] on label "FedEx 2Day" at bounding box center [850, 225] width 55 height 10
click at [824, 226] on input "FedEx 2Day" at bounding box center [823, 222] width 1 height 7
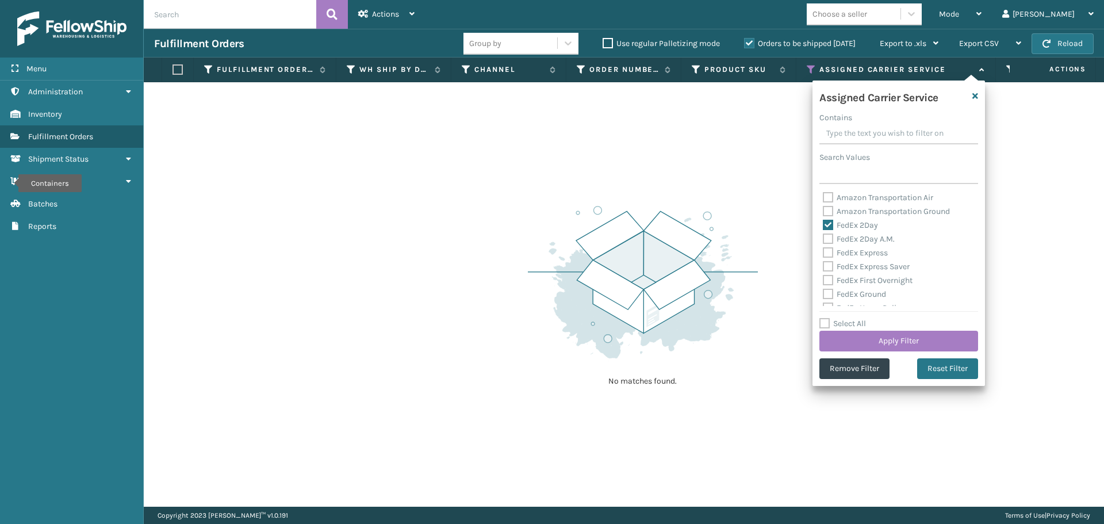
click at [825, 244] on div "FedEx 2Day A.M." at bounding box center [899, 239] width 152 height 14
click at [831, 236] on label "FedEx 2Day A.M." at bounding box center [859, 239] width 72 height 10
click at [824, 236] on input "FedEx 2Day A.M." at bounding box center [823, 235] width 1 height 7
click at [830, 250] on label "FedEx Express" at bounding box center [855, 253] width 65 height 10
click at [824, 250] on input "FedEx Express" at bounding box center [823, 249] width 1 height 7
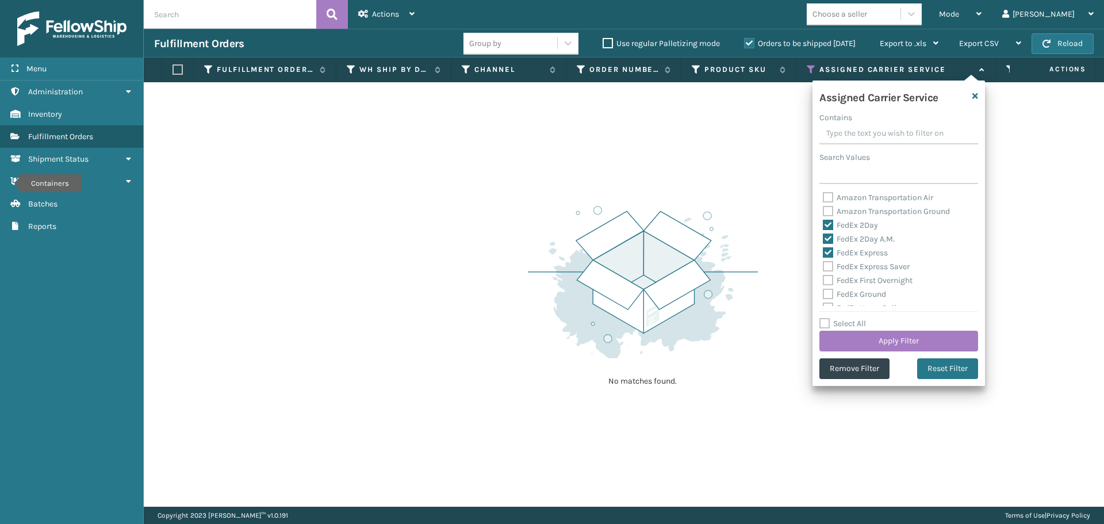
click at [832, 266] on label "FedEx Express Saver" at bounding box center [866, 267] width 87 height 10
click at [824, 266] on input "FedEx Express Saver" at bounding box center [823, 263] width 1 height 7
click at [830, 280] on label "FedEx First Overnight" at bounding box center [868, 280] width 90 height 10
click at [824, 280] on input "FedEx First Overnight" at bounding box center [823, 277] width 1 height 7
click at [830, 293] on label "FedEx Ground" at bounding box center [854, 294] width 63 height 10
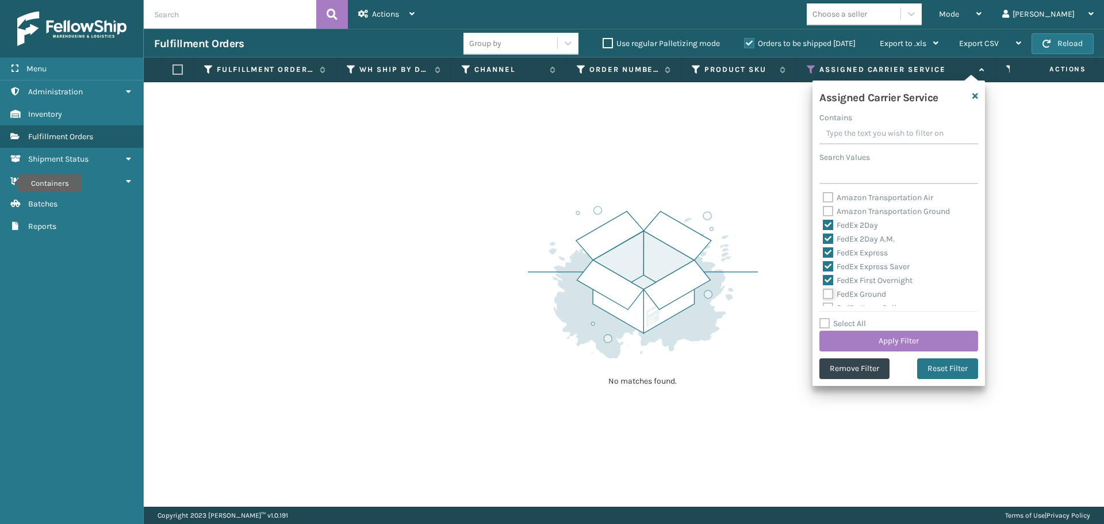
click at [824, 293] on input "FedEx Ground" at bounding box center [823, 291] width 1 height 7
click at [830, 254] on label "FedEx Home Delivery" at bounding box center [867, 251] width 89 height 10
click at [824, 251] on input "FedEx Home Delivery" at bounding box center [823, 247] width 1 height 7
click at [829, 266] on label "FedEx Priority Overnight" at bounding box center [873, 264] width 100 height 10
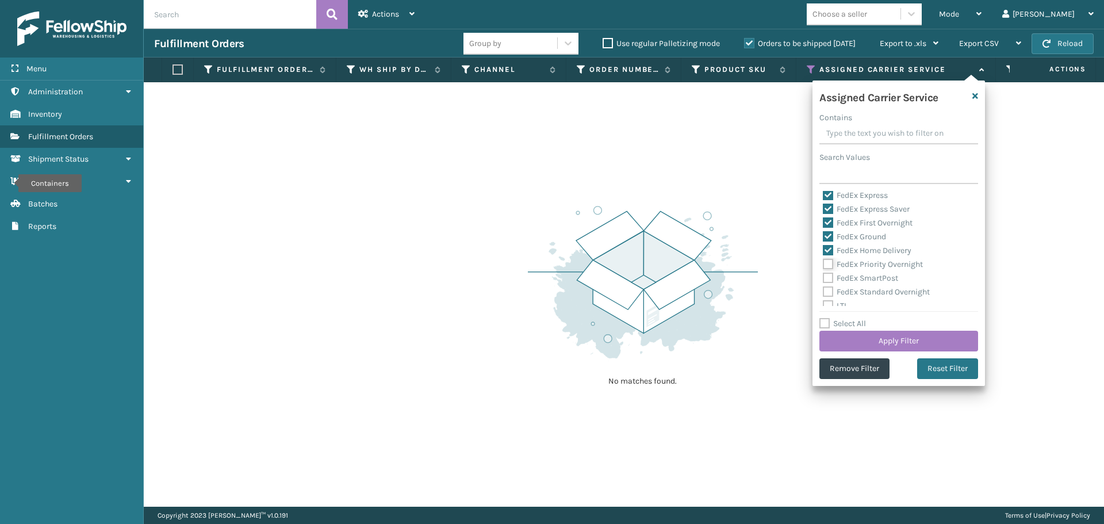
click at [824, 265] on input "FedEx Priority Overnight" at bounding box center [823, 261] width 1 height 7
click at [829, 278] on label "FedEx SmartPost" at bounding box center [860, 278] width 75 height 10
click at [824, 278] on input "FedEx SmartPost" at bounding box center [823, 274] width 1 height 7
click at [826, 291] on label "FedEx Standard Overnight" at bounding box center [876, 292] width 107 height 10
click at [824, 291] on input "FedEx Standard Overnight" at bounding box center [823, 288] width 1 height 7
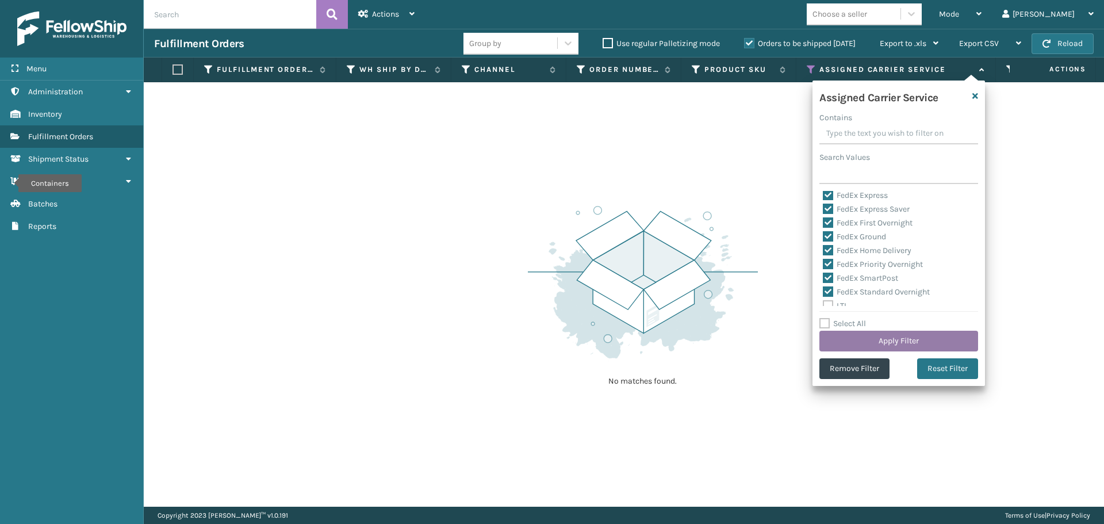
click at [886, 342] on button "Apply Filter" at bounding box center [899, 341] width 159 height 21
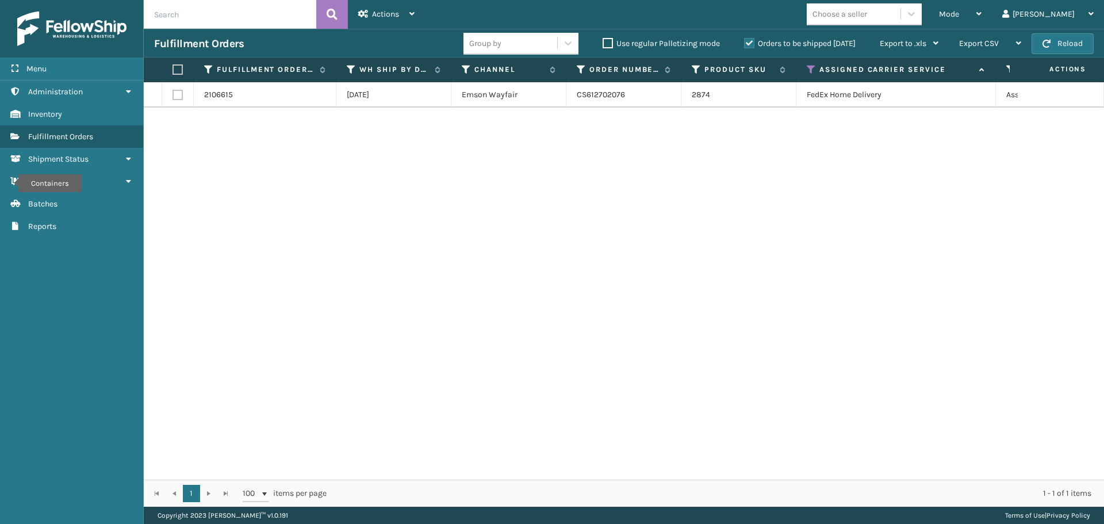
click at [175, 70] on label at bounding box center [176, 69] width 7 height 10
click at [173, 70] on input "checkbox" at bounding box center [173, 69] width 1 height 7
click at [367, 19] on div "Actions" at bounding box center [386, 14] width 56 height 29
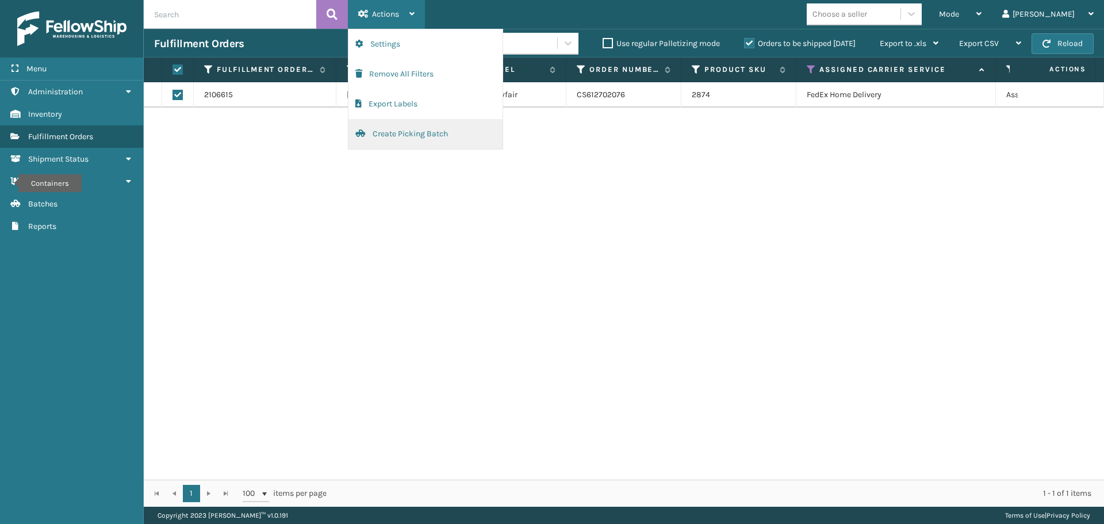
click at [401, 128] on button "Create Picking Batch" at bounding box center [426, 134] width 154 height 30
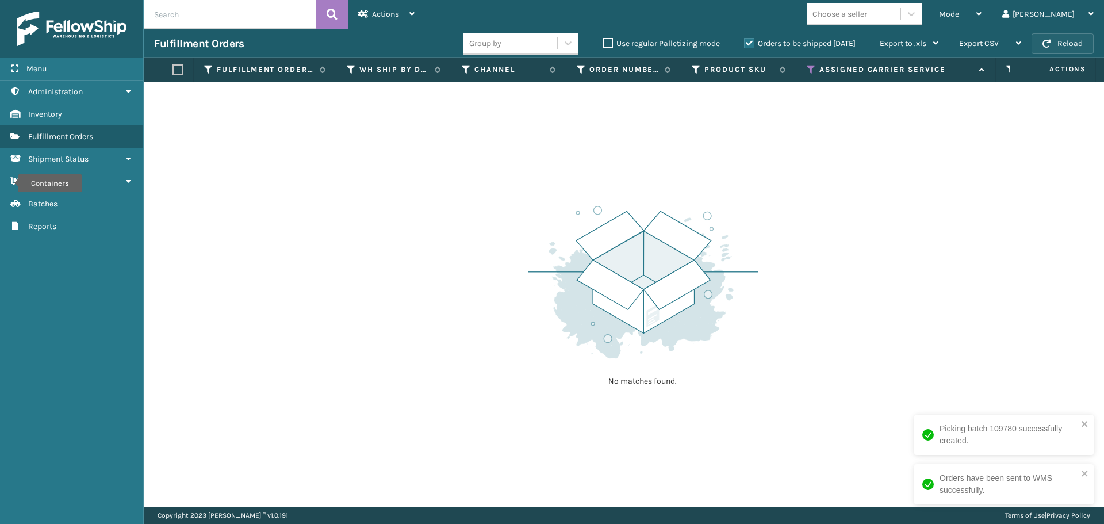
click at [1053, 43] on button "Reload" at bounding box center [1063, 43] width 62 height 21
click at [812, 68] on icon at bounding box center [811, 69] width 9 height 10
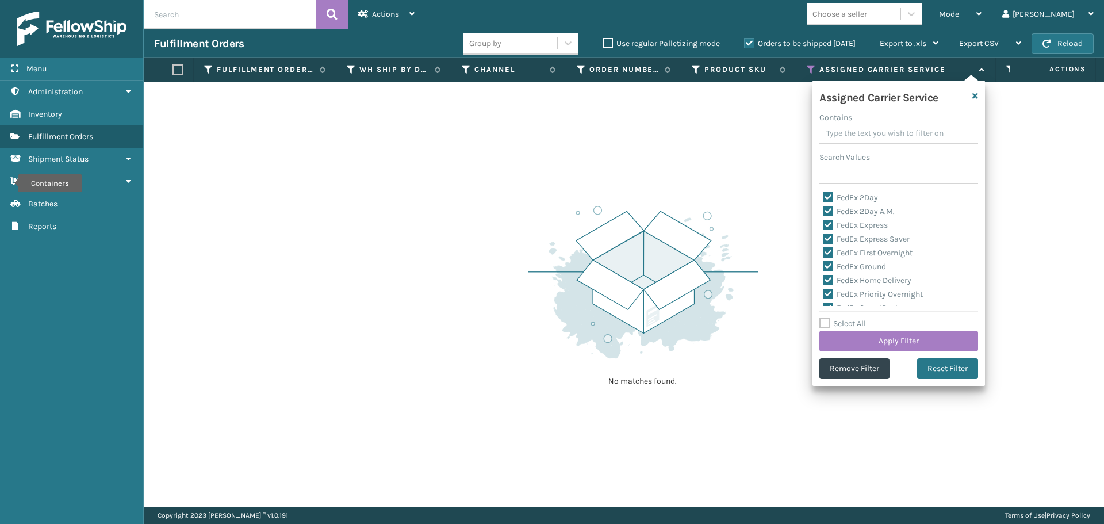
click at [820, 326] on label "Select All" at bounding box center [843, 324] width 47 height 10
click at [820, 318] on input "Select All" at bounding box center [906, 317] width 173 height 1
click at [827, 323] on label "Select All" at bounding box center [843, 324] width 47 height 10
click at [827, 318] on input "Select All" at bounding box center [906, 317] width 173 height 1
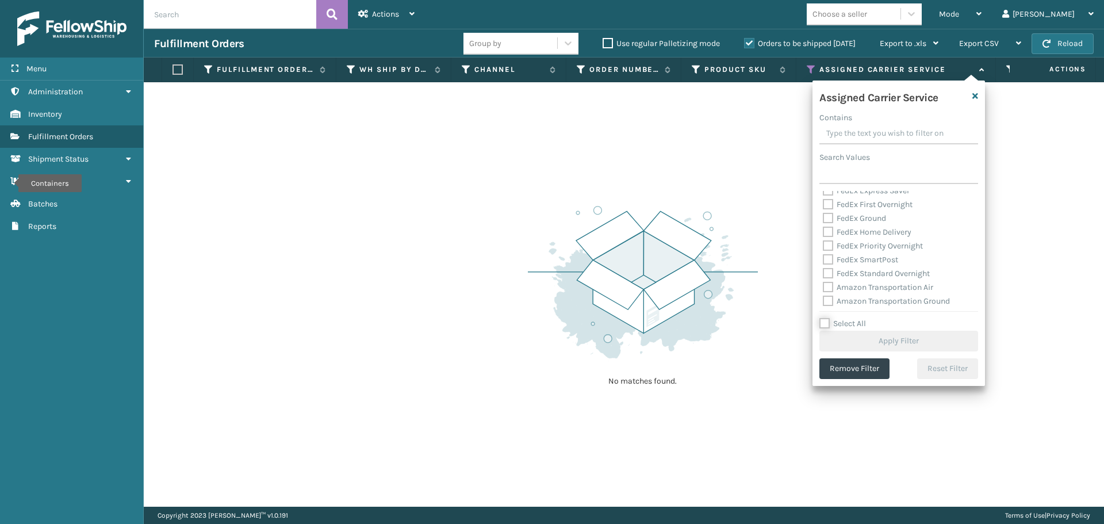
scroll to position [115, 0]
click at [824, 263] on label "OnTrac Ground" at bounding box center [856, 262] width 66 height 10
click at [824, 263] on input "OnTrac Ground" at bounding box center [823, 258] width 1 height 7
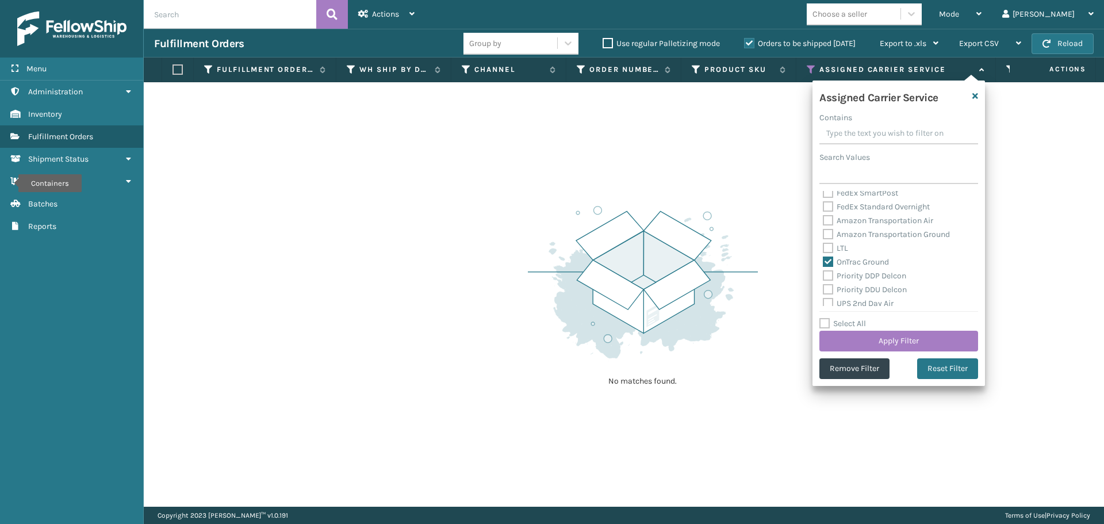
click at [829, 278] on label "Priority DDP Delcon" at bounding box center [864, 276] width 83 height 10
click at [824, 277] on input "Priority DDP Delcon" at bounding box center [823, 272] width 1 height 7
click at [829, 288] on label "Priority DDU Delcon" at bounding box center [865, 290] width 84 height 10
click at [824, 288] on input "Priority DDU Delcon" at bounding box center [823, 286] width 1 height 7
click at [830, 301] on label "UPS 2nd Day Air" at bounding box center [858, 303] width 71 height 10
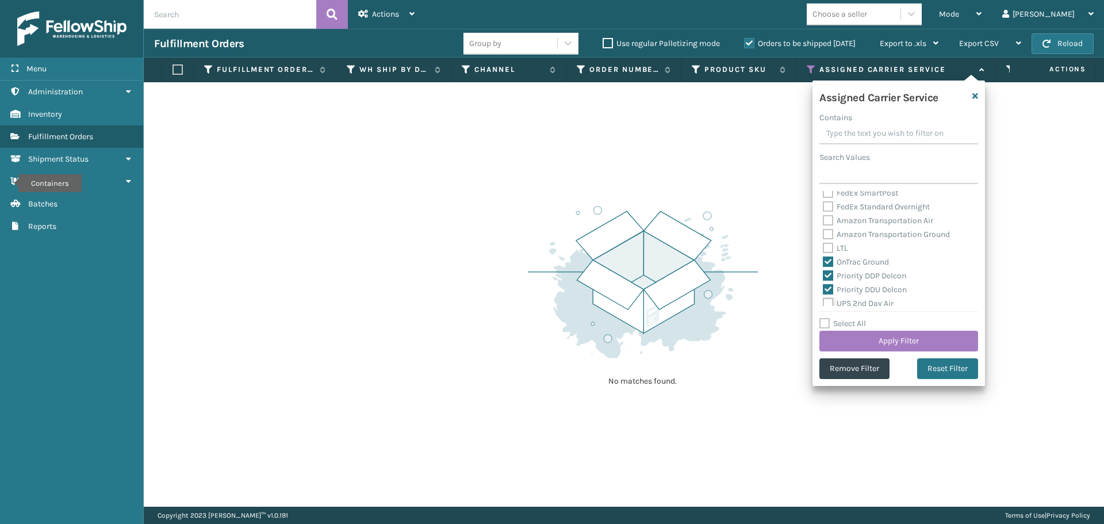
click at [824, 301] on input "UPS 2nd Day Air" at bounding box center [823, 300] width 1 height 7
click at [828, 256] on label "UPS 2nd Day Air A.M." at bounding box center [866, 260] width 87 height 10
click at [824, 256] on input "UPS 2nd Day Air A.M." at bounding box center [823, 256] width 1 height 7
click at [830, 273] on label "UPS 3 Day Select" at bounding box center [860, 274] width 74 height 10
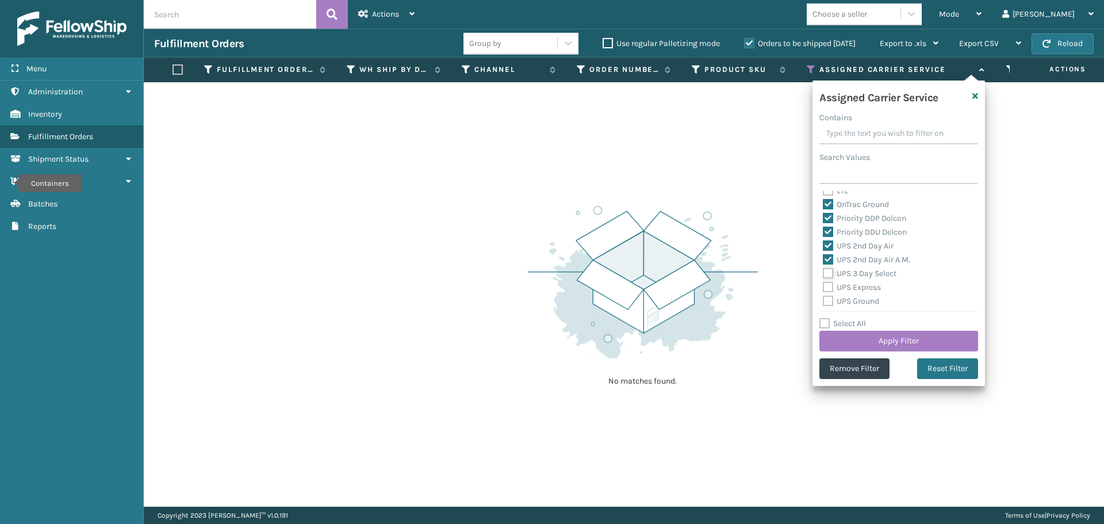
click at [824, 273] on input "UPS 3 Day Select" at bounding box center [823, 270] width 1 height 7
click at [832, 285] on label "UPS Express" at bounding box center [852, 287] width 58 height 10
click at [824, 285] on input "UPS Express" at bounding box center [823, 284] width 1 height 7
click at [828, 299] on label "UPS Ground" at bounding box center [851, 301] width 56 height 10
click at [824, 299] on input "UPS Ground" at bounding box center [823, 297] width 1 height 7
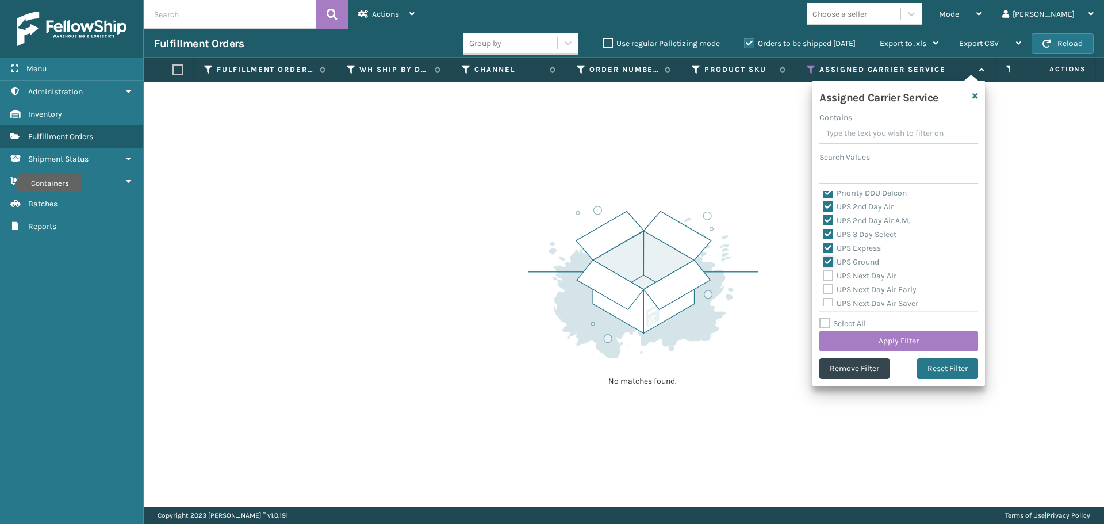
scroll to position [230, 0]
click at [828, 259] on label "UPS Next Day Air" at bounding box center [860, 257] width 74 height 10
click at [824, 258] on input "UPS Next Day Air" at bounding box center [823, 254] width 1 height 7
click at [828, 269] on label "UPS Next Day Air Early" at bounding box center [870, 271] width 94 height 10
click at [824, 269] on input "UPS Next Day Air Early" at bounding box center [823, 268] width 1 height 7
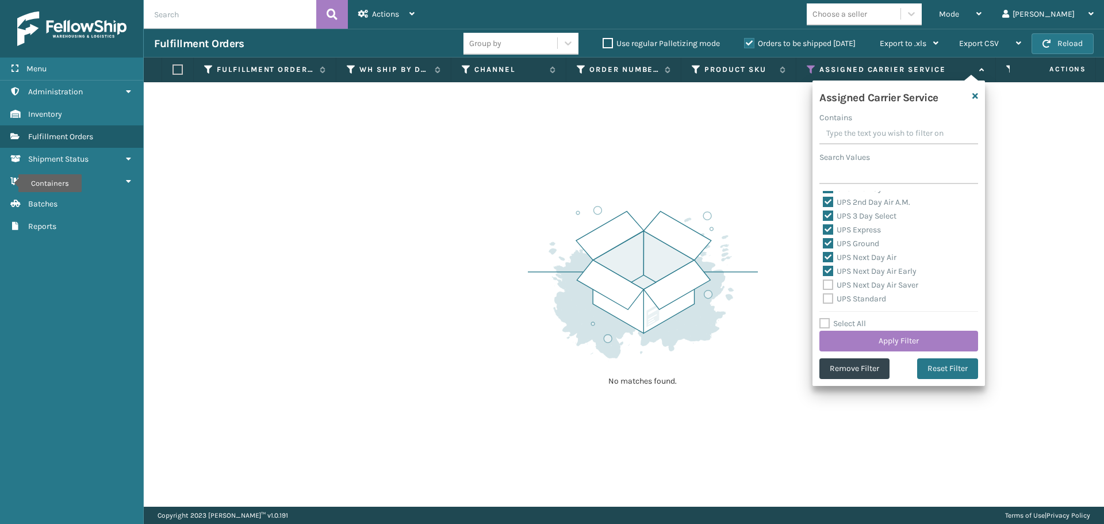
click at [828, 284] on label "UPS Next Day Air Saver" at bounding box center [870, 285] width 95 height 10
click at [824, 284] on input "UPS Next Day Air Saver" at bounding box center [823, 281] width 1 height 7
click at [830, 297] on label "UPS Standard" at bounding box center [854, 299] width 63 height 10
click at [824, 297] on input "UPS Standard" at bounding box center [823, 295] width 1 height 7
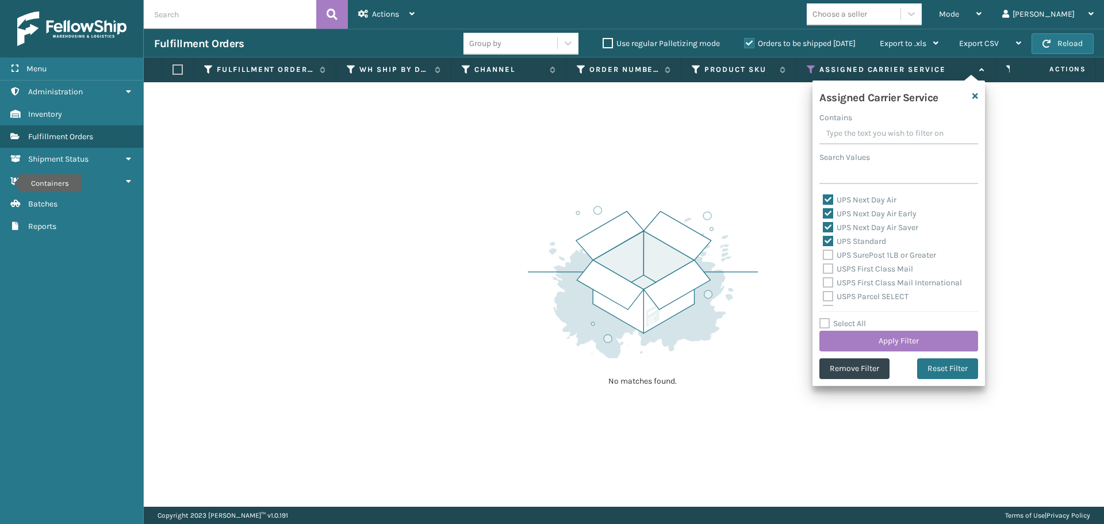
click at [827, 255] on label "UPS SurePost 1LB or Greater" at bounding box center [879, 255] width 113 height 10
click at [824, 255] on input "UPS SurePost 1LB or Greater" at bounding box center [823, 251] width 1 height 7
click at [829, 269] on label "USPS First Class Mail" at bounding box center [868, 269] width 90 height 10
click at [824, 269] on input "USPS First Class Mail" at bounding box center [823, 265] width 1 height 7
click at [829, 281] on label "USPS First Class Mail International" at bounding box center [892, 283] width 139 height 10
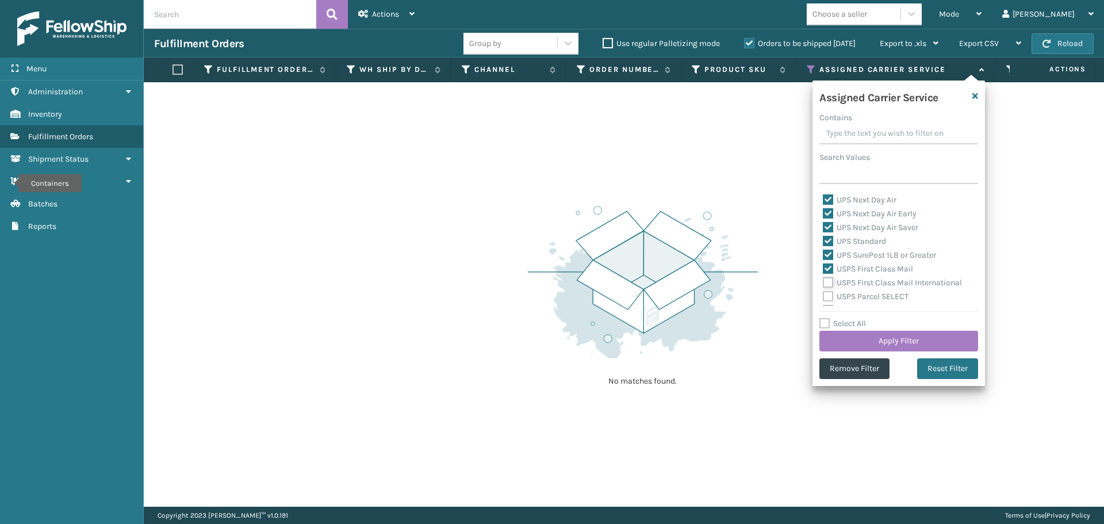
click at [824, 281] on input "USPS First Class Mail International" at bounding box center [823, 279] width 1 height 7
click at [832, 296] on label "USPS Parcel SELECT" at bounding box center [866, 297] width 86 height 10
click at [824, 296] on input "USPS Parcel SELECT" at bounding box center [823, 293] width 1 height 7
click at [825, 244] on label "USPS Priority Mail" at bounding box center [862, 244] width 79 height 10
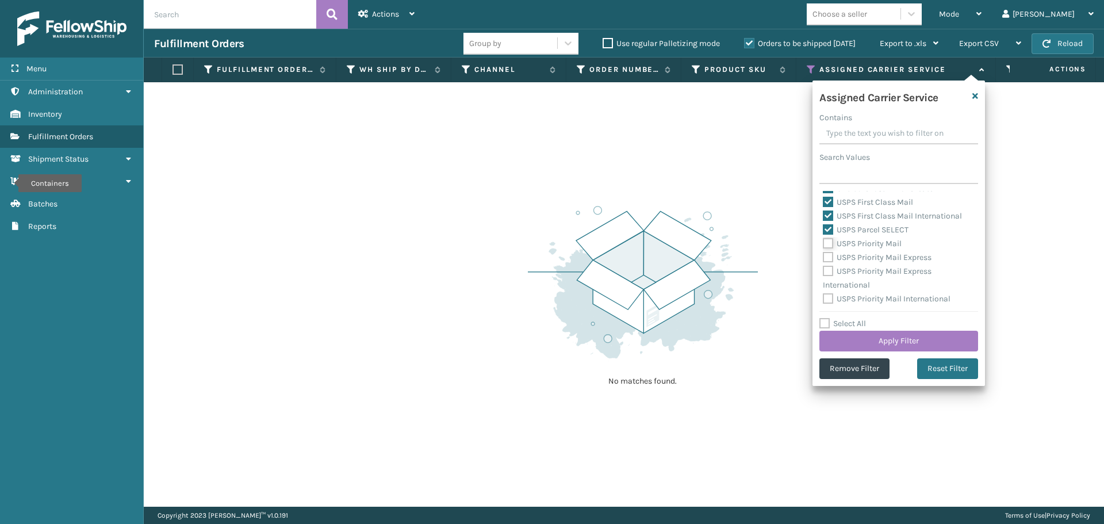
click at [824, 244] on input "USPS Priority Mail" at bounding box center [823, 240] width 1 height 7
click at [827, 254] on label "USPS Priority Mail Express" at bounding box center [877, 257] width 109 height 10
click at [824, 254] on input "USPS Priority Mail Express" at bounding box center [823, 254] width 1 height 7
click at [828, 269] on label "USPS Priority Mail Express International" at bounding box center [877, 278] width 109 height 24
click at [824, 269] on input "USPS Priority Mail Express International" at bounding box center [823, 268] width 1 height 7
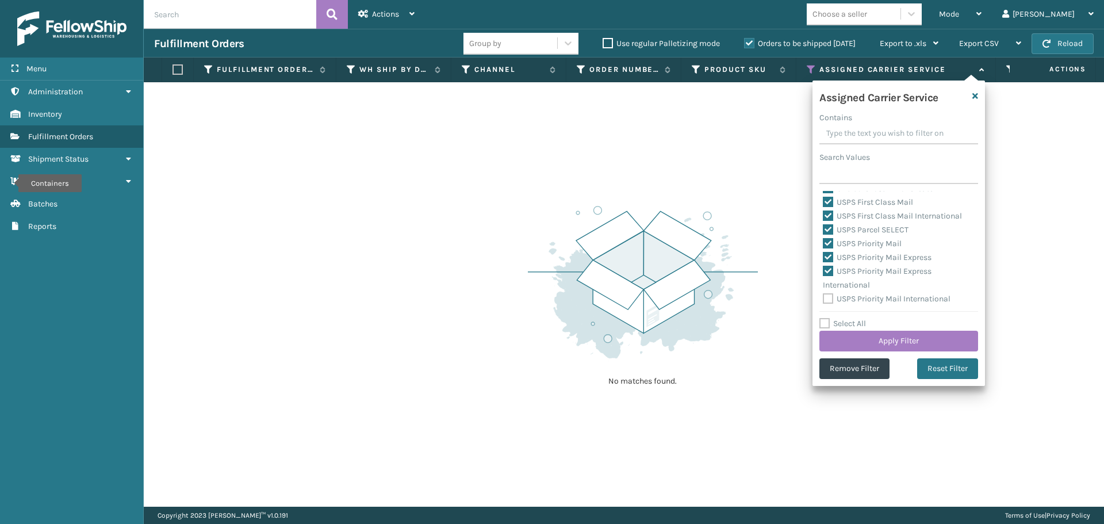
click at [830, 296] on label "USPS Priority Mail International" at bounding box center [887, 299] width 128 height 10
click at [824, 296] on input "USPS Priority Mail International" at bounding box center [823, 295] width 1 height 7
click at [891, 336] on button "Apply Filter" at bounding box center [899, 341] width 159 height 21
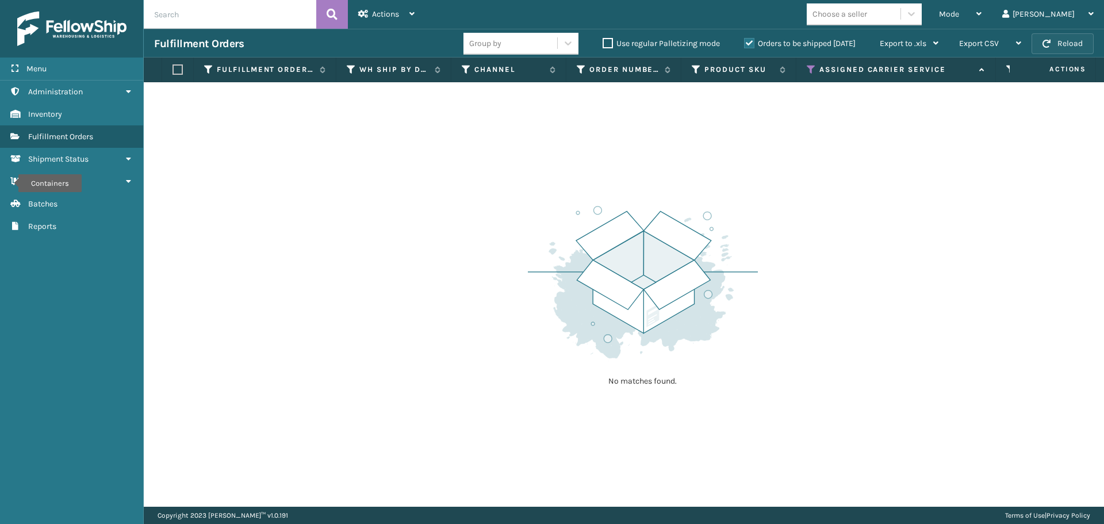
click at [1051, 42] on button "Reload" at bounding box center [1063, 43] width 62 height 21
click at [811, 68] on icon at bounding box center [811, 69] width 9 height 10
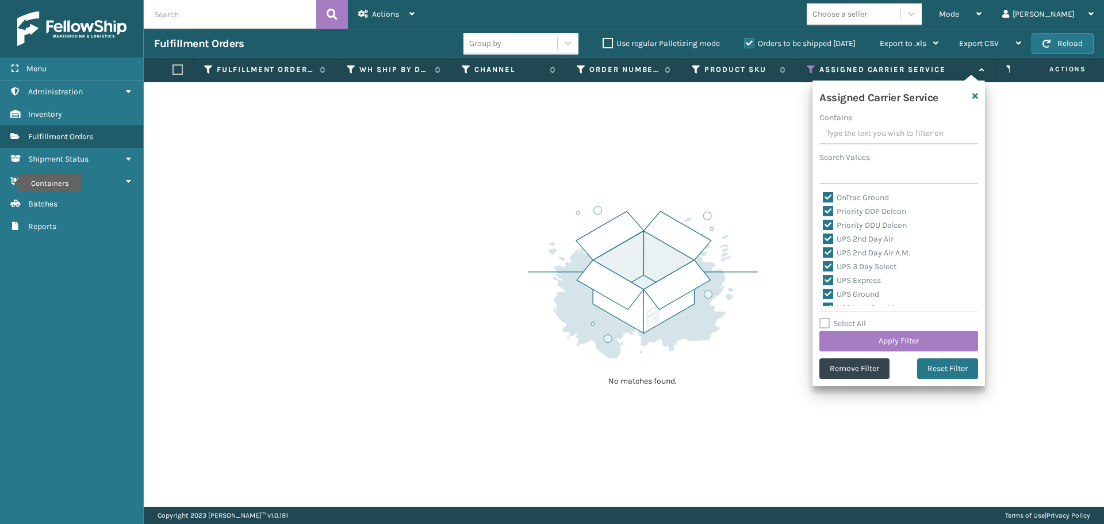
click at [822, 324] on label "Select All" at bounding box center [843, 324] width 47 height 10
click at [822, 318] on input "Select All" at bounding box center [906, 317] width 173 height 1
click at [822, 324] on label "Select All" at bounding box center [843, 324] width 47 height 10
click at [822, 318] on input "Select All" at bounding box center [906, 317] width 173 height 1
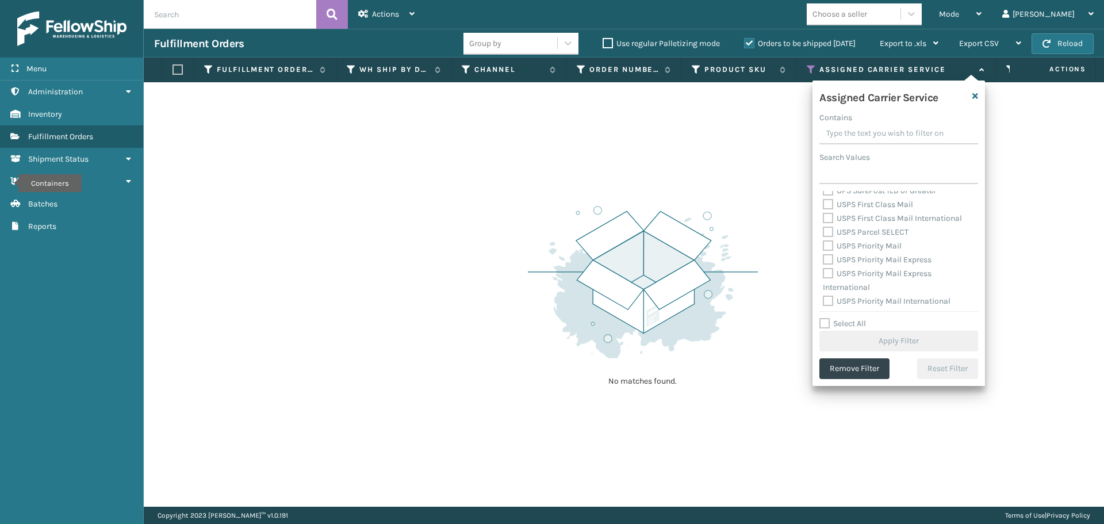
scroll to position [230, 0]
click at [828, 280] on label "FedEx 2Day" at bounding box center [850, 285] width 55 height 10
click at [824, 280] on input "FedEx 2Day" at bounding box center [823, 281] width 1 height 7
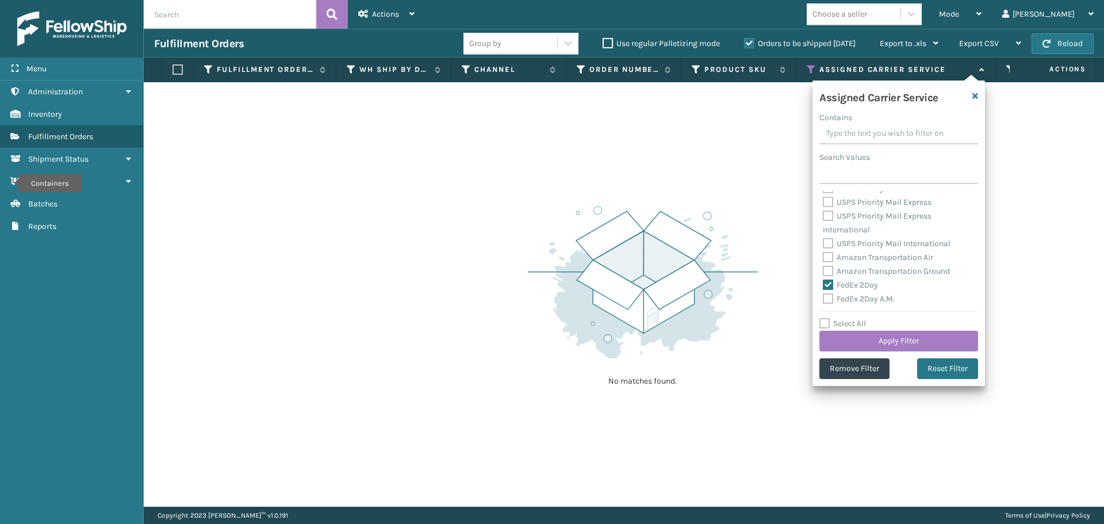
click at [829, 298] on label "FedEx 2Day A.M." at bounding box center [859, 299] width 72 height 10
click at [824, 298] on input "FedEx 2Day A.M." at bounding box center [823, 295] width 1 height 7
click at [829, 255] on label "FedEx Express" at bounding box center [855, 255] width 65 height 10
click at [824, 255] on input "FedEx Express" at bounding box center [823, 251] width 1 height 7
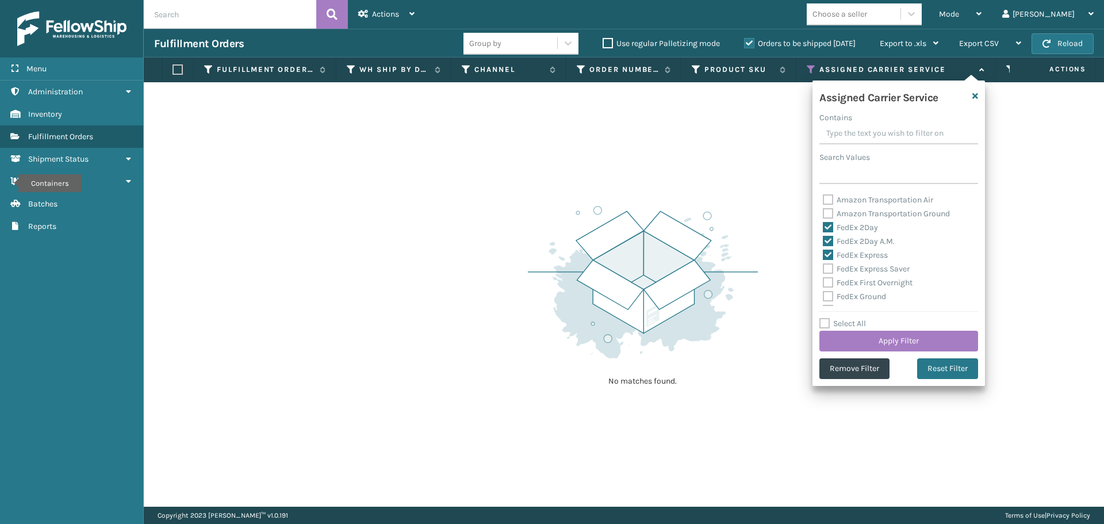
click at [828, 267] on label "FedEx Express Saver" at bounding box center [866, 269] width 87 height 10
click at [824, 267] on input "FedEx Express Saver" at bounding box center [823, 265] width 1 height 7
click at [828, 282] on label "FedEx First Overnight" at bounding box center [868, 283] width 90 height 10
click at [824, 282] on input "FedEx First Overnight" at bounding box center [823, 279] width 1 height 7
click at [828, 296] on label "FedEx Ground" at bounding box center [854, 297] width 63 height 10
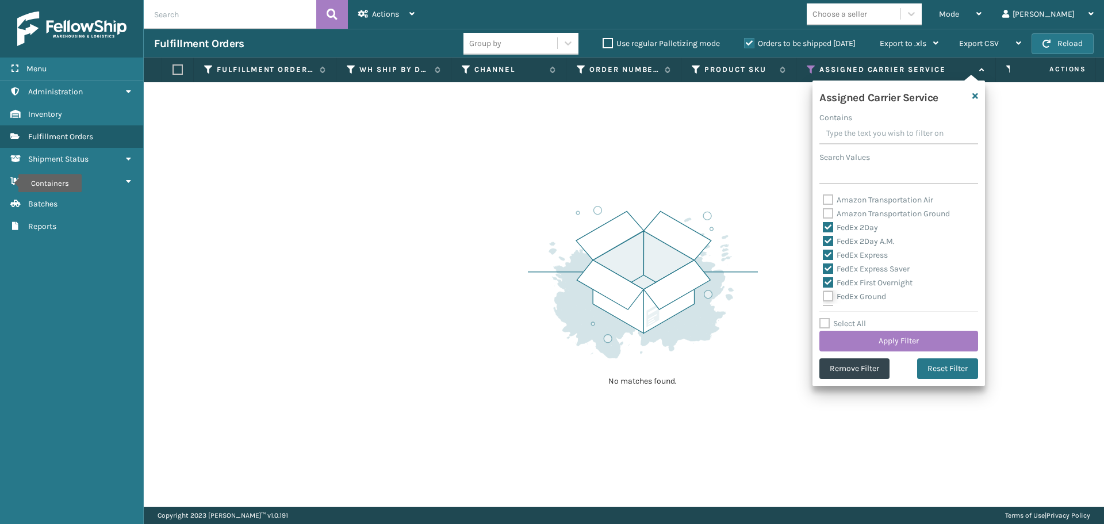
click at [824, 296] on input "FedEx Ground" at bounding box center [823, 293] width 1 height 7
drag, startPoint x: 829, startPoint y: 254, endPoint x: 829, endPoint y: 265, distance: 10.9
click at [829, 255] on label "FedEx Home Delivery" at bounding box center [867, 253] width 89 height 10
click at [824, 254] on input "FedEx Home Delivery" at bounding box center [823, 249] width 1 height 7
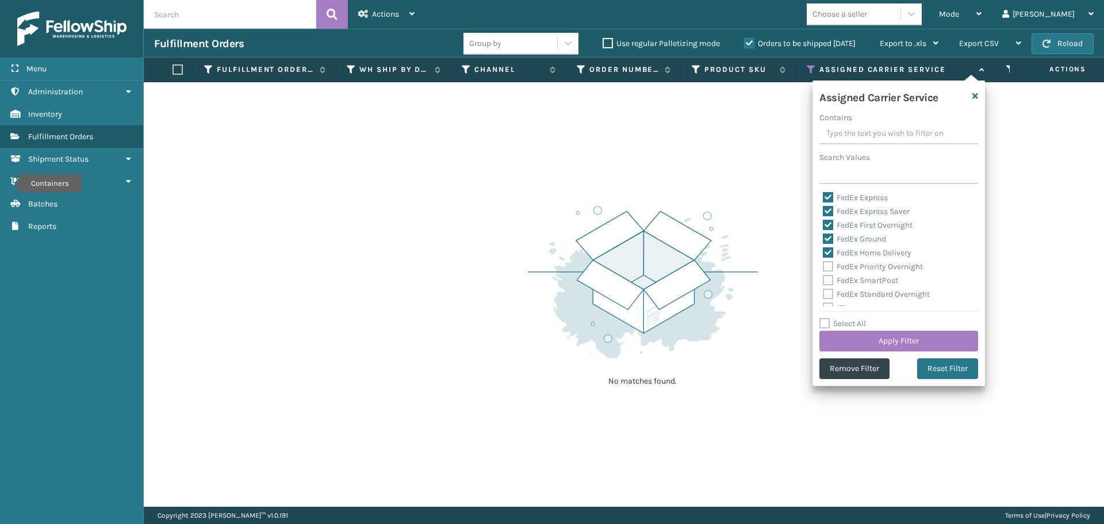
click at [829, 268] on label "FedEx Priority Overnight" at bounding box center [873, 267] width 100 height 10
click at [824, 267] on input "FedEx Priority Overnight" at bounding box center [823, 263] width 1 height 7
click at [829, 284] on label "FedEx SmartPost" at bounding box center [860, 280] width 75 height 10
click at [824, 281] on input "FedEx SmartPost" at bounding box center [823, 277] width 1 height 7
click at [828, 295] on label "FedEx Standard Overnight" at bounding box center [876, 294] width 107 height 10
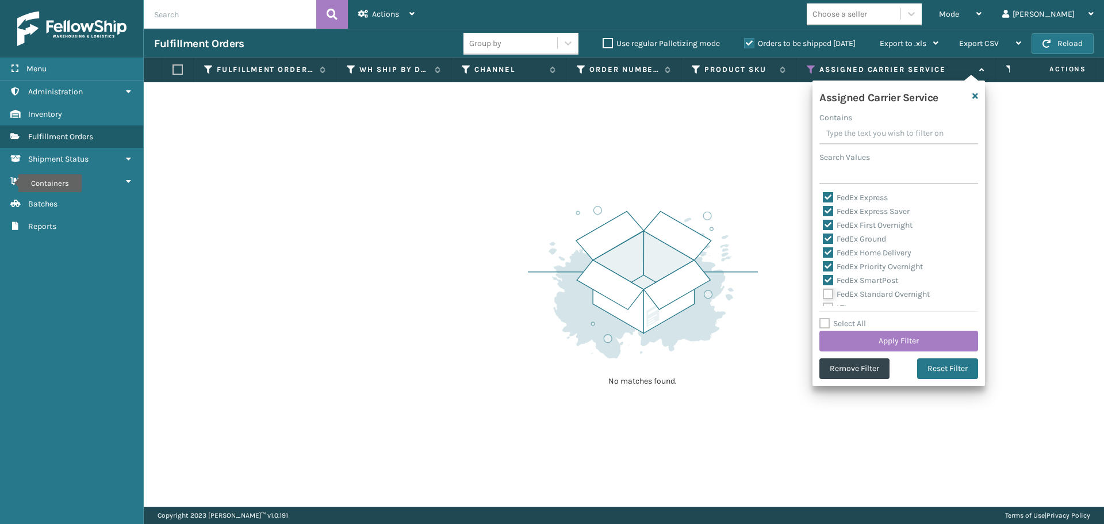
click at [824, 295] on input "FedEx Standard Overnight" at bounding box center [823, 291] width 1 height 7
click at [878, 336] on button "Apply Filter" at bounding box center [899, 341] width 159 height 21
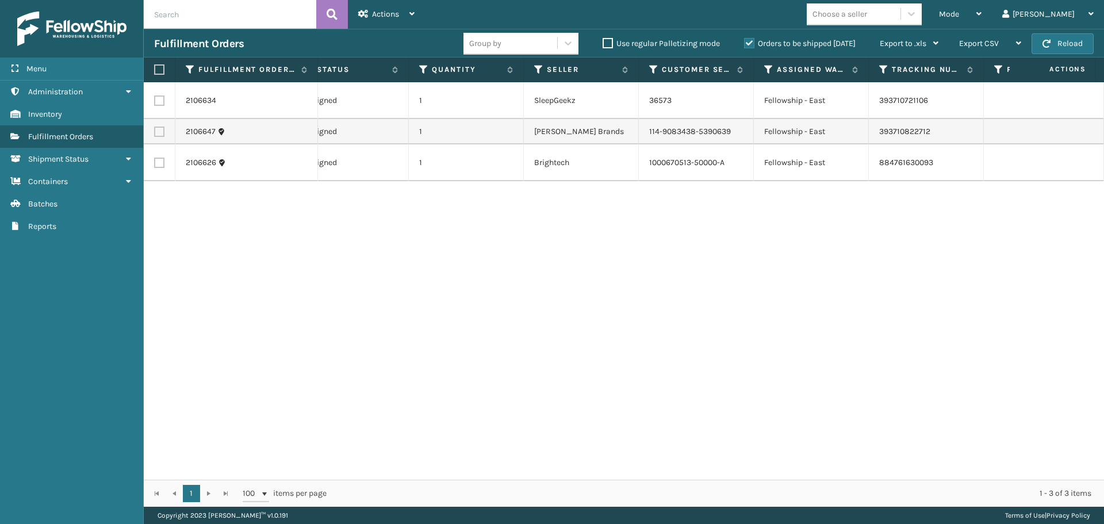
scroll to position [0, 0]
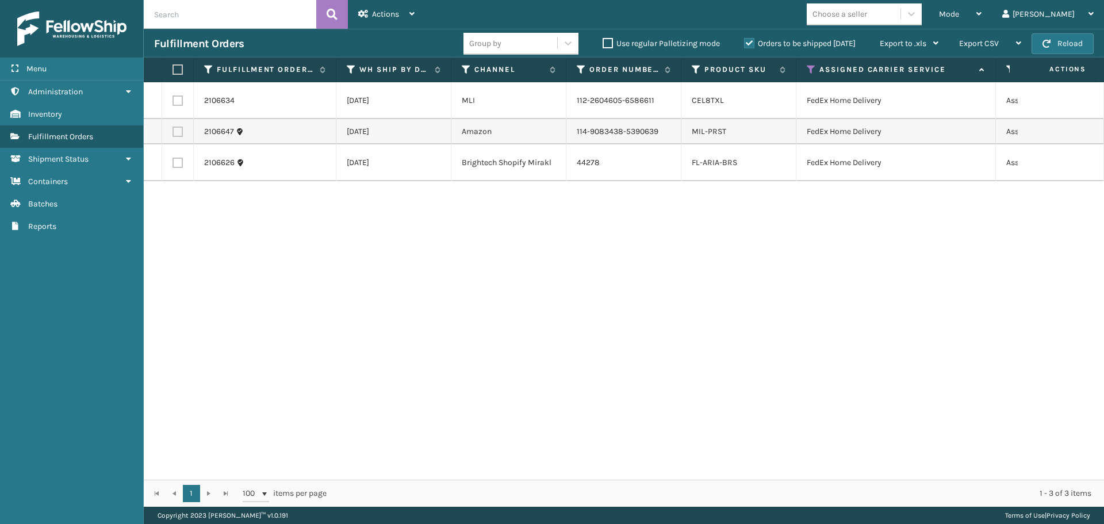
click at [177, 106] on label at bounding box center [178, 100] width 10 height 10
click at [173, 103] on input "checkbox" at bounding box center [173, 98] width 1 height 7
click at [379, 17] on span "Actions" at bounding box center [385, 14] width 27 height 10
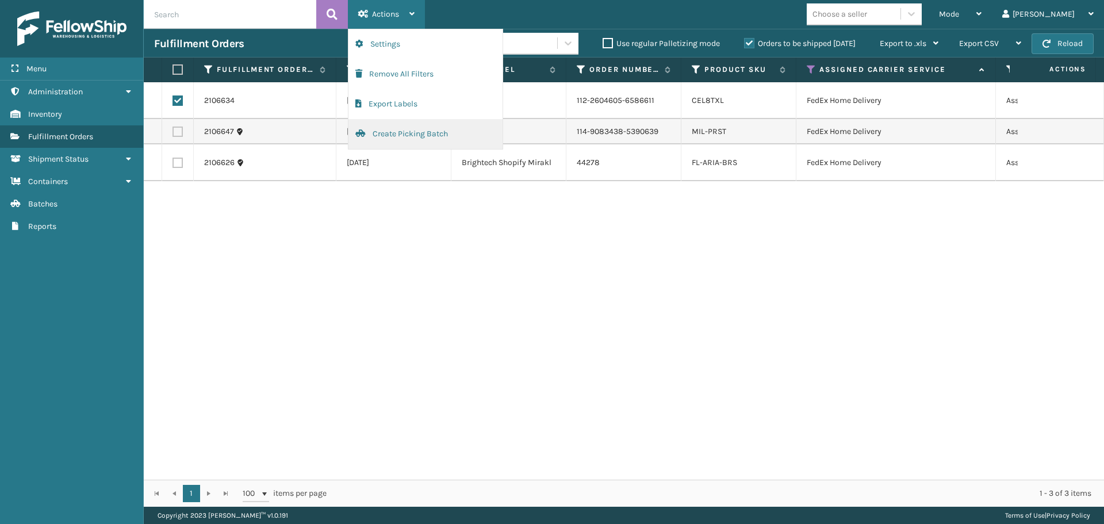
click at [416, 133] on button "Create Picking Batch" at bounding box center [426, 134] width 154 height 30
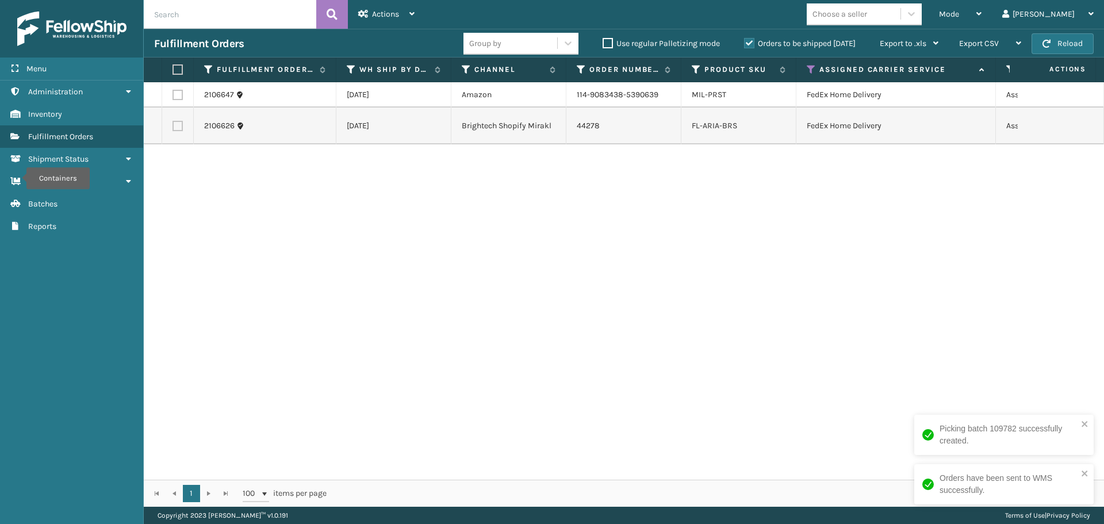
drag, startPoint x: 175, startPoint y: 71, endPoint x: 183, endPoint y: 68, distance: 8.0
click at [175, 71] on label at bounding box center [176, 69] width 7 height 10
click at [173, 71] on input "checkbox" at bounding box center [173, 69] width 1 height 7
click at [385, 18] on span "Actions" at bounding box center [385, 14] width 27 height 10
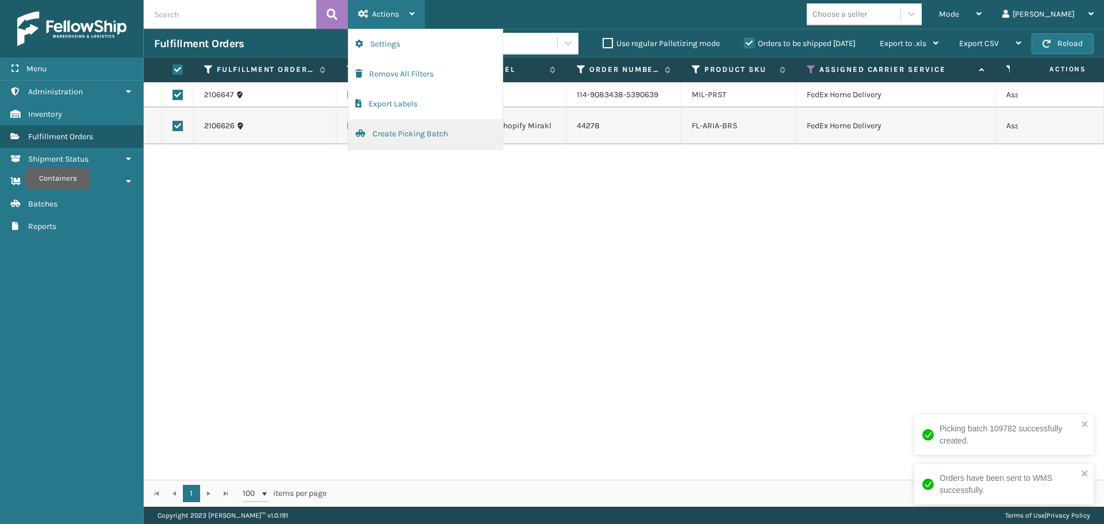
click at [398, 137] on button "Create Picking Batch" at bounding box center [426, 134] width 154 height 30
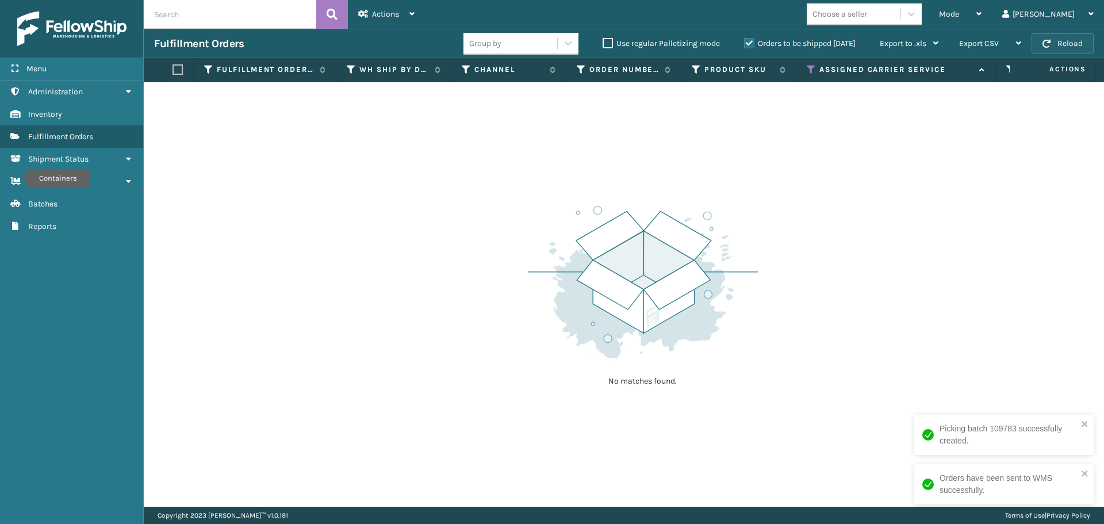
click at [1074, 35] on button "Reload" at bounding box center [1063, 43] width 62 height 21
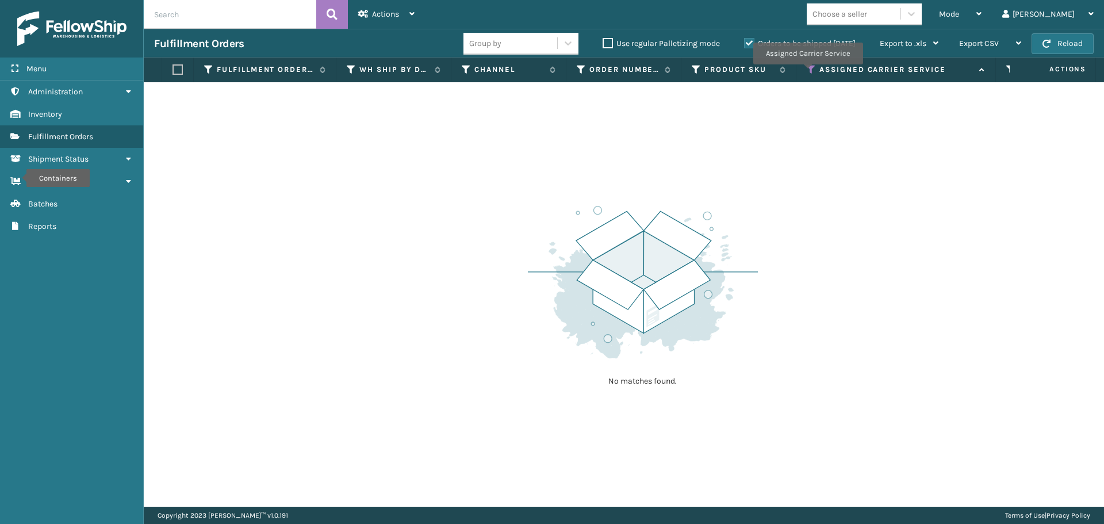
click at [807, 72] on icon at bounding box center [811, 69] width 9 height 10
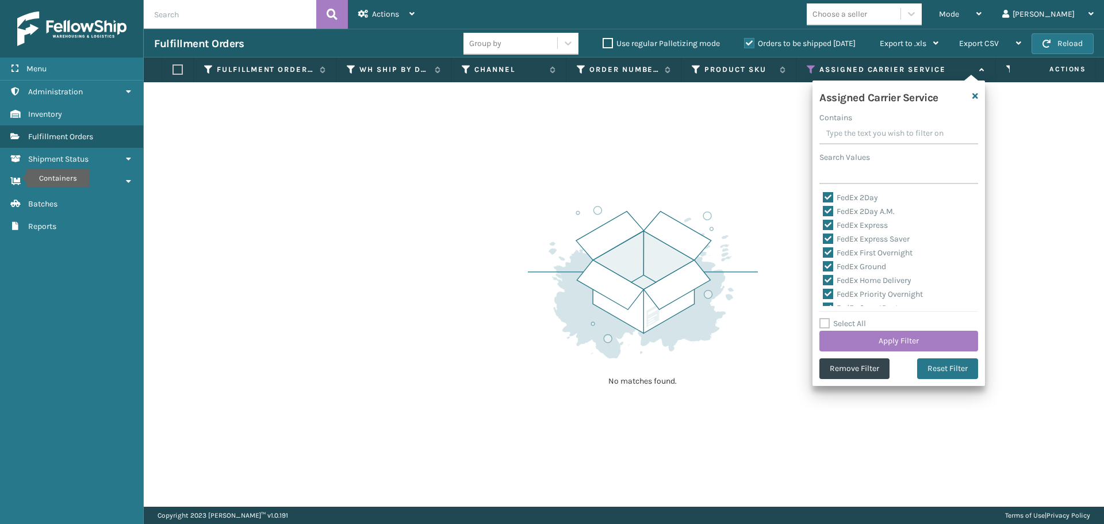
click at [832, 323] on label "Select All" at bounding box center [843, 324] width 47 height 10
click at [832, 318] on input "Select All" at bounding box center [906, 317] width 173 height 1
click at [829, 323] on label "Select All" at bounding box center [843, 324] width 47 height 10
click at [829, 318] on input "Select All" at bounding box center [906, 317] width 173 height 1
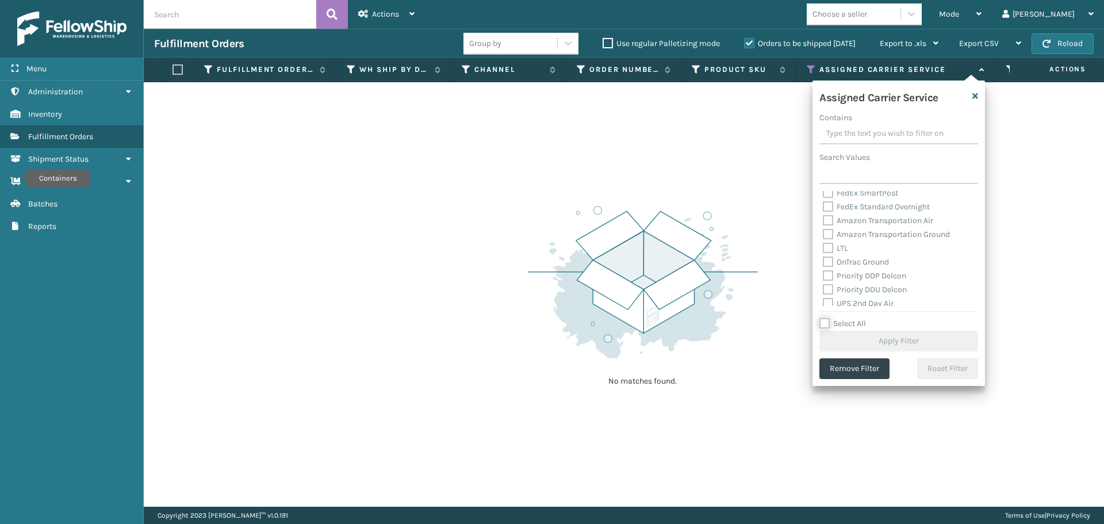
scroll to position [173, 0]
click at [830, 205] on label "OnTrac Ground" at bounding box center [856, 205] width 66 height 10
click at [824, 205] on input "OnTrac Ground" at bounding box center [823, 201] width 1 height 7
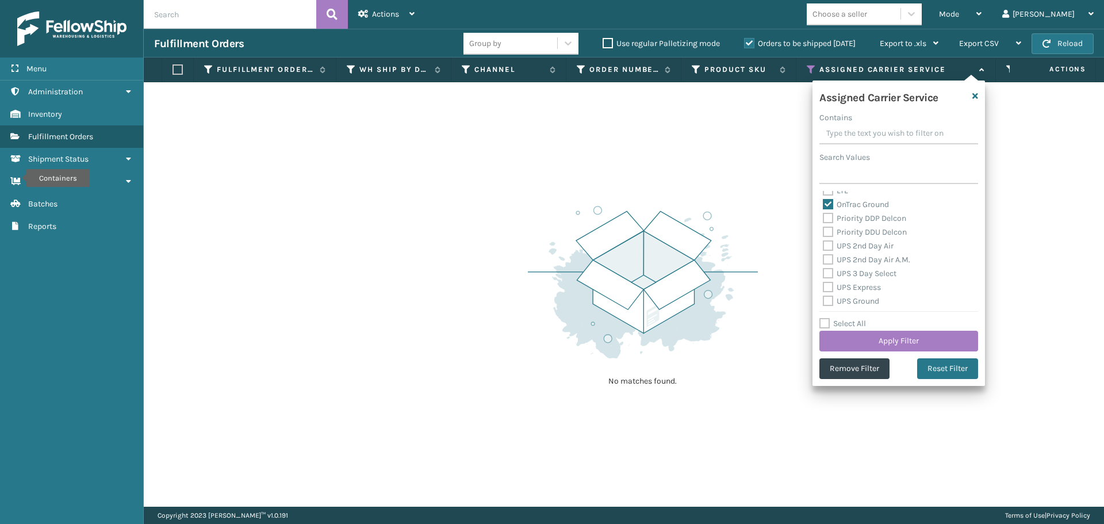
click at [831, 218] on label "Priority DDP Delcon" at bounding box center [864, 218] width 83 height 10
click at [824, 218] on input "Priority DDP Delcon" at bounding box center [823, 215] width 1 height 7
click at [832, 239] on div "Priority DDU Delcon" at bounding box center [899, 232] width 152 height 14
click at [830, 235] on label "Priority DDU Delcon" at bounding box center [865, 232] width 84 height 10
click at [824, 233] on input "Priority DDU Delcon" at bounding box center [823, 228] width 1 height 7
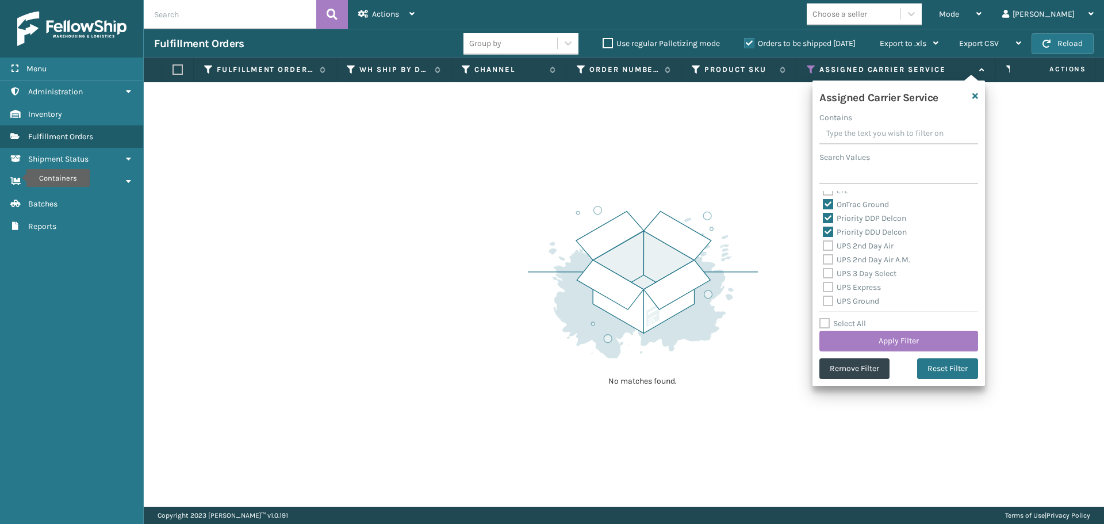
click at [830, 246] on label "UPS 2nd Day Air" at bounding box center [858, 246] width 71 height 10
click at [824, 246] on input "UPS 2nd Day Air" at bounding box center [823, 242] width 1 height 7
click at [828, 261] on label "UPS 2nd Day Air A.M." at bounding box center [866, 260] width 87 height 10
click at [824, 261] on input "UPS 2nd Day Air A.M." at bounding box center [823, 256] width 1 height 7
click at [828, 278] on div "UPS 3 Day Select" at bounding box center [899, 274] width 152 height 14
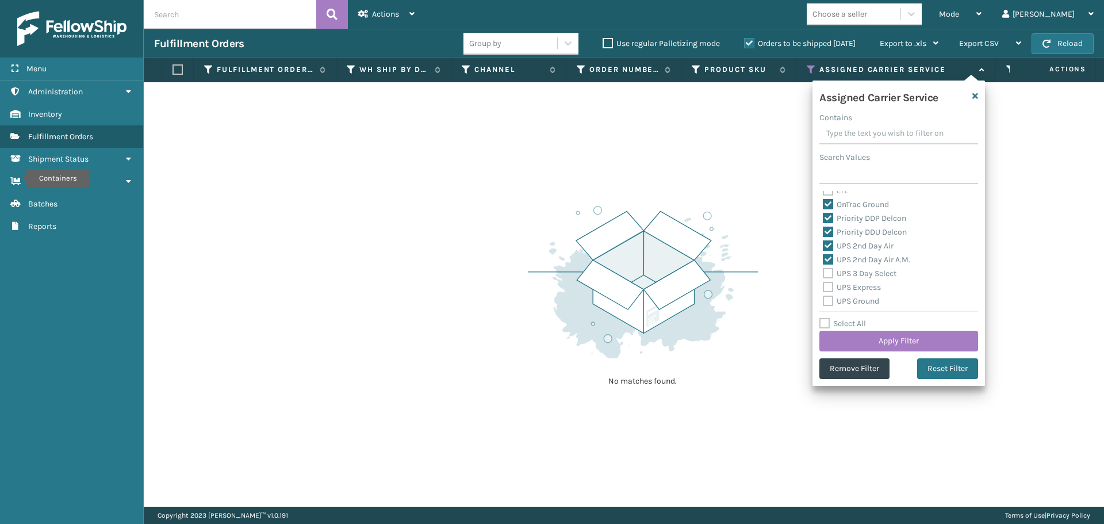
click at [827, 275] on label "UPS 3 Day Select" at bounding box center [860, 274] width 74 height 10
click at [824, 274] on input "UPS 3 Day Select" at bounding box center [823, 270] width 1 height 7
click at [830, 290] on label "UPS Express" at bounding box center [852, 287] width 58 height 10
click at [824, 288] on input "UPS Express" at bounding box center [823, 284] width 1 height 7
click at [830, 297] on label "UPS Ground" at bounding box center [851, 301] width 56 height 10
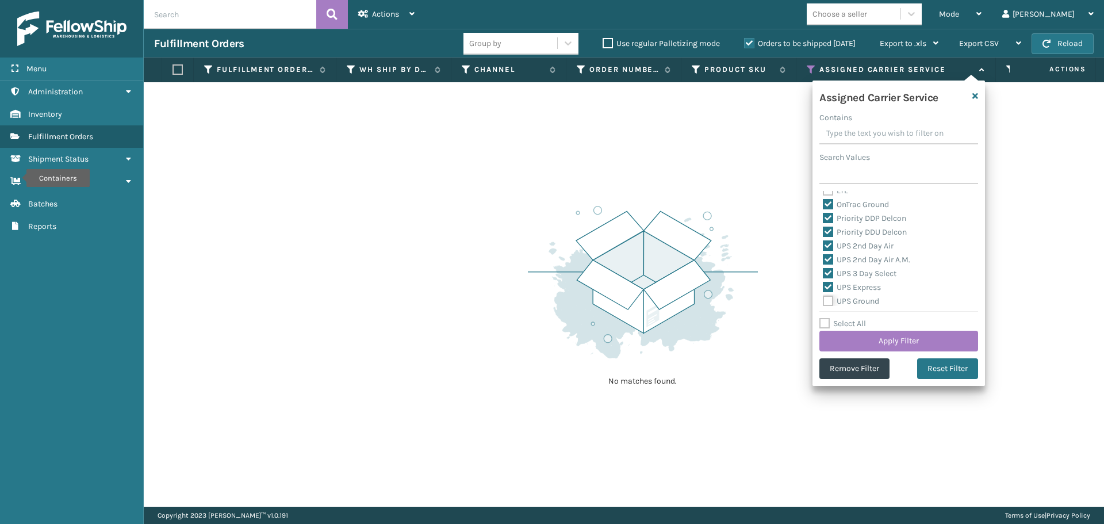
click at [824, 297] on input "UPS Ground" at bounding box center [823, 297] width 1 height 7
click at [829, 258] on label "UPS Next Day Air" at bounding box center [860, 257] width 74 height 10
click at [824, 258] on input "UPS Next Day Air" at bounding box center [823, 254] width 1 height 7
click at [830, 274] on label "UPS Next Day Air Early" at bounding box center [870, 271] width 94 height 10
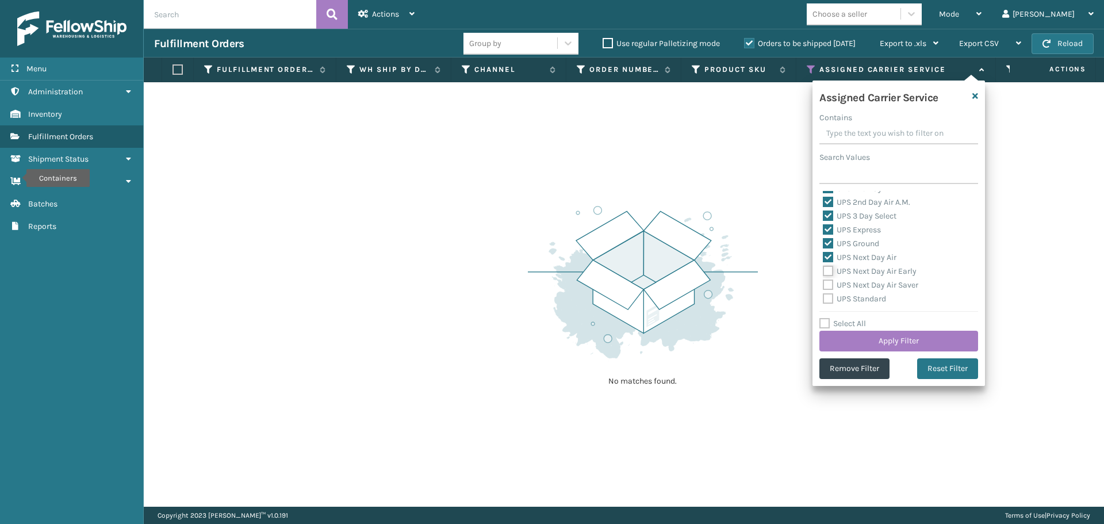
click at [824, 272] on input "UPS Next Day Air Early" at bounding box center [823, 268] width 1 height 7
click at [829, 279] on div "UPS Next Day Air Saver" at bounding box center [899, 285] width 152 height 14
click at [828, 284] on label "UPS Next Day Air Saver" at bounding box center [870, 285] width 95 height 10
click at [824, 284] on input "UPS Next Day Air Saver" at bounding box center [823, 281] width 1 height 7
click at [829, 304] on div "UPS Standard" at bounding box center [899, 299] width 152 height 14
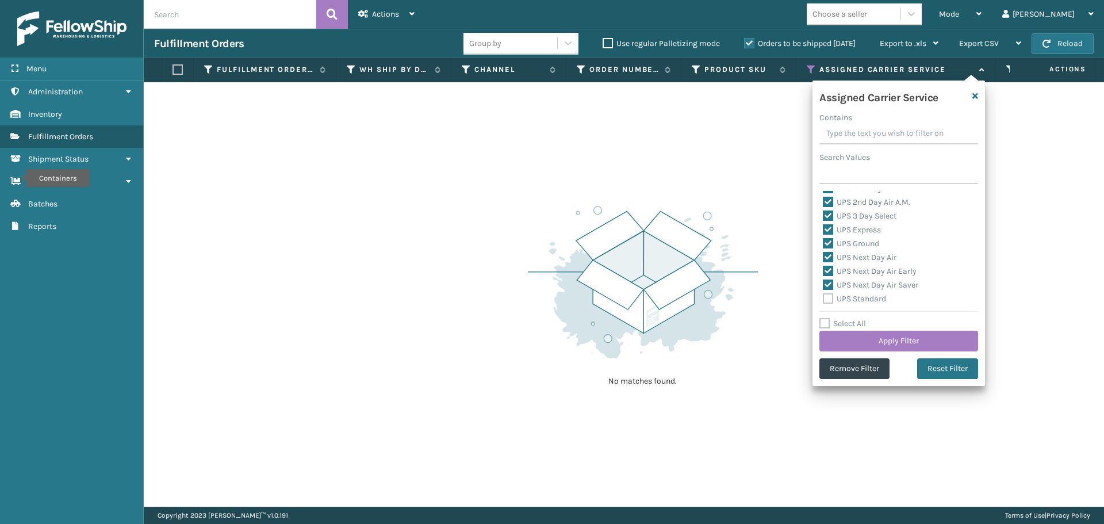
click at [829, 299] on label "UPS Standard" at bounding box center [854, 299] width 63 height 10
click at [824, 299] on input "UPS Standard" at bounding box center [823, 295] width 1 height 7
click at [828, 258] on label "UPS SurePost 1LB or Greater" at bounding box center [879, 255] width 113 height 10
click at [824, 256] on input "UPS SurePost 1LB or Greater" at bounding box center [823, 251] width 1 height 7
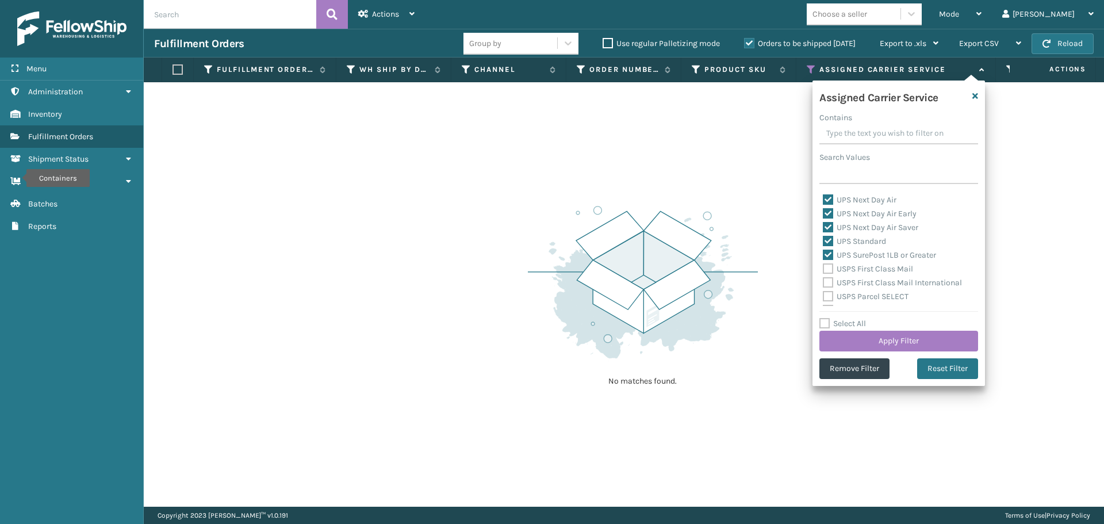
click at [830, 267] on label "USPS First Class Mail" at bounding box center [868, 269] width 90 height 10
click at [824, 267] on input "USPS First Class Mail" at bounding box center [823, 265] width 1 height 7
click at [829, 278] on label "USPS First Class Mail International" at bounding box center [892, 283] width 139 height 10
click at [824, 278] on input "USPS First Class Mail International" at bounding box center [823, 279] width 1 height 7
click at [829, 303] on div "USPS Parcel SELECT" at bounding box center [899, 297] width 152 height 14
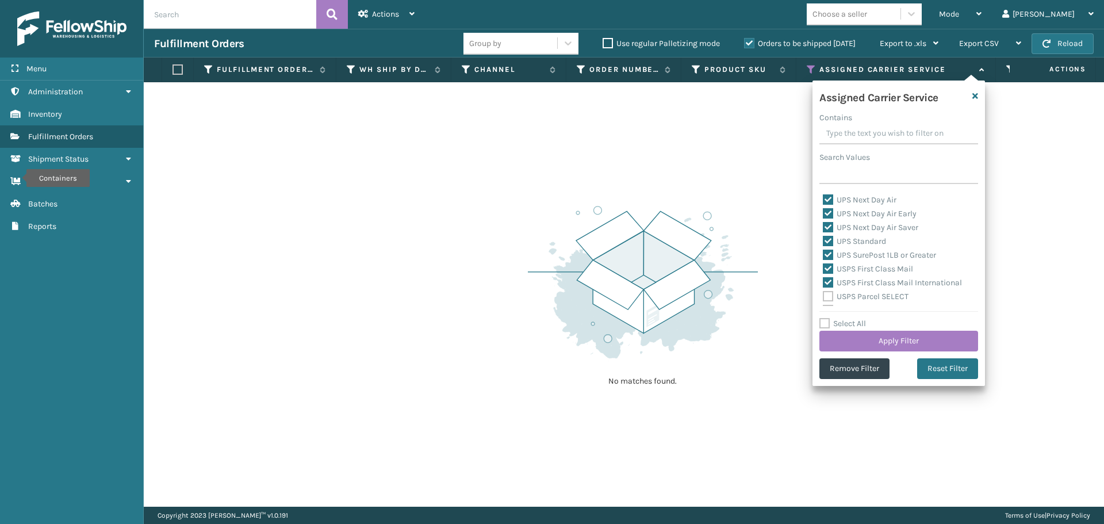
click at [828, 298] on label "USPS Parcel SELECT" at bounding box center [866, 297] width 86 height 10
click at [824, 297] on input "USPS Parcel SELECT" at bounding box center [823, 293] width 1 height 7
click at [827, 253] on label "USPS Priority Mail" at bounding box center [862, 253] width 79 height 10
click at [824, 253] on input "USPS Priority Mail" at bounding box center [823, 249] width 1 height 7
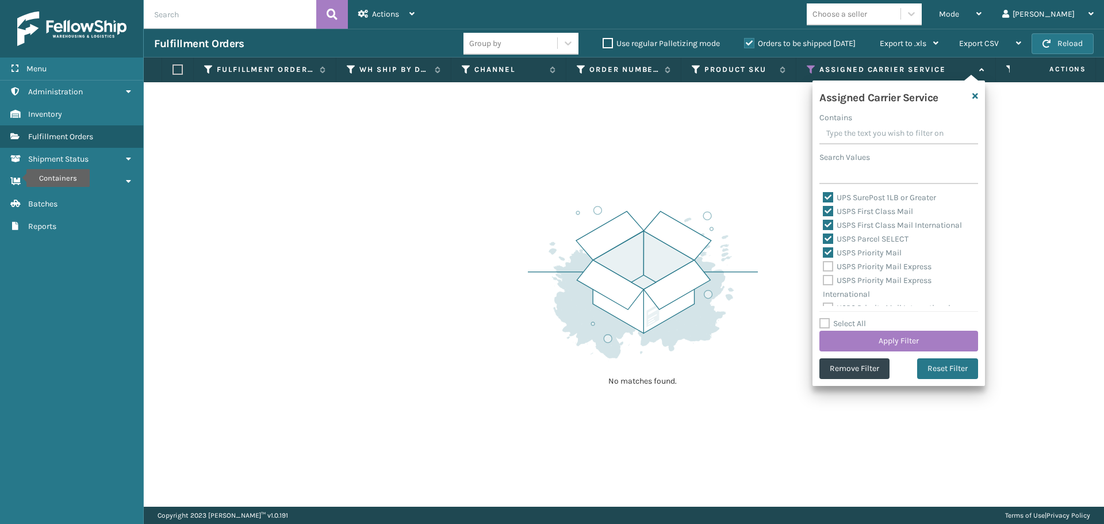
click at [829, 265] on label "USPS Priority Mail Express" at bounding box center [877, 267] width 109 height 10
click at [824, 265] on input "USPS Priority Mail Express" at bounding box center [823, 263] width 1 height 7
click at [829, 281] on label "USPS Priority Mail Express International" at bounding box center [877, 287] width 109 height 24
click at [824, 281] on input "USPS Priority Mail Express International" at bounding box center [823, 277] width 1 height 7
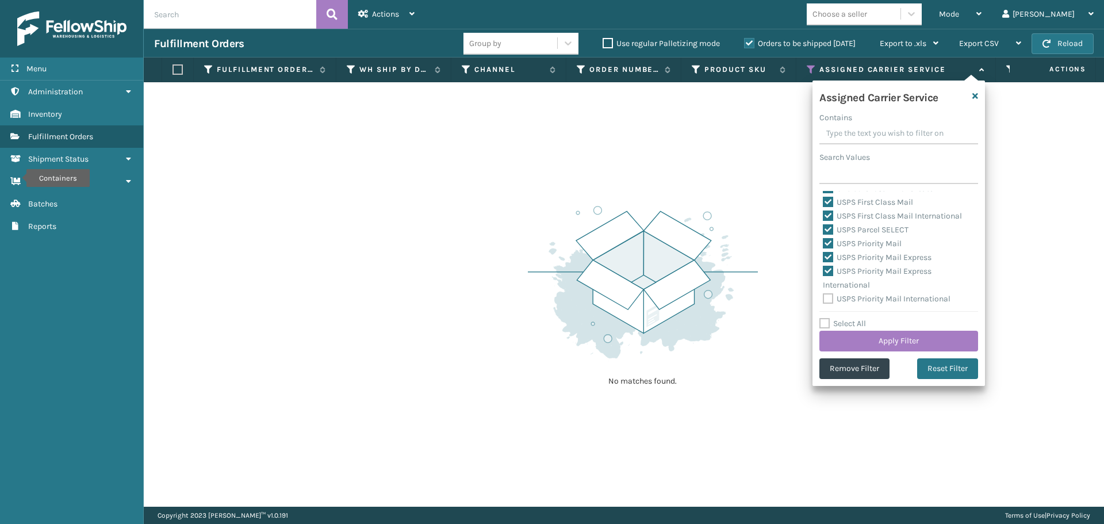
drag, startPoint x: 828, startPoint y: 300, endPoint x: 836, endPoint y: 305, distance: 9.8
click at [829, 300] on label "USPS Priority Mail International" at bounding box center [887, 299] width 128 height 10
click at [824, 300] on input "USPS Priority Mail International" at bounding box center [823, 295] width 1 height 7
click at [869, 339] on button "Apply Filter" at bounding box center [899, 341] width 159 height 21
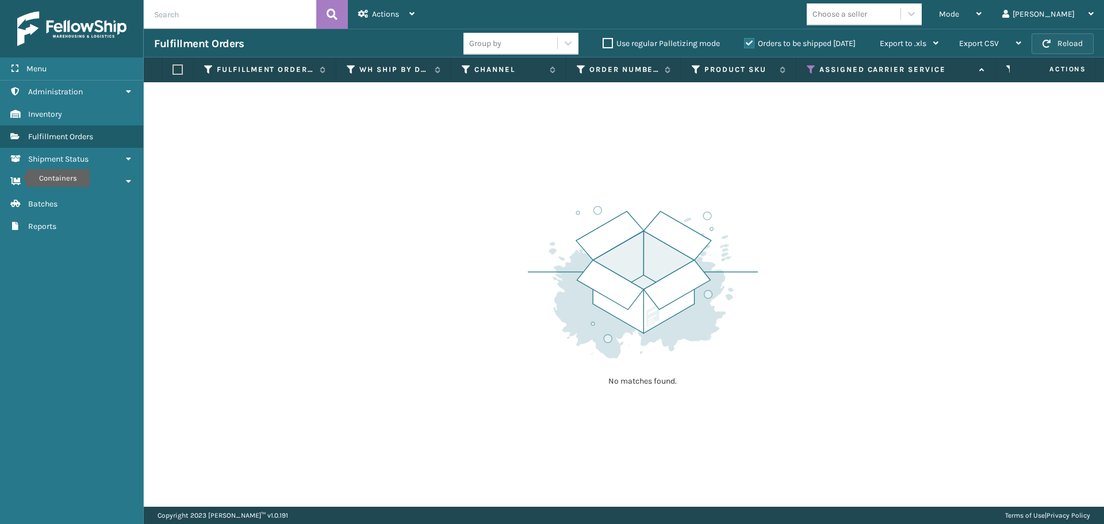
click at [1058, 34] on button "Reload" at bounding box center [1063, 43] width 62 height 21
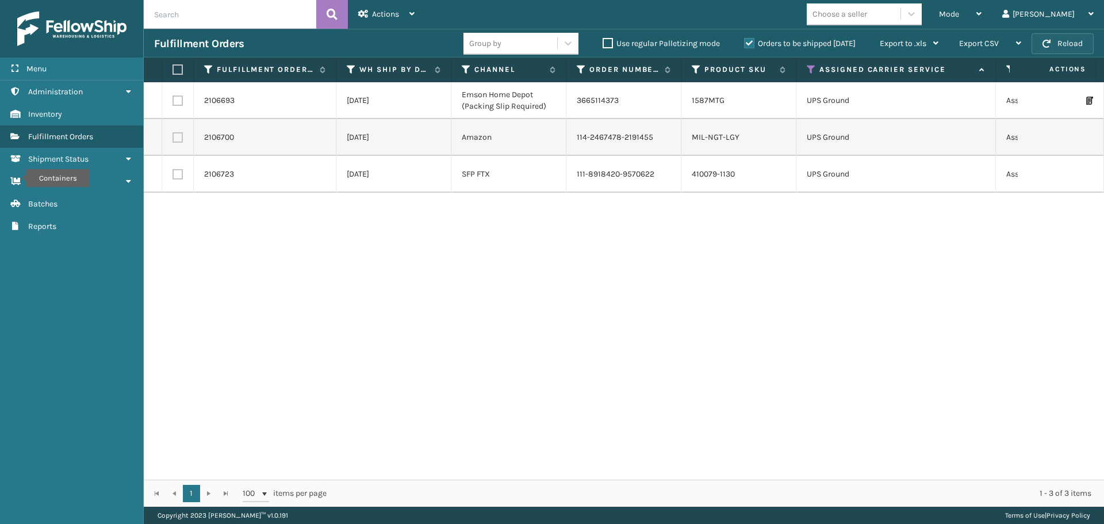
click at [1056, 44] on button "Reload" at bounding box center [1063, 43] width 62 height 21
click at [1052, 42] on button "Reload" at bounding box center [1063, 43] width 62 height 21
click at [1052, 41] on button "Reload" at bounding box center [1063, 43] width 62 height 21
click at [178, 68] on label at bounding box center [176, 69] width 7 height 10
click at [173, 68] on input "checkbox" at bounding box center [173, 69] width 1 height 7
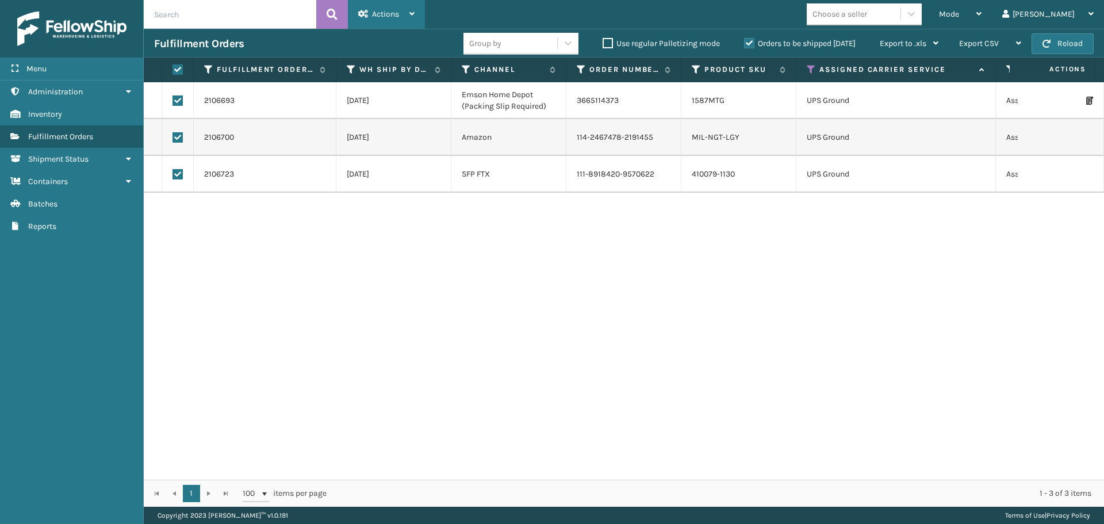
click at [369, 19] on div "Actions" at bounding box center [386, 14] width 56 height 29
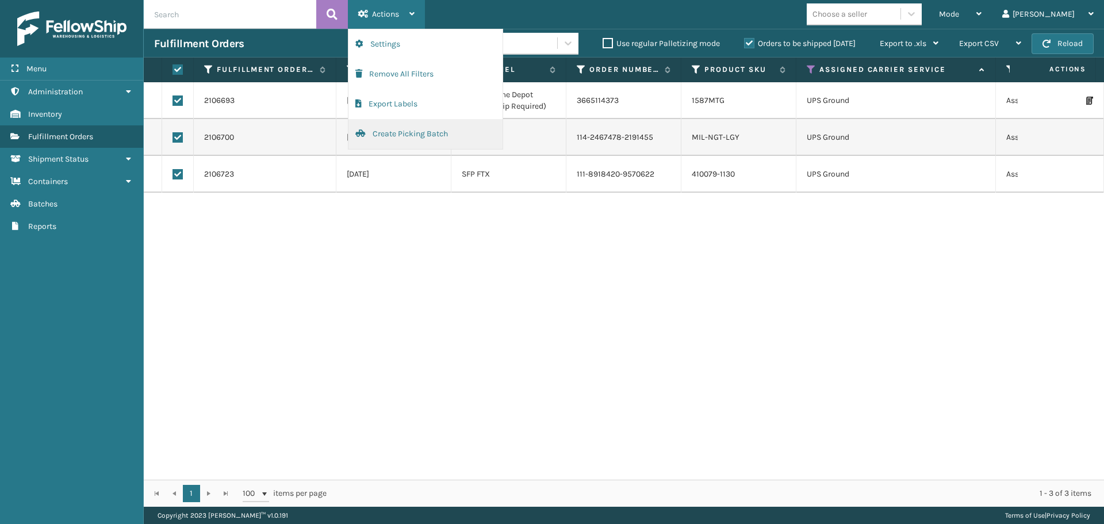
click at [394, 133] on button "Create Picking Batch" at bounding box center [426, 134] width 154 height 30
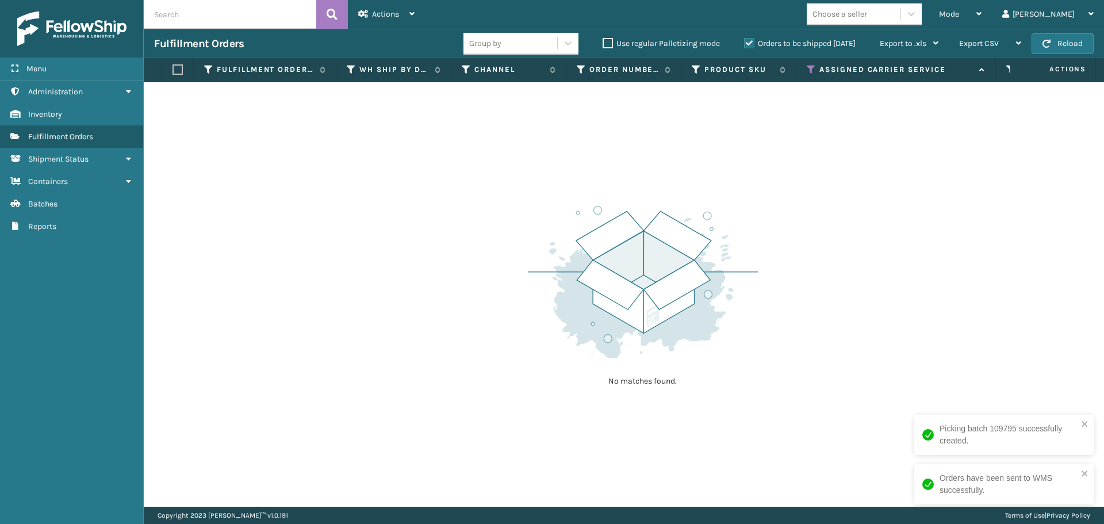
click at [809, 67] on icon at bounding box center [811, 69] width 9 height 10
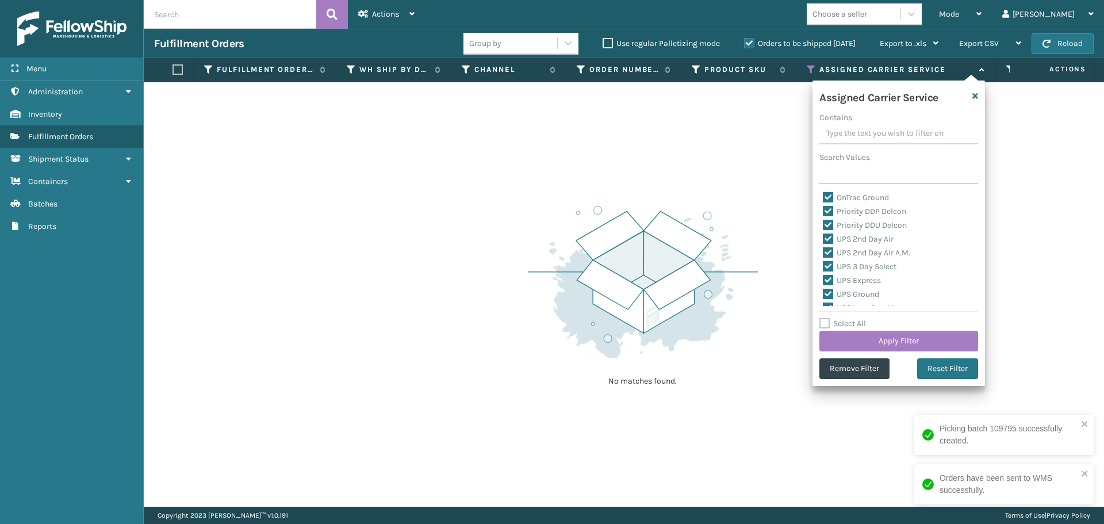
click at [820, 324] on label "Select All" at bounding box center [843, 324] width 47 height 10
click at [820, 318] on input "Select All" at bounding box center [906, 317] width 173 height 1
click at [824, 323] on label "Select All" at bounding box center [843, 324] width 47 height 10
click at [824, 318] on input "Select All" at bounding box center [906, 317] width 173 height 1
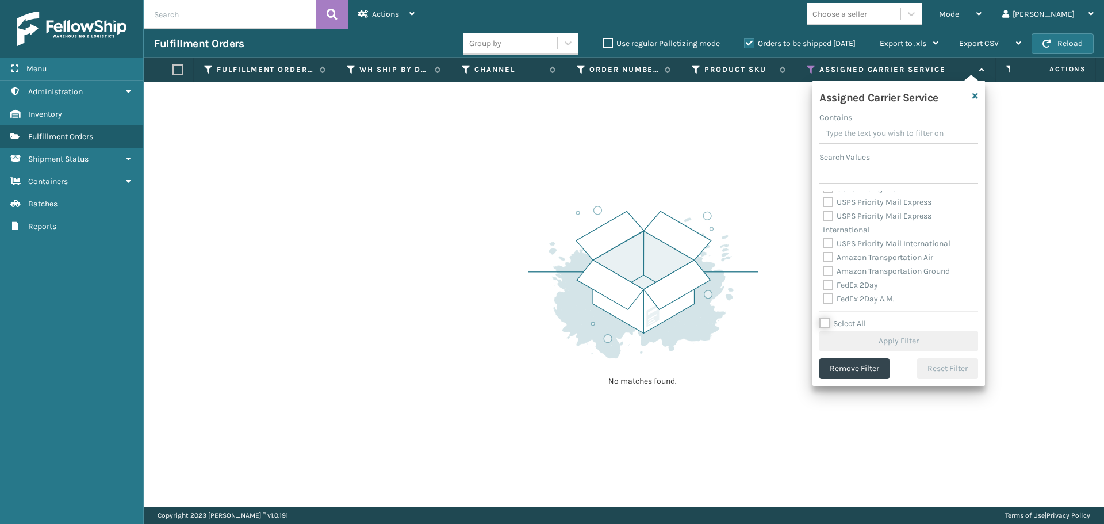
scroll to position [288, 0]
click at [829, 203] on label "Amazon Transportation Air" at bounding box center [878, 200] width 110 height 10
click at [824, 201] on input "Amazon Transportation Air" at bounding box center [823, 196] width 1 height 7
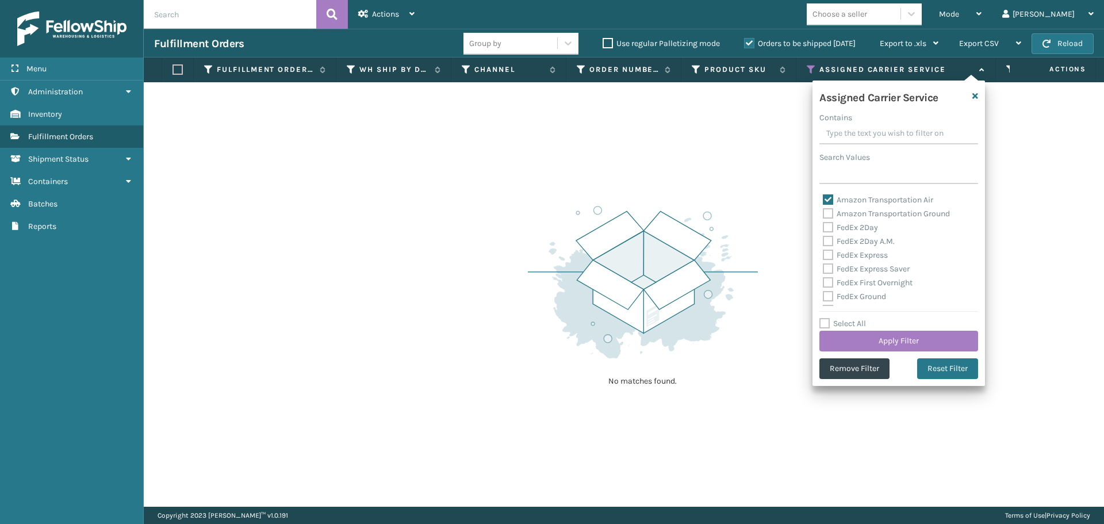
click at [830, 212] on label "Amazon Transportation Ground" at bounding box center [886, 214] width 127 height 10
click at [824, 212] on input "Amazon Transportation Ground" at bounding box center [823, 210] width 1 height 7
click at [862, 338] on button "Apply Filter" at bounding box center [899, 341] width 159 height 21
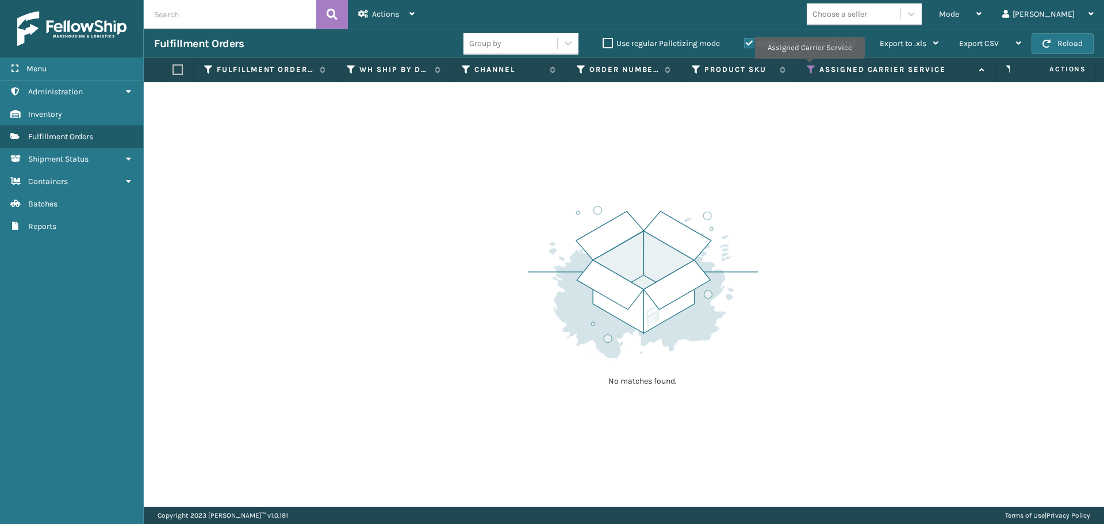
click at [809, 67] on icon at bounding box center [811, 69] width 9 height 10
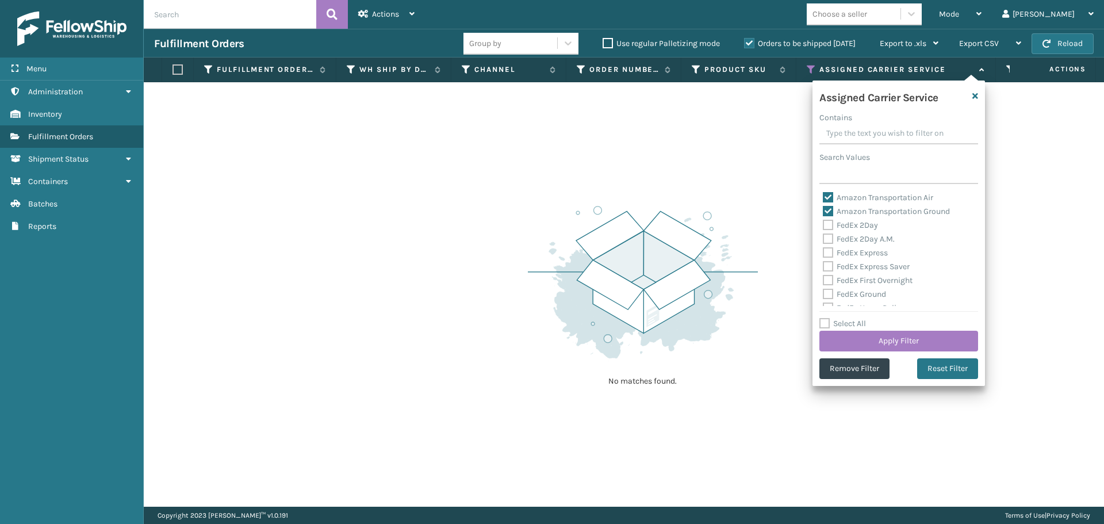
click at [827, 196] on label "Amazon Transportation Air" at bounding box center [878, 198] width 110 height 10
click at [824, 196] on input "Amazon Transportation Air" at bounding box center [823, 194] width 1 height 7
click at [823, 213] on label "Amazon Transportation Ground" at bounding box center [886, 211] width 127 height 10
click at [823, 212] on input "Amazon Transportation Ground" at bounding box center [823, 208] width 1 height 7
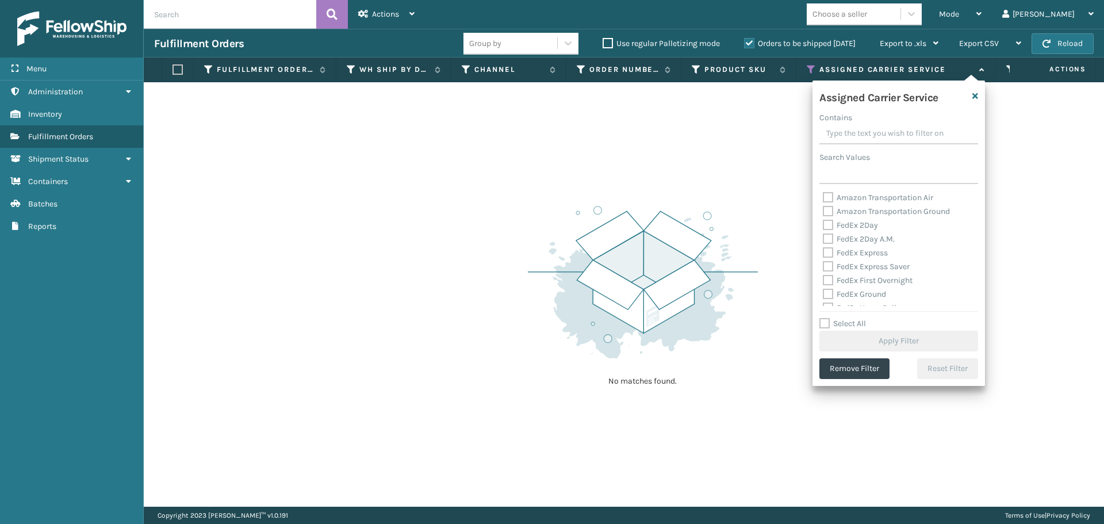
click at [830, 225] on label "FedEx 2Day" at bounding box center [850, 225] width 55 height 10
click at [824, 225] on input "FedEx 2Day" at bounding box center [823, 222] width 1 height 7
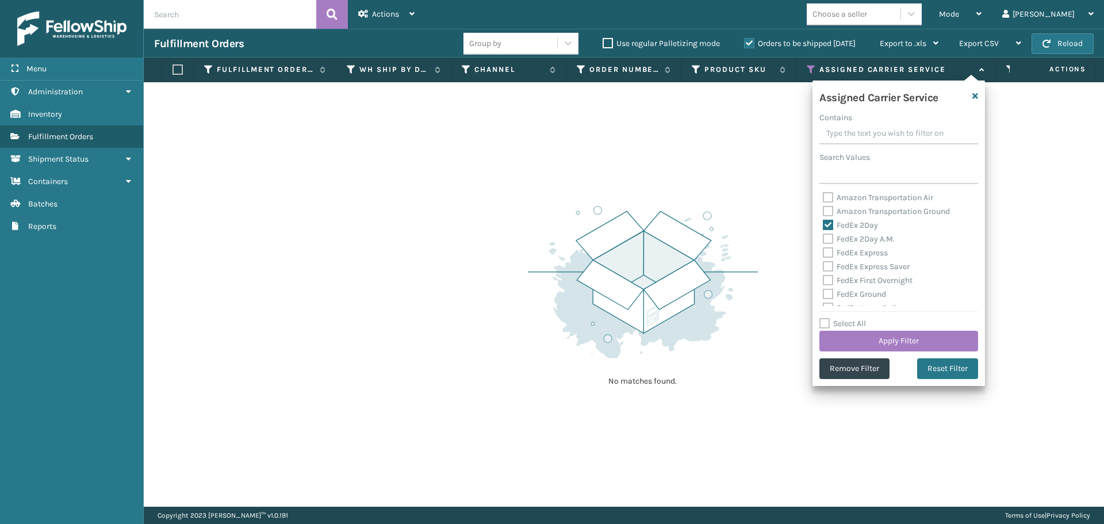
click at [828, 240] on label "FedEx 2Day A.M." at bounding box center [859, 239] width 72 height 10
click at [824, 240] on input "FedEx 2Day A.M." at bounding box center [823, 235] width 1 height 7
click at [828, 250] on label "FedEx Express" at bounding box center [855, 253] width 65 height 10
click at [824, 250] on input "FedEx Express" at bounding box center [823, 249] width 1 height 7
click at [827, 262] on label "FedEx Express Saver" at bounding box center [866, 267] width 87 height 10
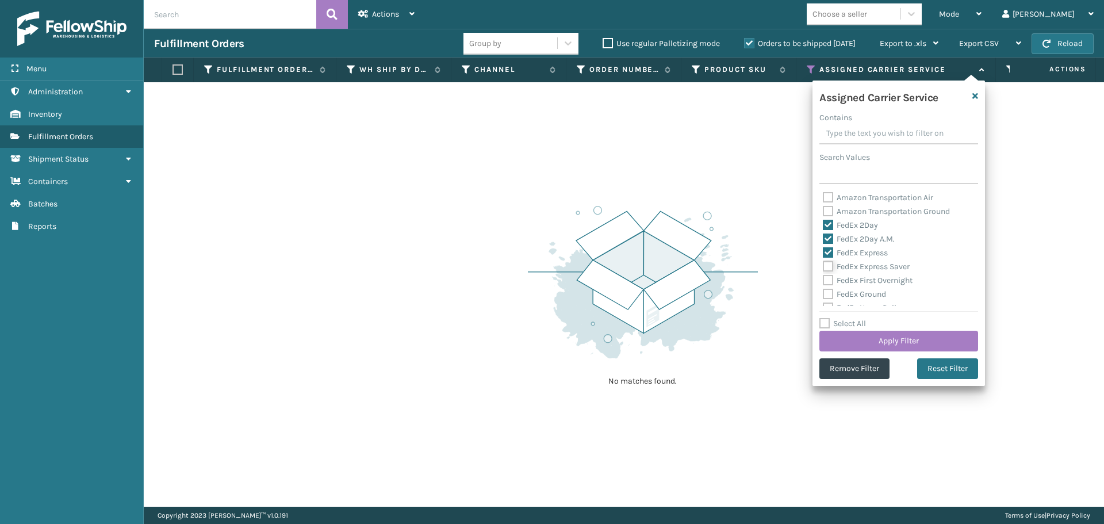
click at [824, 262] on input "FedEx Express Saver" at bounding box center [823, 263] width 1 height 7
click at [827, 278] on label "FedEx First Overnight" at bounding box center [868, 280] width 90 height 10
click at [824, 278] on input "FedEx First Overnight" at bounding box center [823, 277] width 1 height 7
click at [830, 293] on label "FedEx Ground" at bounding box center [854, 294] width 63 height 10
click at [824, 293] on input "FedEx Ground" at bounding box center [823, 291] width 1 height 7
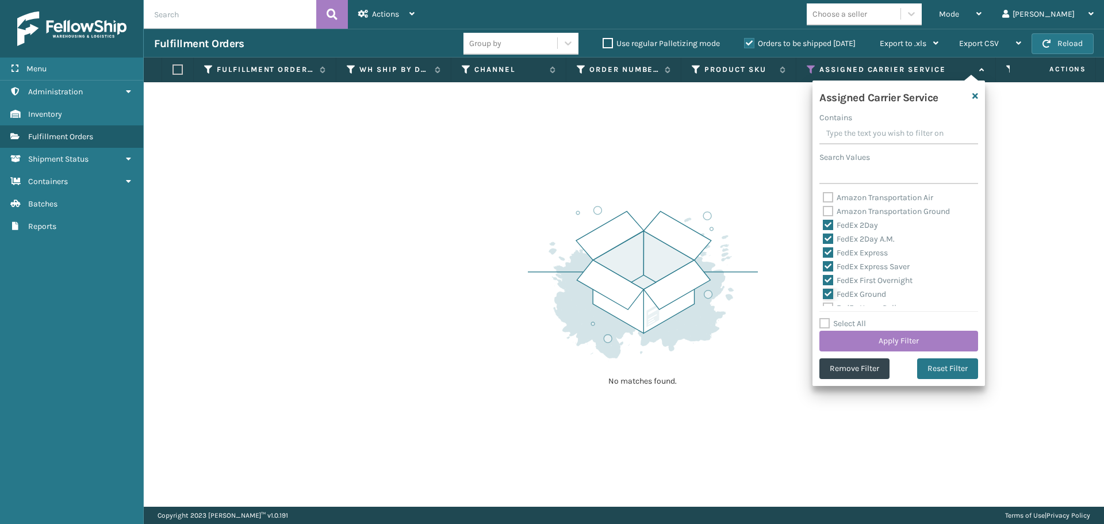
scroll to position [58, 0]
click at [831, 249] on label "FedEx Home Delivery" at bounding box center [867, 251] width 89 height 10
click at [824, 249] on input "FedEx Home Delivery" at bounding box center [823, 247] width 1 height 7
click at [831, 265] on label "FedEx Priority Overnight" at bounding box center [873, 264] width 100 height 10
click at [824, 265] on input "FedEx Priority Overnight" at bounding box center [823, 261] width 1 height 7
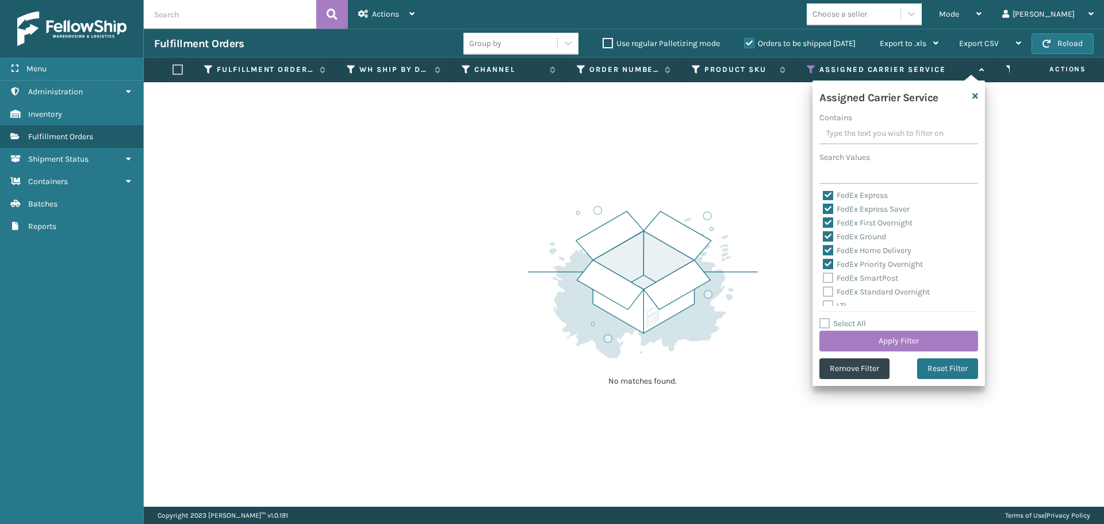
click at [829, 278] on label "FedEx SmartPost" at bounding box center [860, 278] width 75 height 10
click at [824, 278] on input "FedEx SmartPost" at bounding box center [823, 274] width 1 height 7
click at [828, 289] on label "FedEx Standard Overnight" at bounding box center [876, 292] width 107 height 10
click at [824, 289] on input "FedEx Standard Overnight" at bounding box center [823, 288] width 1 height 7
click at [858, 350] on button "Apply Filter" at bounding box center [899, 341] width 159 height 21
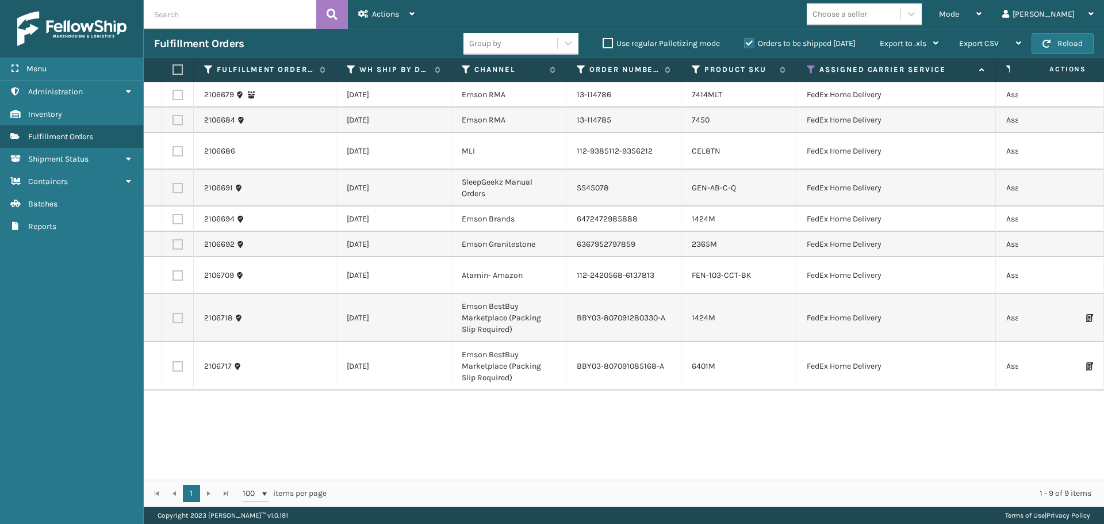
click at [175, 70] on label at bounding box center [176, 69] width 7 height 10
click at [173, 70] on input "checkbox" at bounding box center [173, 69] width 1 height 7
click at [389, 15] on span "Actions" at bounding box center [385, 14] width 27 height 10
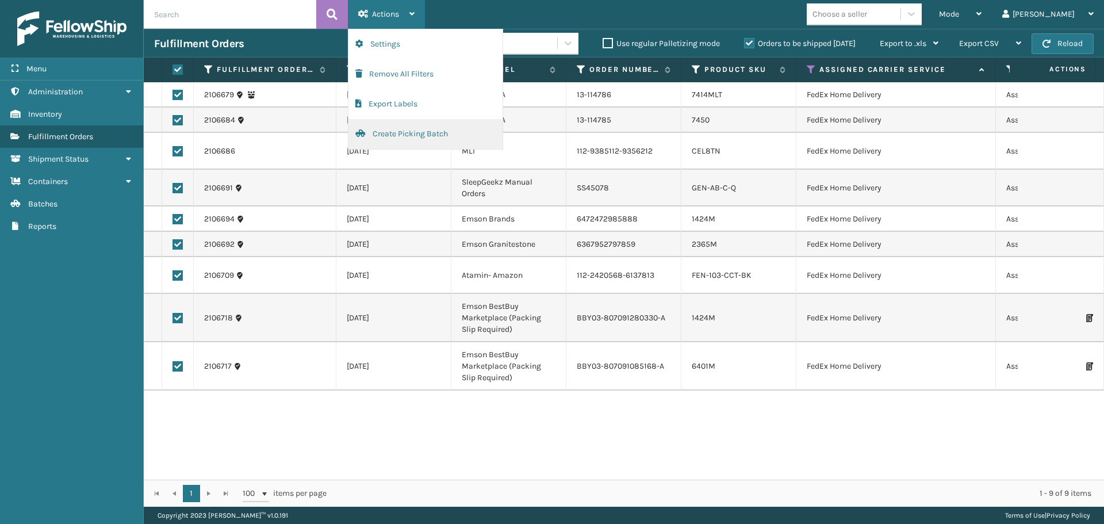
click at [400, 133] on button "Create Picking Batch" at bounding box center [426, 134] width 154 height 30
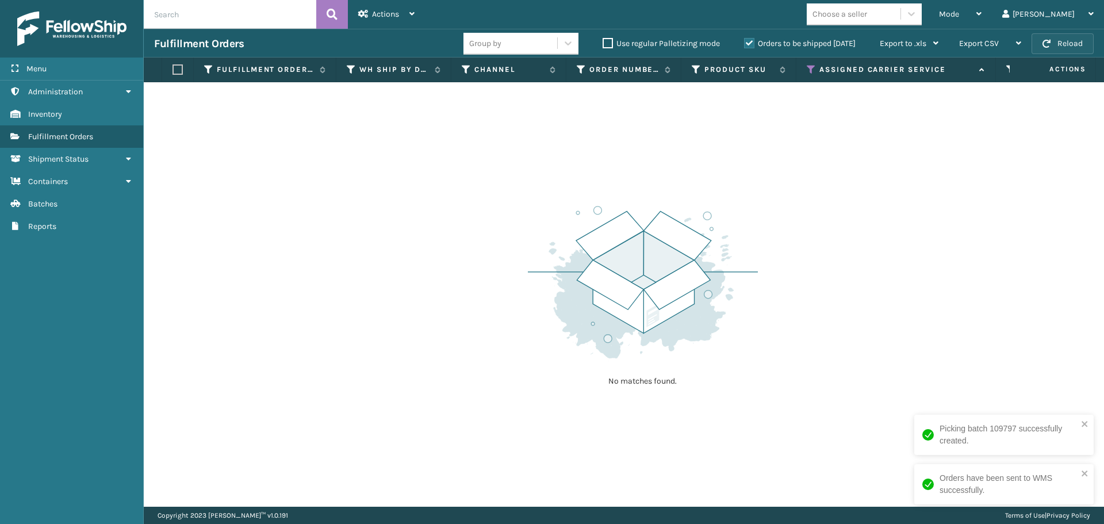
click at [1086, 47] on button "Reload" at bounding box center [1063, 43] width 62 height 21
click at [1044, 44] on span "button" at bounding box center [1047, 44] width 8 height 8
click at [1063, 41] on button "Reload" at bounding box center [1063, 43] width 62 height 21
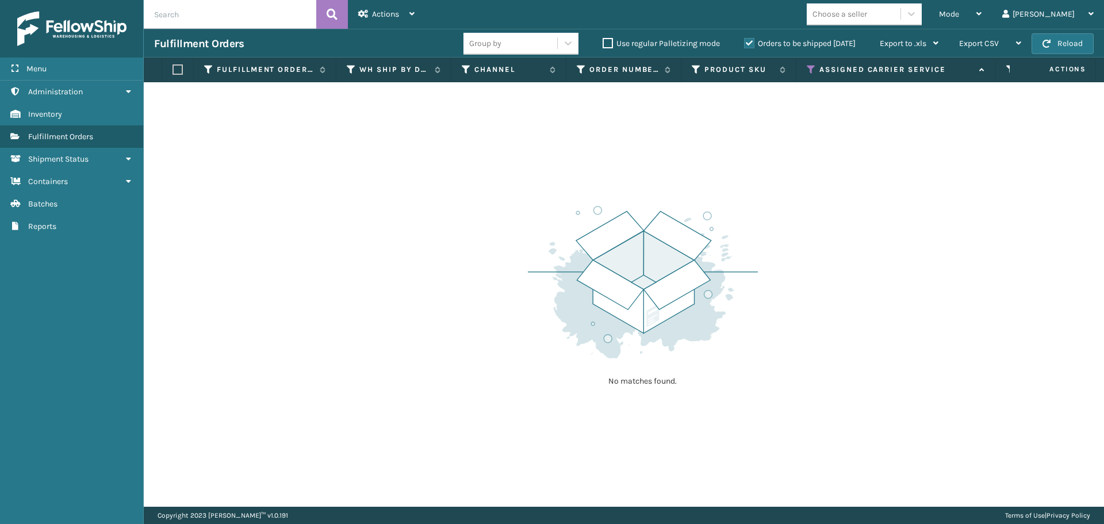
click at [1063, 41] on button "Reload" at bounding box center [1063, 43] width 62 height 21
click at [810, 67] on icon at bounding box center [811, 69] width 9 height 10
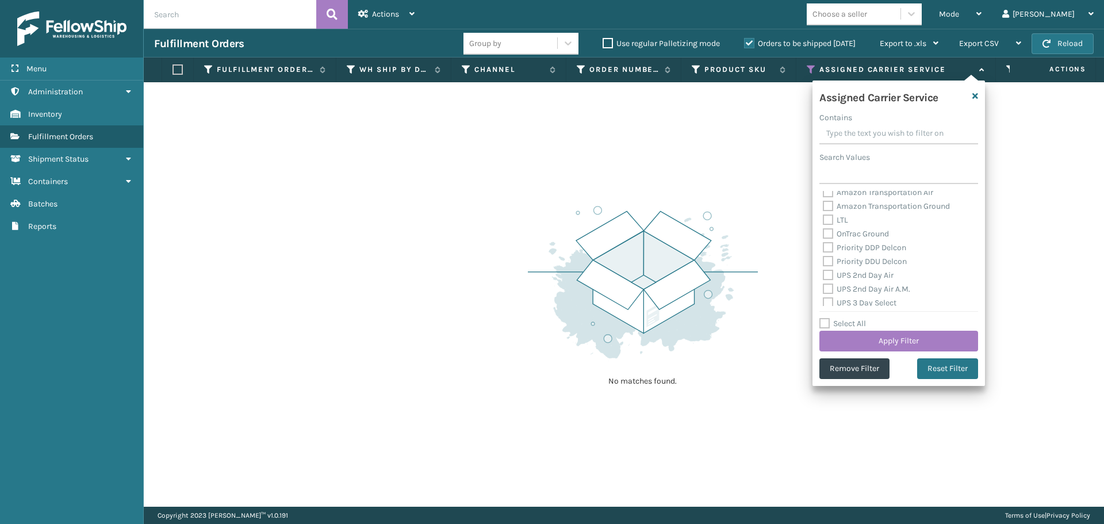
scroll to position [115, 0]
click at [828, 261] on label "OnTrac Ground" at bounding box center [856, 262] width 66 height 10
click at [824, 261] on input "OnTrac Ground" at bounding box center [823, 258] width 1 height 7
click at [828, 276] on label "Priority DDP Delcon" at bounding box center [864, 276] width 83 height 10
click at [824, 276] on input "Priority DDP Delcon" at bounding box center [823, 272] width 1 height 7
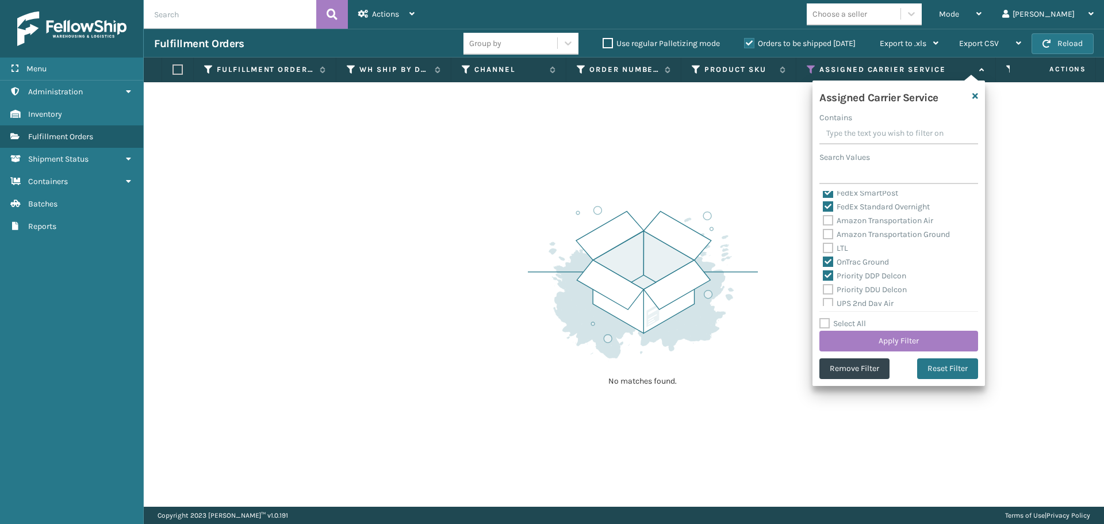
click at [828, 286] on label "Priority DDU Delcon" at bounding box center [865, 290] width 84 height 10
click at [824, 286] on input "Priority DDU Delcon" at bounding box center [823, 286] width 1 height 7
click at [827, 300] on label "UPS 2nd Day Air" at bounding box center [858, 303] width 71 height 10
click at [824, 300] on input "UPS 2nd Day Air" at bounding box center [823, 300] width 1 height 7
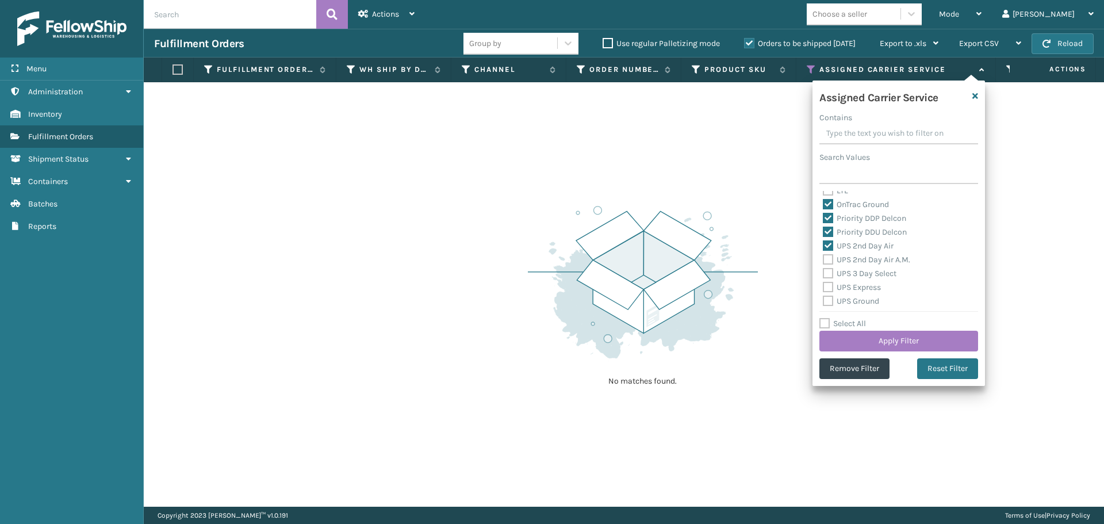
click at [831, 262] on label "UPS 2nd Day Air A.M." at bounding box center [866, 260] width 87 height 10
click at [824, 261] on input "UPS 2nd Day Air A.M." at bounding box center [823, 256] width 1 height 7
click at [826, 271] on label "UPS 3 Day Select" at bounding box center [860, 274] width 74 height 10
click at [824, 271] on input "UPS 3 Day Select" at bounding box center [823, 270] width 1 height 7
click at [826, 289] on label "UPS Express" at bounding box center [852, 287] width 58 height 10
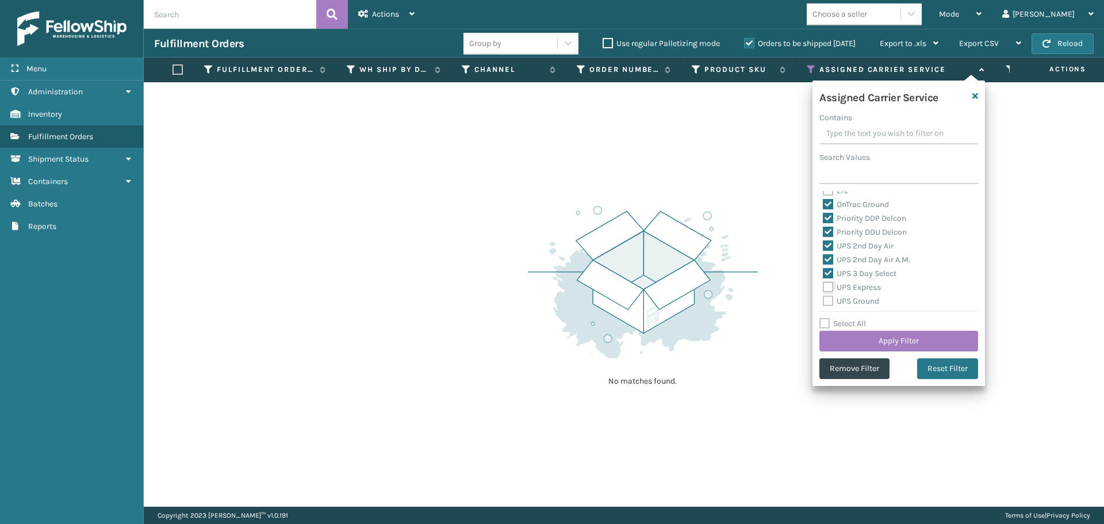
click at [824, 288] on input "UPS Express" at bounding box center [823, 284] width 1 height 7
click at [826, 298] on label "UPS Ground" at bounding box center [851, 301] width 56 height 10
click at [824, 298] on input "UPS Ground" at bounding box center [823, 297] width 1 height 7
click at [830, 255] on label "UPS Next Day Air" at bounding box center [860, 257] width 74 height 10
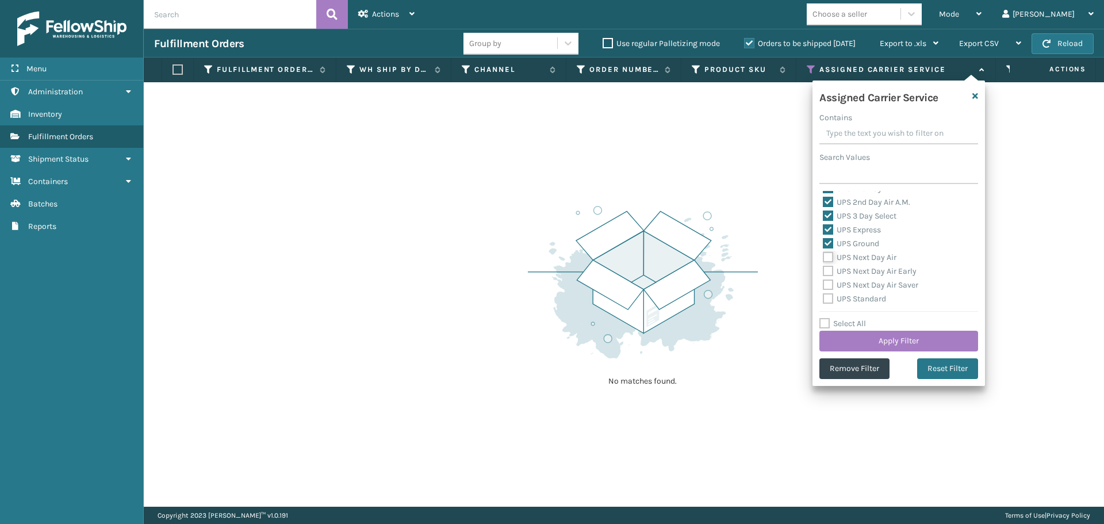
click at [824, 255] on input "UPS Next Day Air" at bounding box center [823, 254] width 1 height 7
click at [829, 269] on label "UPS Next Day Air Early" at bounding box center [870, 271] width 94 height 10
click at [824, 269] on input "UPS Next Day Air Early" at bounding box center [823, 268] width 1 height 7
click at [828, 281] on label "UPS Next Day Air Saver" at bounding box center [870, 285] width 95 height 10
click at [824, 281] on input "UPS Next Day Air Saver" at bounding box center [823, 281] width 1 height 7
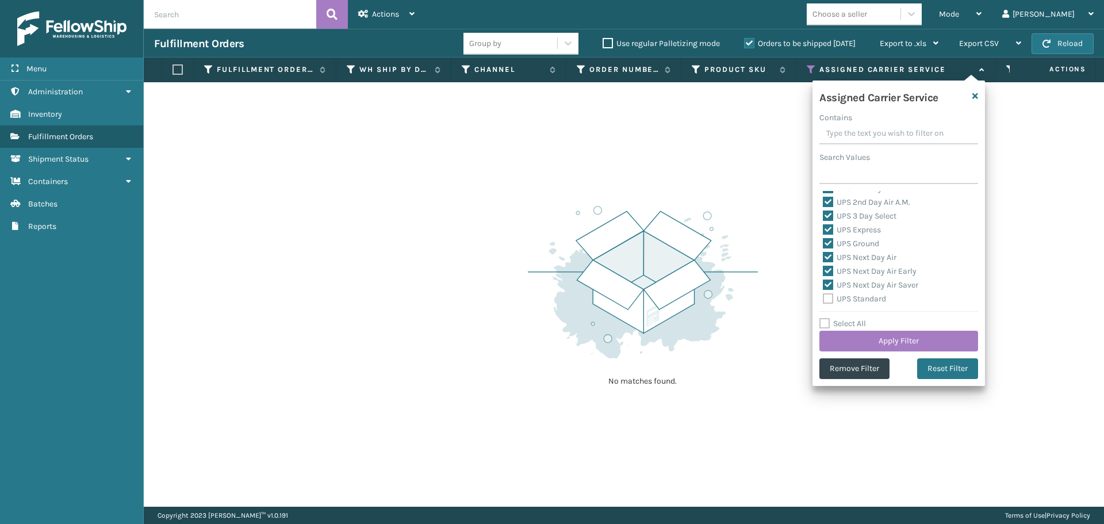
click at [828, 301] on label "UPS Standard" at bounding box center [854, 299] width 63 height 10
click at [824, 300] on input "UPS Standard" at bounding box center [823, 295] width 1 height 7
click at [828, 256] on label "UPS SurePost 1LB or Greater" at bounding box center [879, 255] width 113 height 10
click at [824, 256] on input "UPS SurePost 1LB or Greater" at bounding box center [823, 251] width 1 height 7
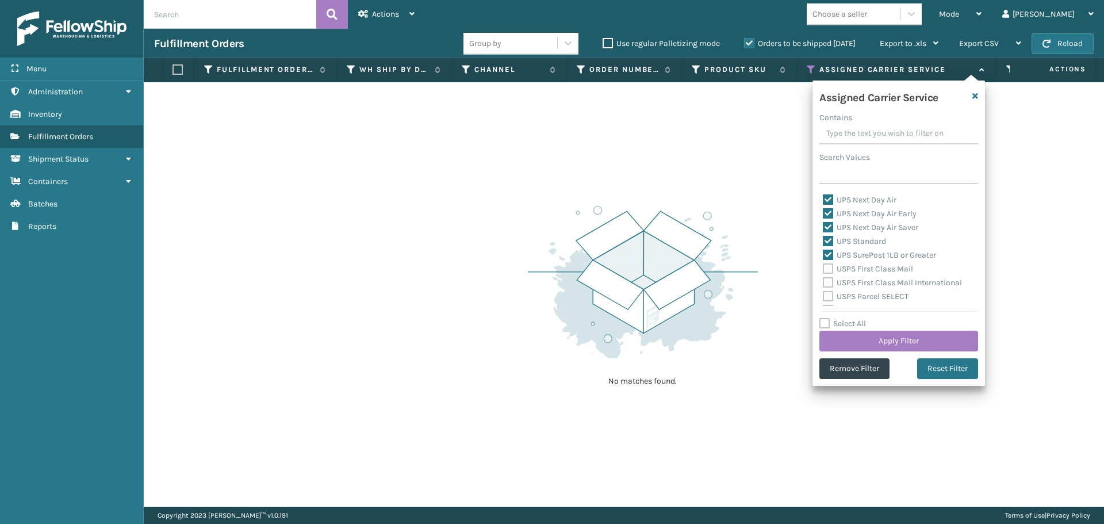
click at [828, 270] on label "USPS First Class Mail" at bounding box center [868, 269] width 90 height 10
click at [824, 270] on input "USPS First Class Mail" at bounding box center [823, 265] width 1 height 7
click at [828, 284] on label "USPS First Class Mail International" at bounding box center [892, 283] width 139 height 10
click at [824, 284] on input "USPS First Class Mail International" at bounding box center [823, 279] width 1 height 7
click at [827, 297] on label "USPS Parcel SELECT" at bounding box center [866, 297] width 86 height 10
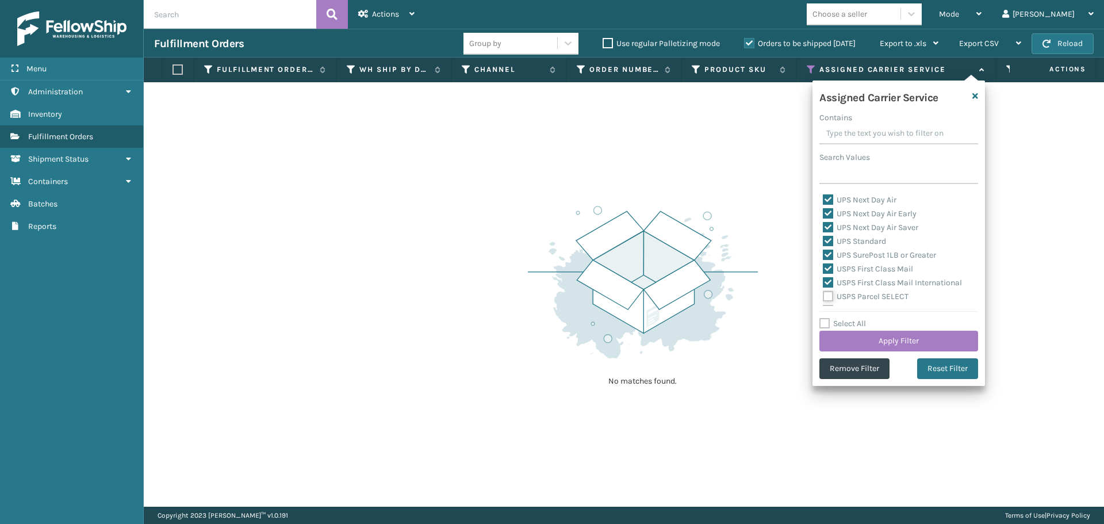
click at [824, 297] on input "USPS Parcel SELECT" at bounding box center [823, 293] width 1 height 7
drag, startPoint x: 830, startPoint y: 252, endPoint x: 826, endPoint y: 266, distance: 14.4
click at [830, 253] on label "USPS Priority Mail" at bounding box center [862, 253] width 79 height 10
click at [824, 253] on input "USPS Priority Mail" at bounding box center [823, 249] width 1 height 7
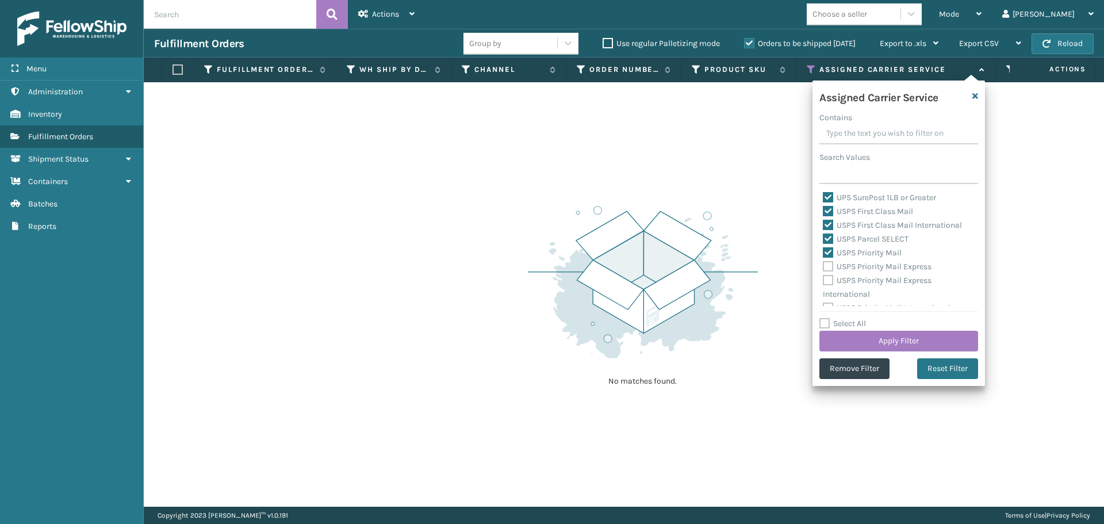
click at [826, 266] on label "USPS Priority Mail Express" at bounding box center [877, 267] width 109 height 10
click at [824, 266] on input "USPS Priority Mail Express" at bounding box center [823, 263] width 1 height 7
click at [827, 277] on label "USPS Priority Mail Express International" at bounding box center [877, 287] width 109 height 24
click at [824, 277] on input "USPS Priority Mail Express International" at bounding box center [823, 277] width 1 height 7
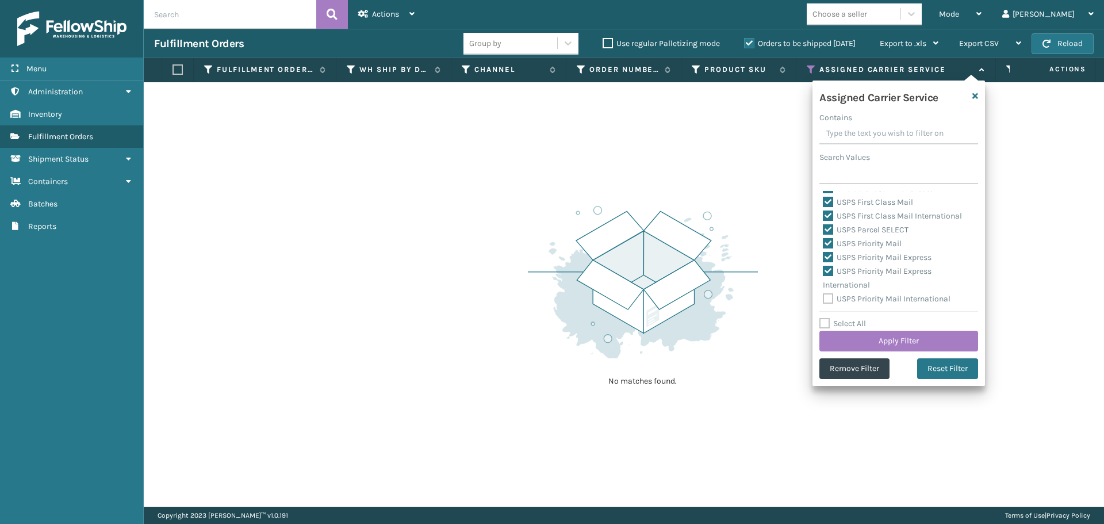
click at [829, 297] on label "USPS Priority Mail International" at bounding box center [887, 299] width 128 height 10
click at [824, 297] on input "USPS Priority Mail International" at bounding box center [823, 295] width 1 height 7
click at [851, 331] on button "Apply Filter" at bounding box center [899, 341] width 159 height 21
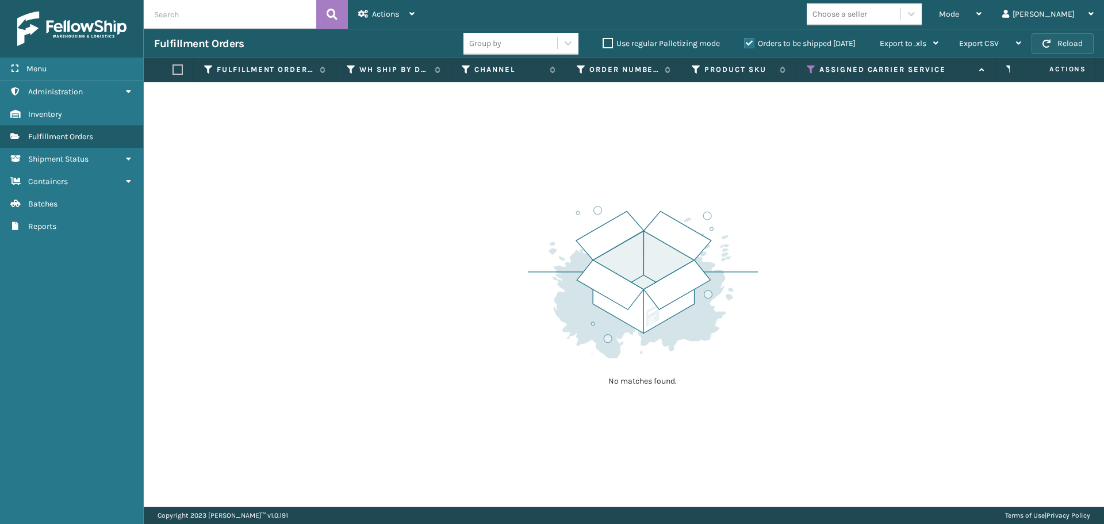
click at [1064, 42] on button "Reload" at bounding box center [1063, 43] width 62 height 21
click at [982, 22] on div "Mode" at bounding box center [960, 14] width 43 height 29
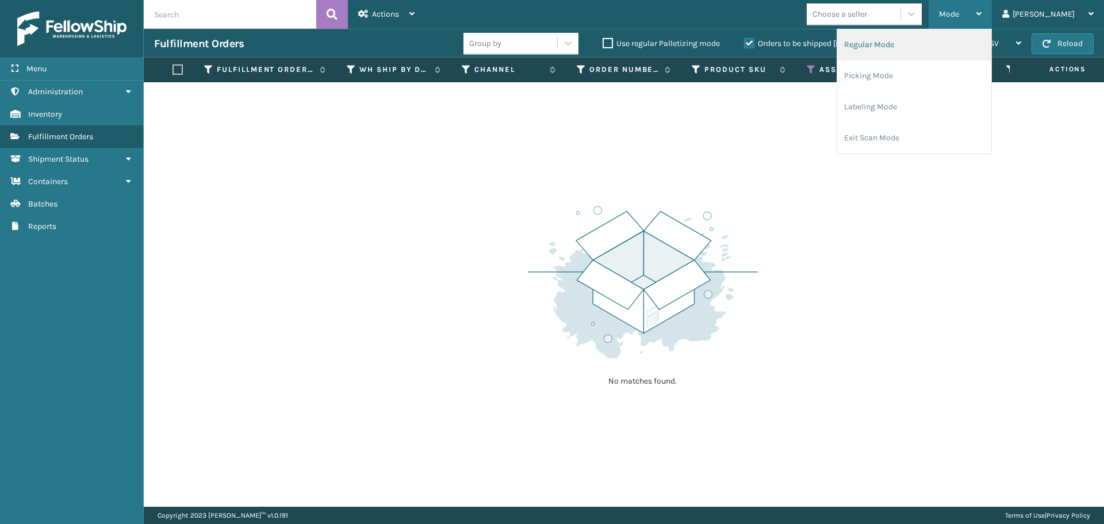
click at [992, 41] on li "Regular Mode" at bounding box center [914, 44] width 154 height 31
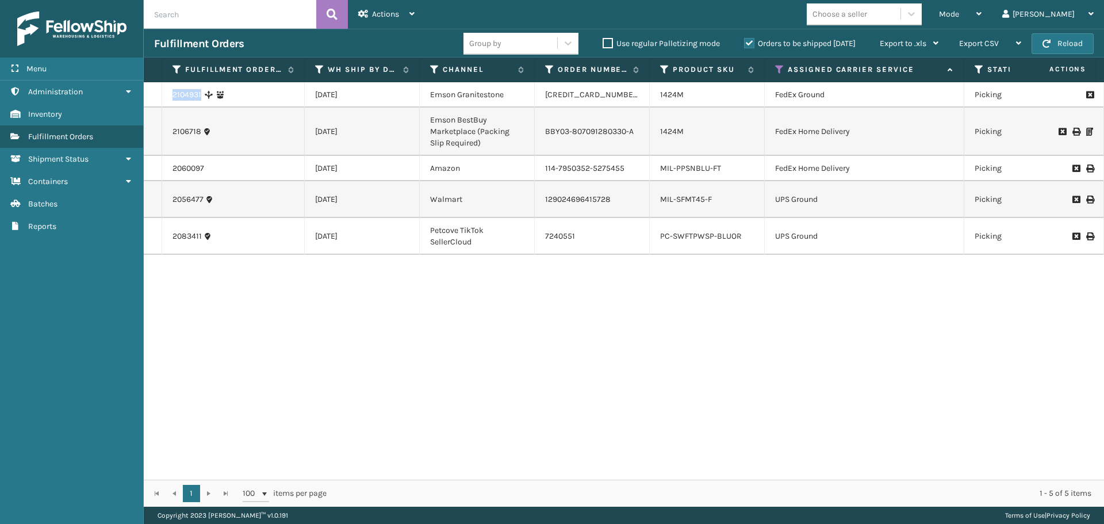
drag, startPoint x: 202, startPoint y: 98, endPoint x: 157, endPoint y: 98, distance: 45.4
copy tr "2104931"
drag, startPoint x: 200, startPoint y: 134, endPoint x: 152, endPoint y: 133, distance: 48.3
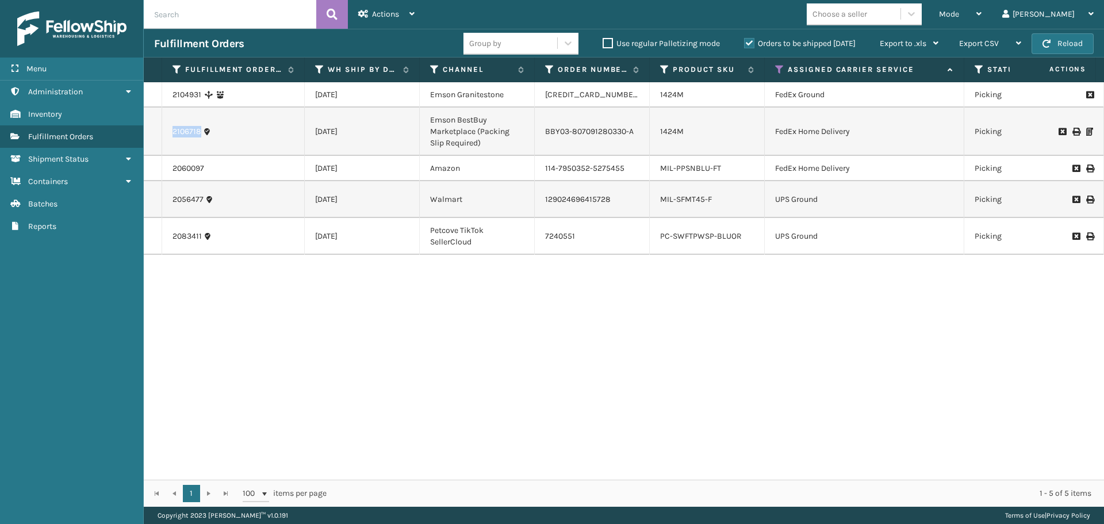
copy tr "2106718"
